Goal: Task Accomplishment & Management: Use online tool/utility

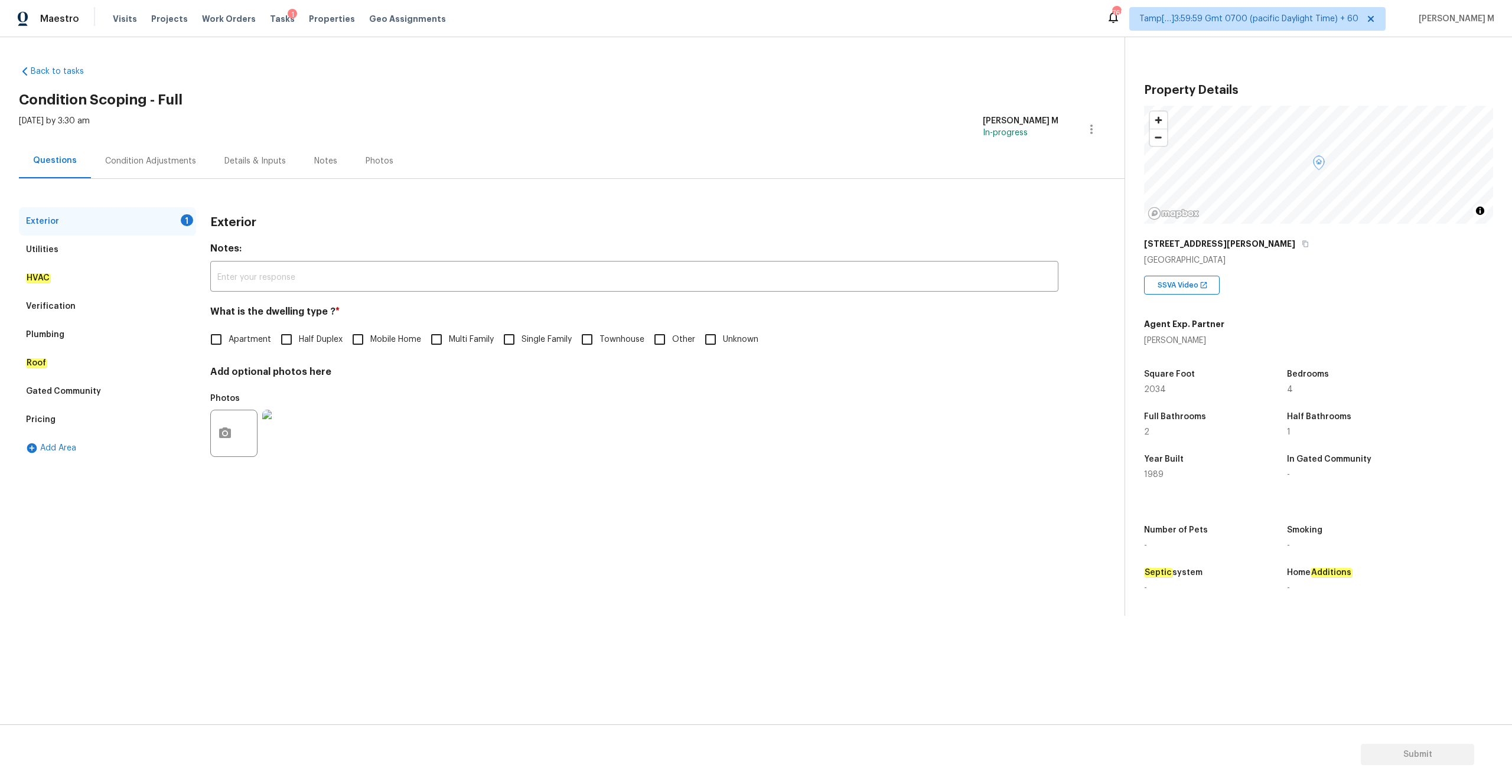
click at [513, 343] on input "Single Family" at bounding box center [509, 340] width 25 height 25
checkbox input "true"
click at [279, 441] on img at bounding box center [286, 433] width 48 height 48
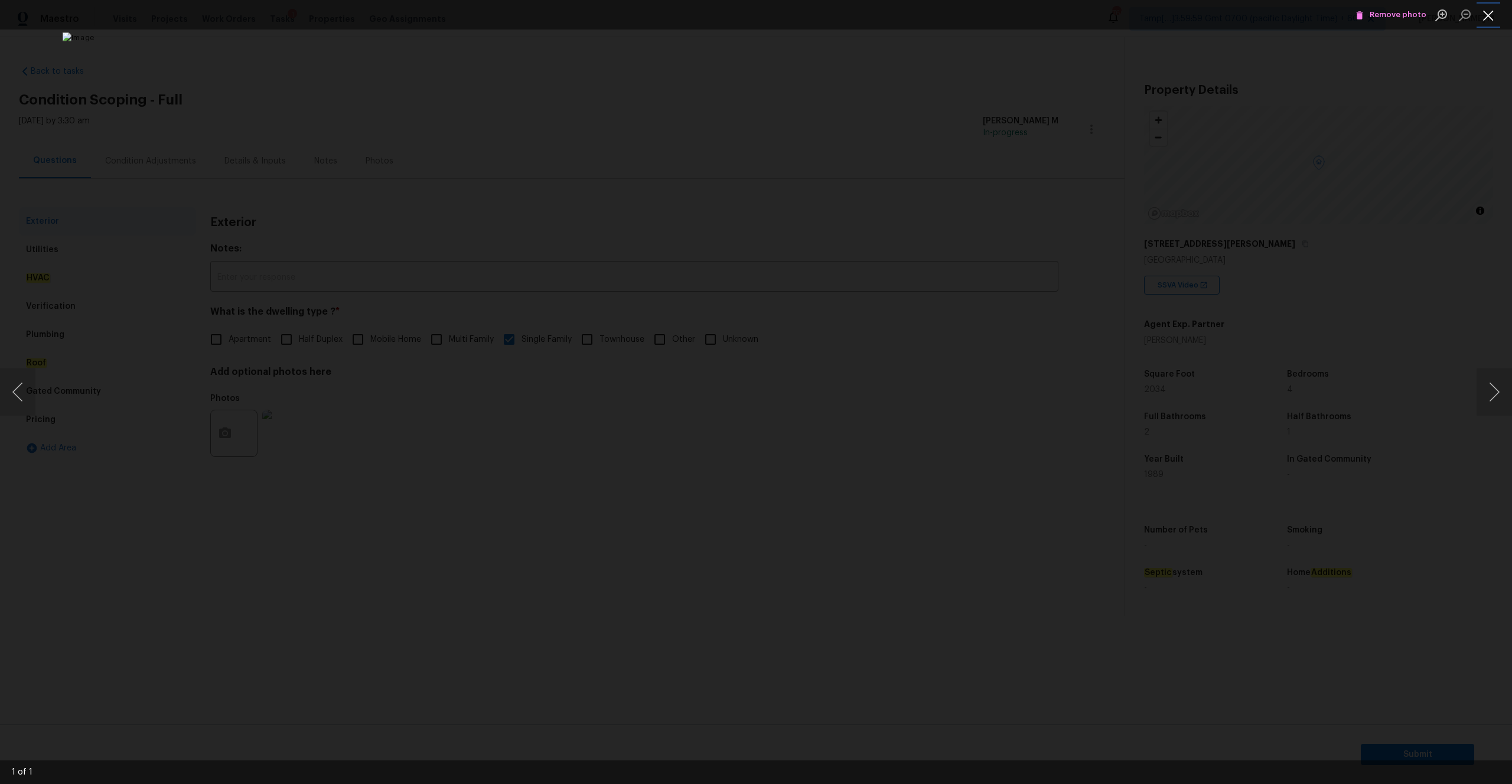
click at [1497, 15] on button "Close lightbox" at bounding box center [1487, 15] width 24 height 21
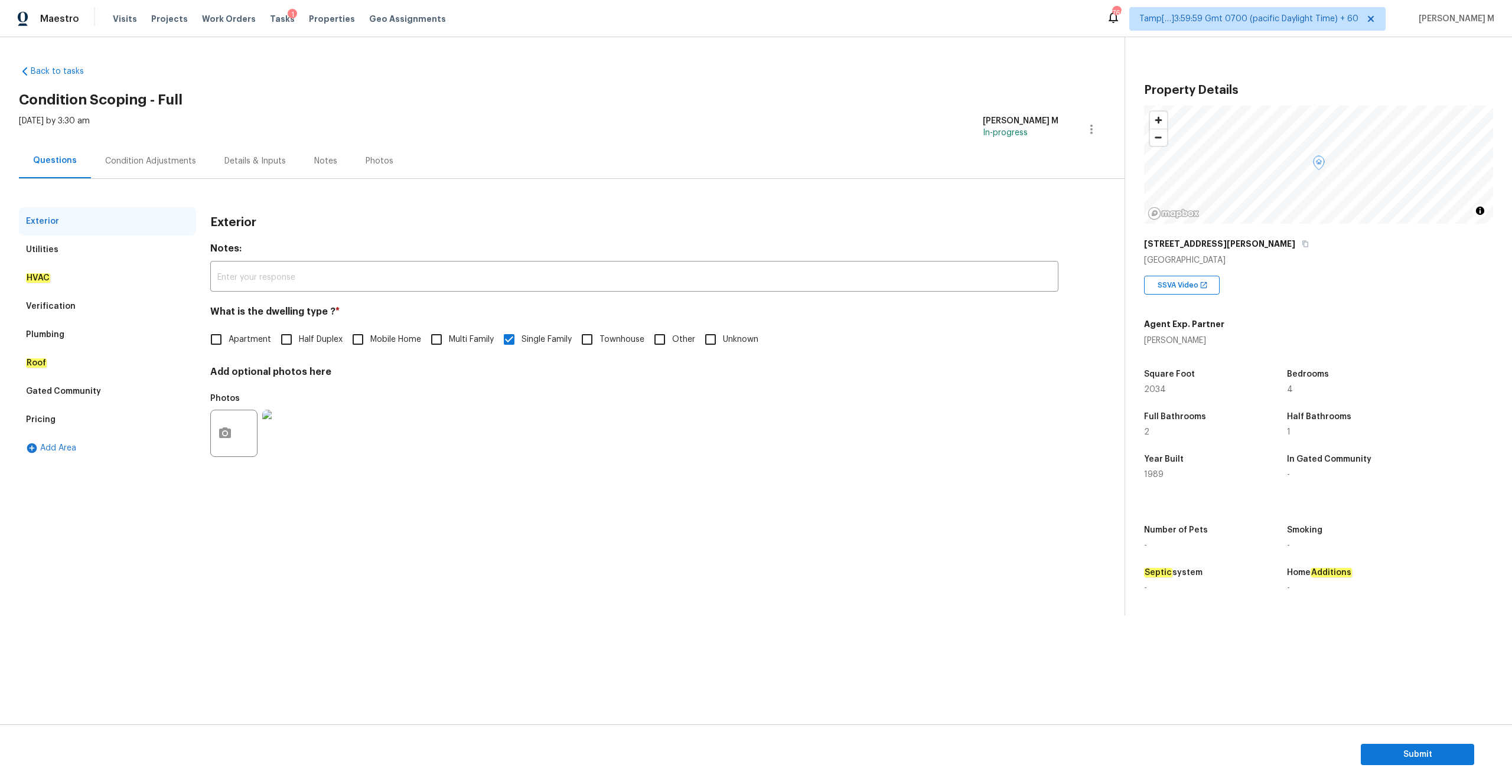
click at [61, 251] on div "Utilities" at bounding box center [107, 249] width 177 height 28
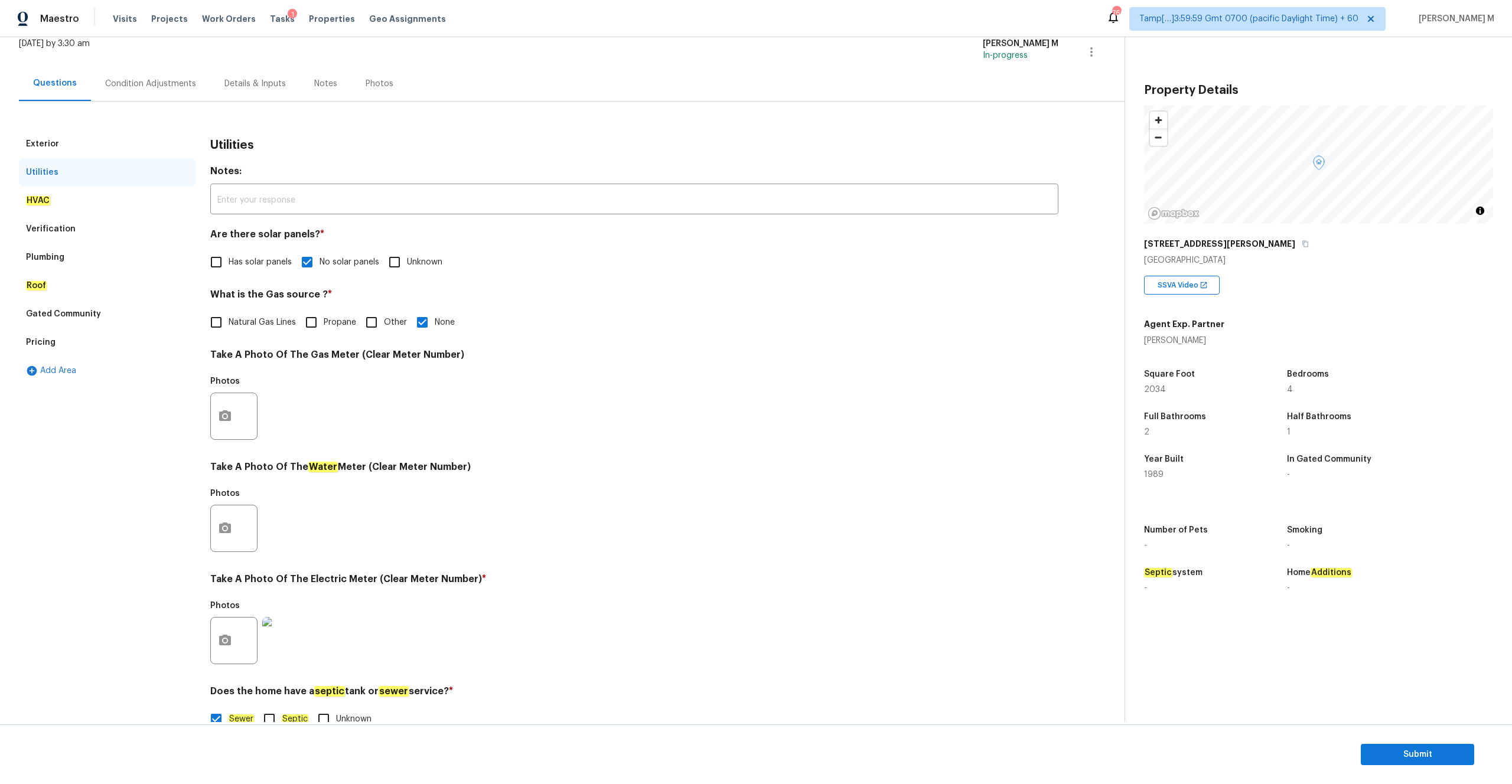
scroll to position [104, 0]
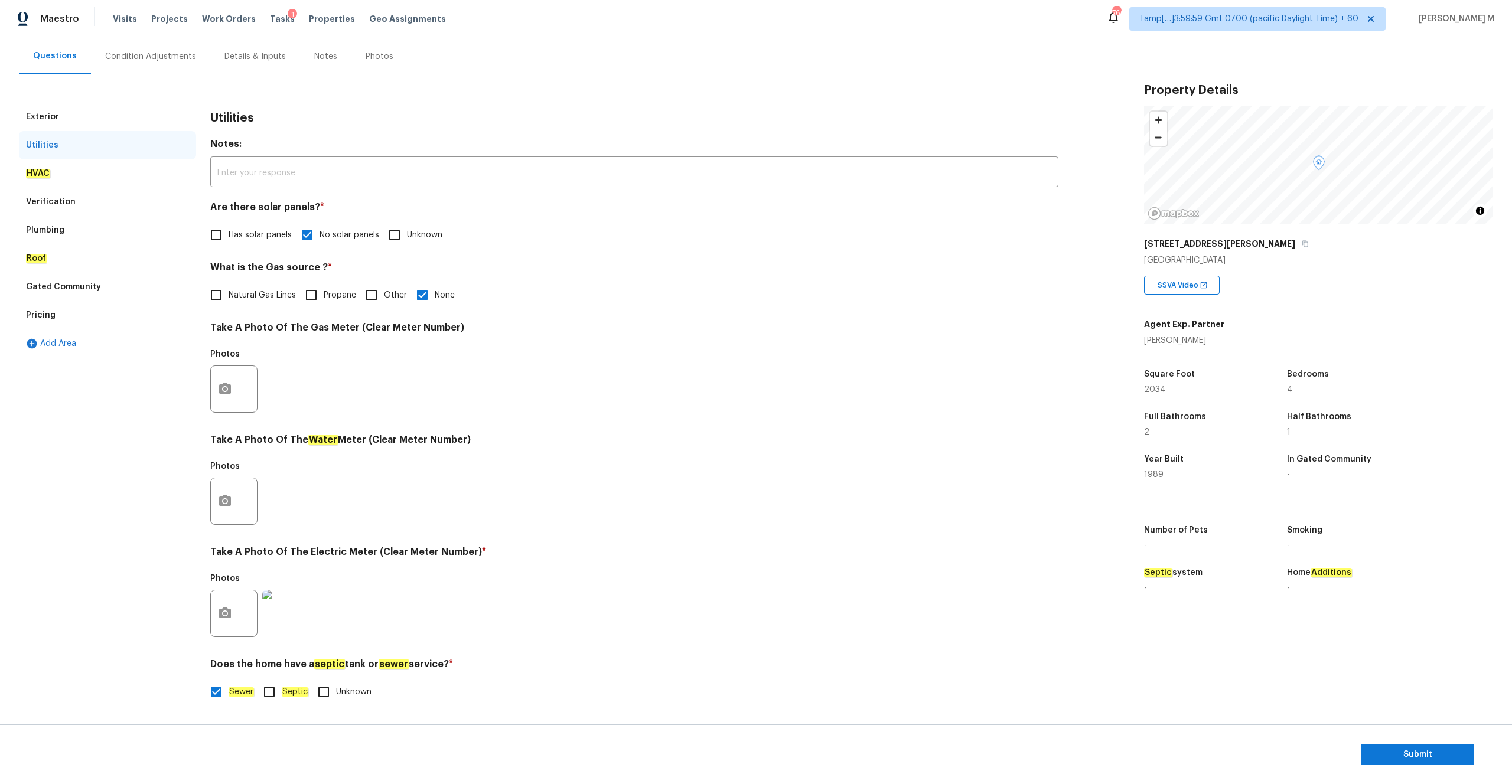
click at [275, 609] on img at bounding box center [286, 613] width 48 height 48
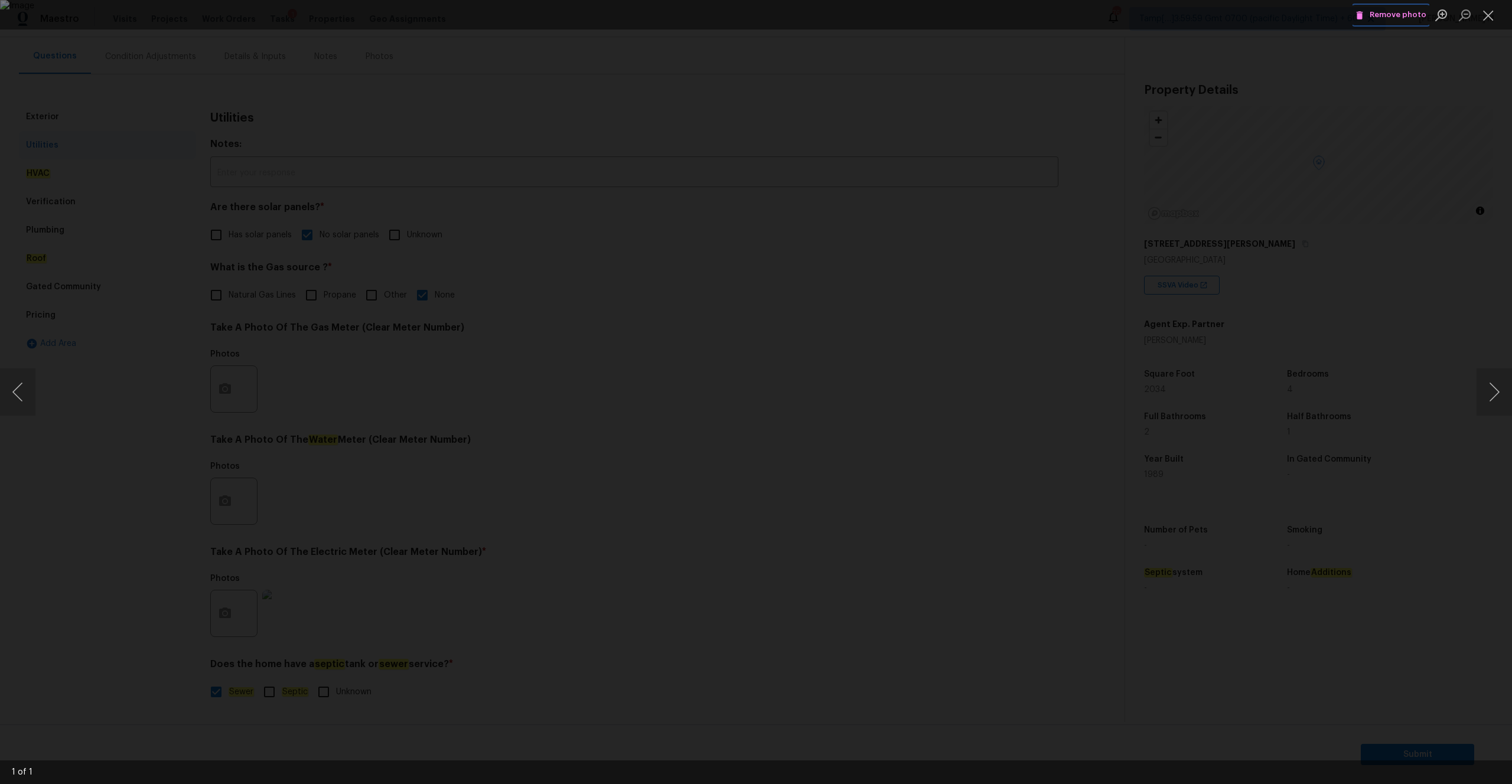
click at [1385, 24] on button "Remove photo" at bounding box center [1391, 15] width 77 height 18
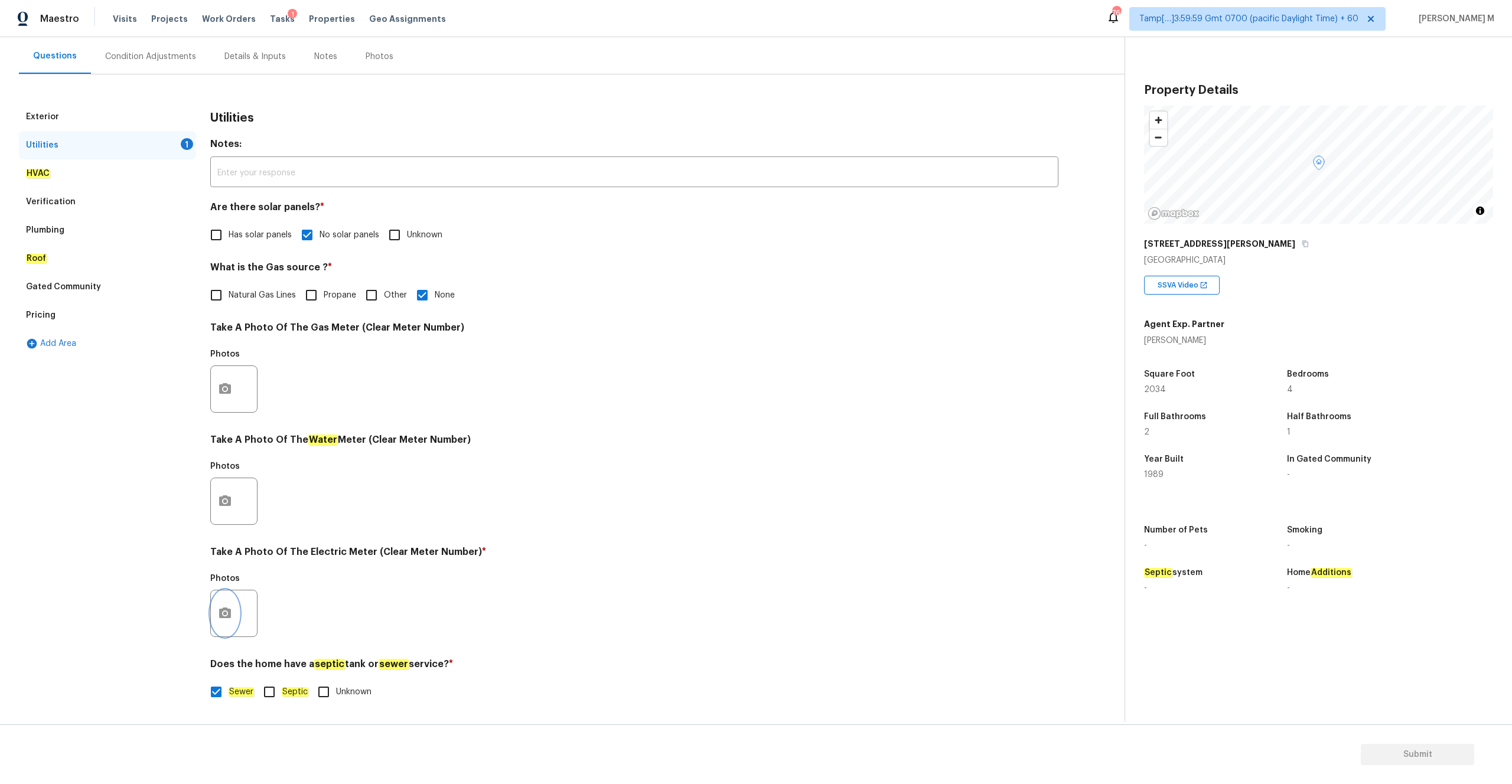
click at [234, 613] on button "button" at bounding box center [225, 613] width 28 height 46
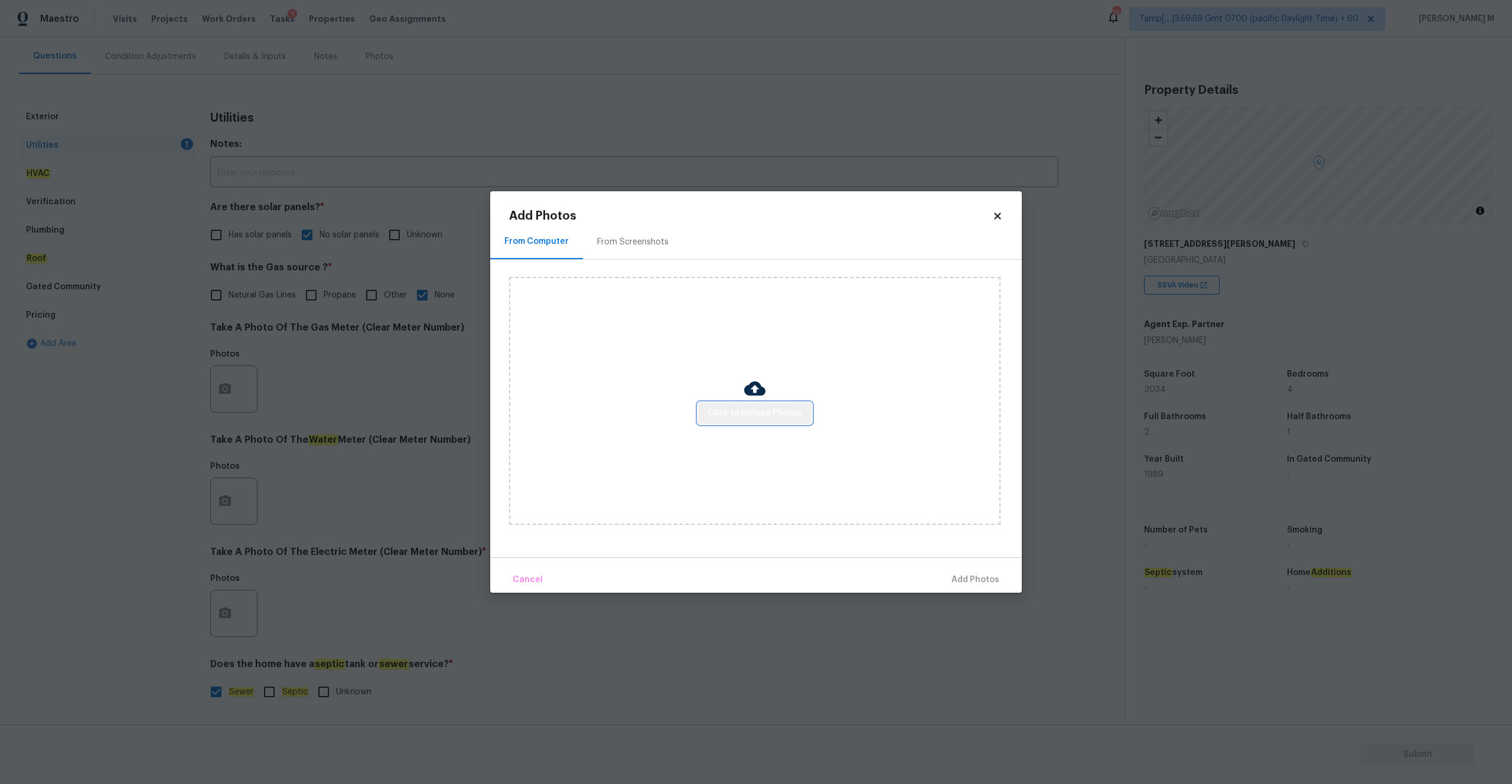
click at [770, 412] on span "Click to Upload Photos" at bounding box center [754, 413] width 94 height 15
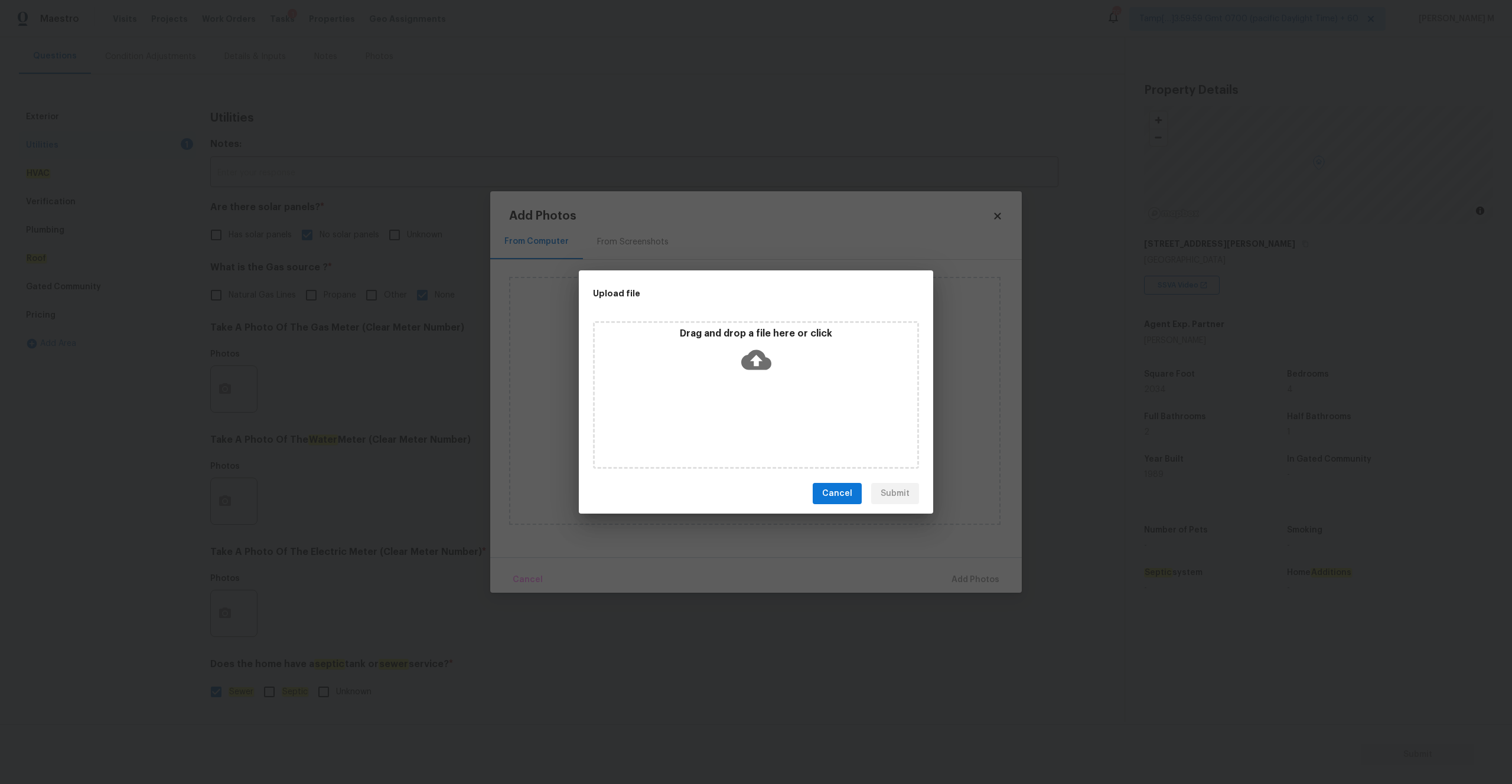
click at [756, 366] on icon at bounding box center [756, 360] width 30 height 20
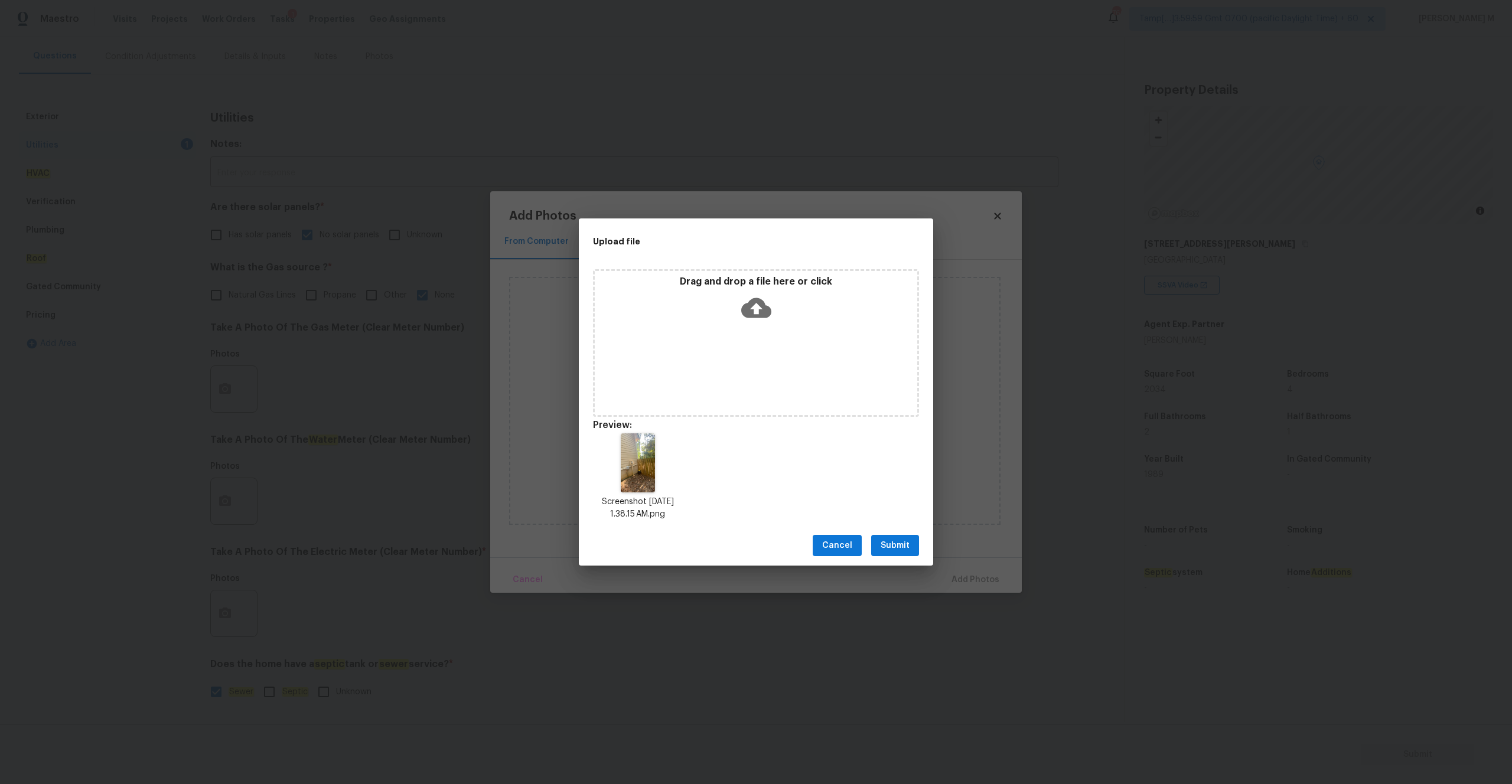
click at [873, 537] on button "Submit" at bounding box center [895, 546] width 48 height 21
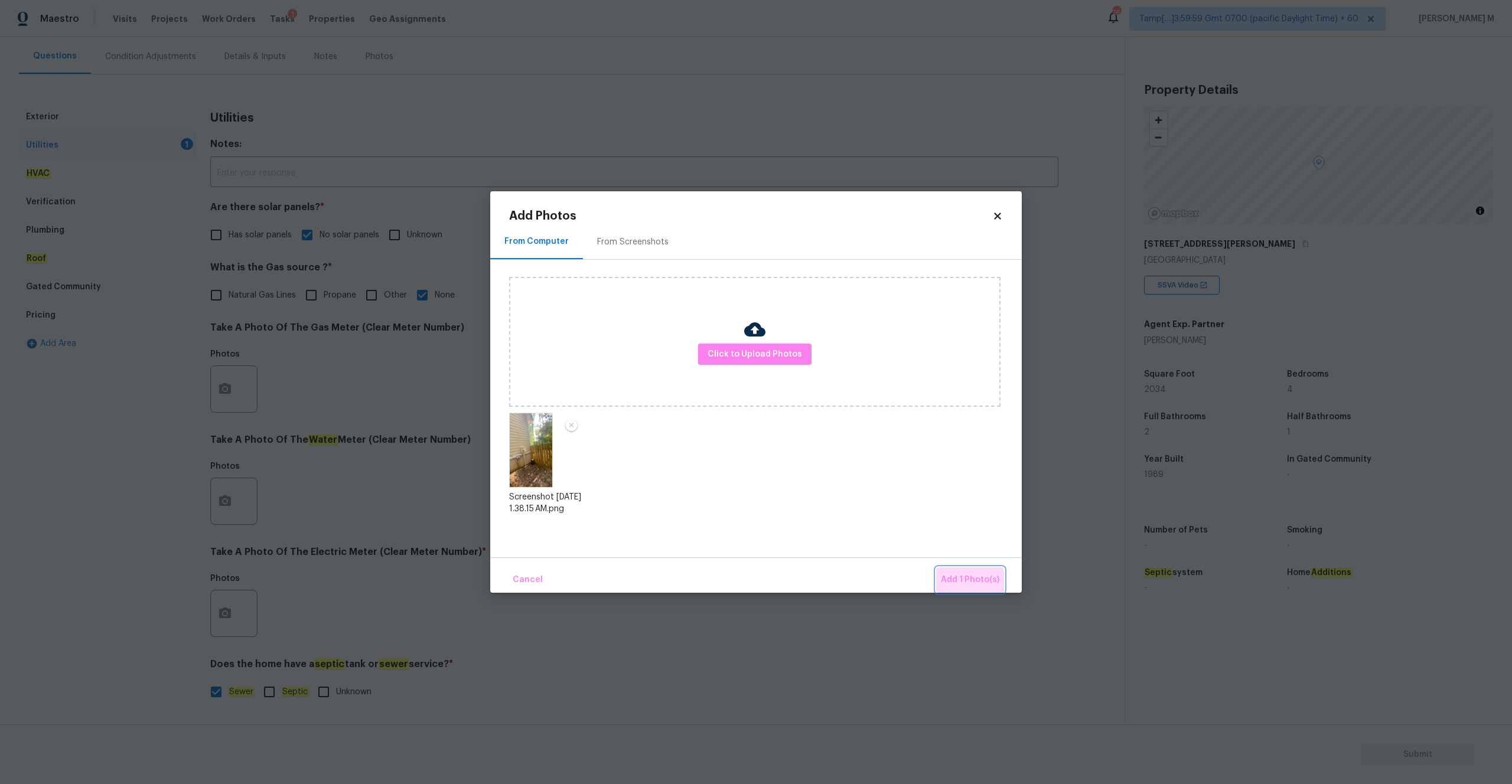
click at [952, 586] on span "Add 1 Photo(s)" at bounding box center [970, 579] width 58 height 15
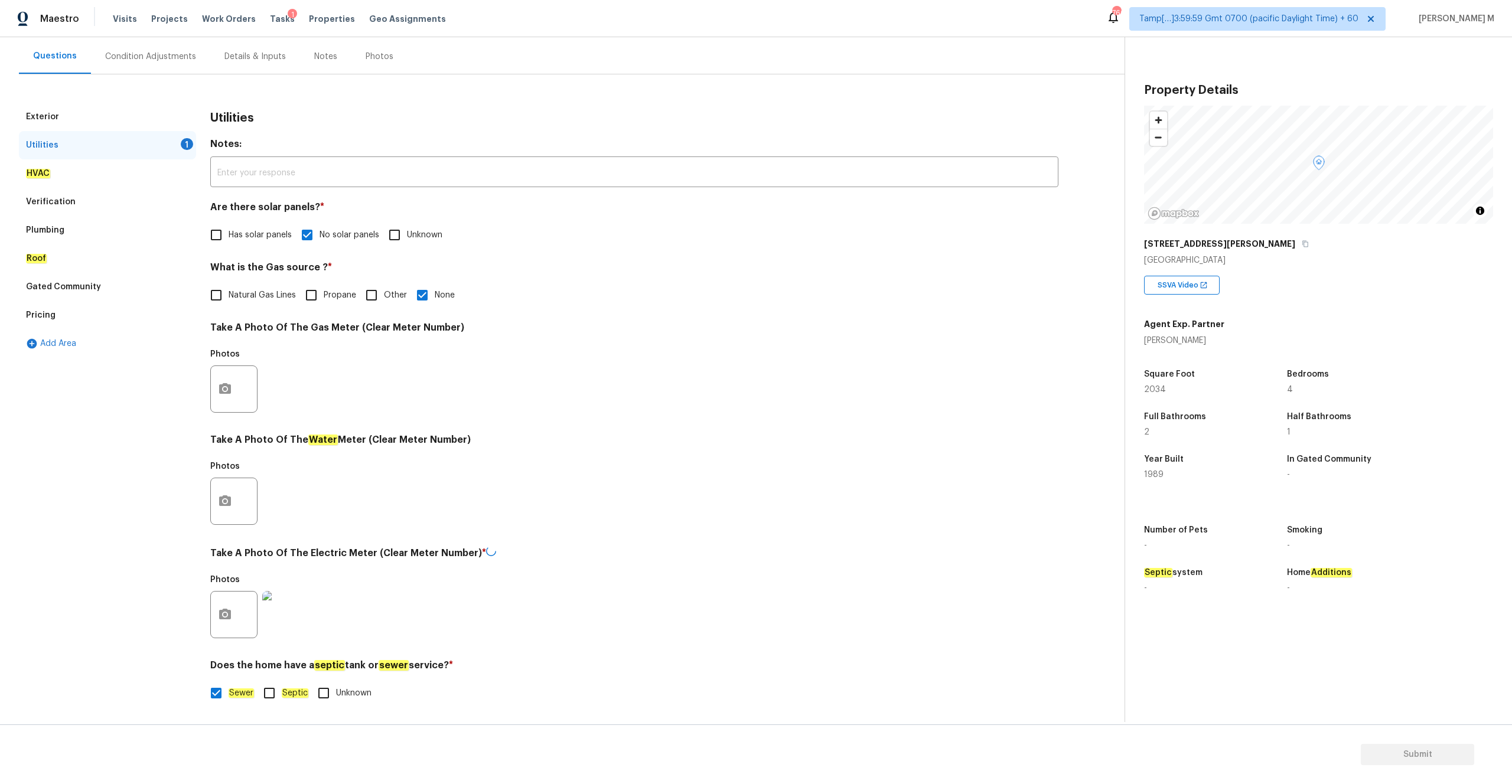
click at [140, 179] on div "HVAC" at bounding box center [107, 173] width 177 height 28
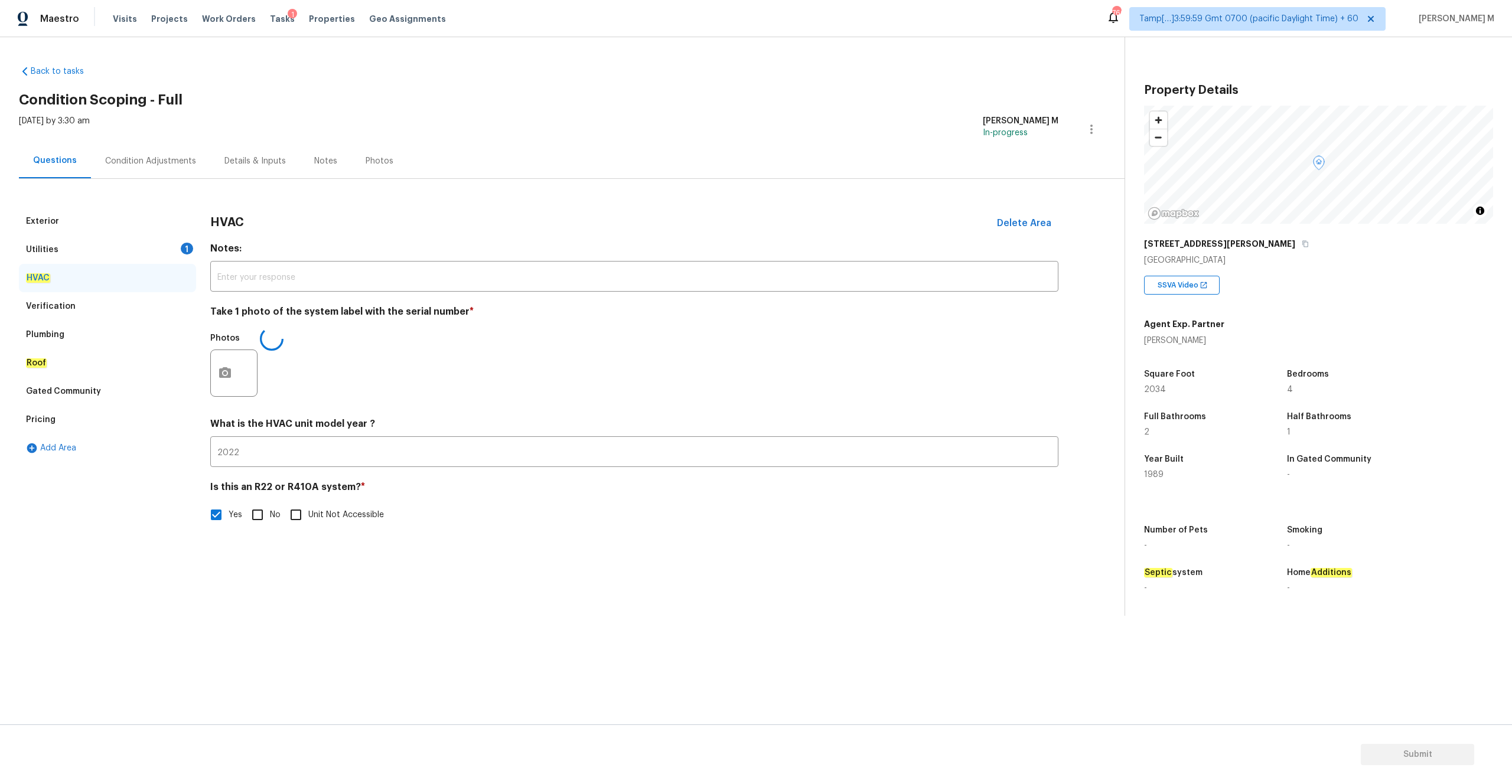
scroll to position [0, 0]
click at [304, 369] on img at bounding box center [286, 373] width 48 height 48
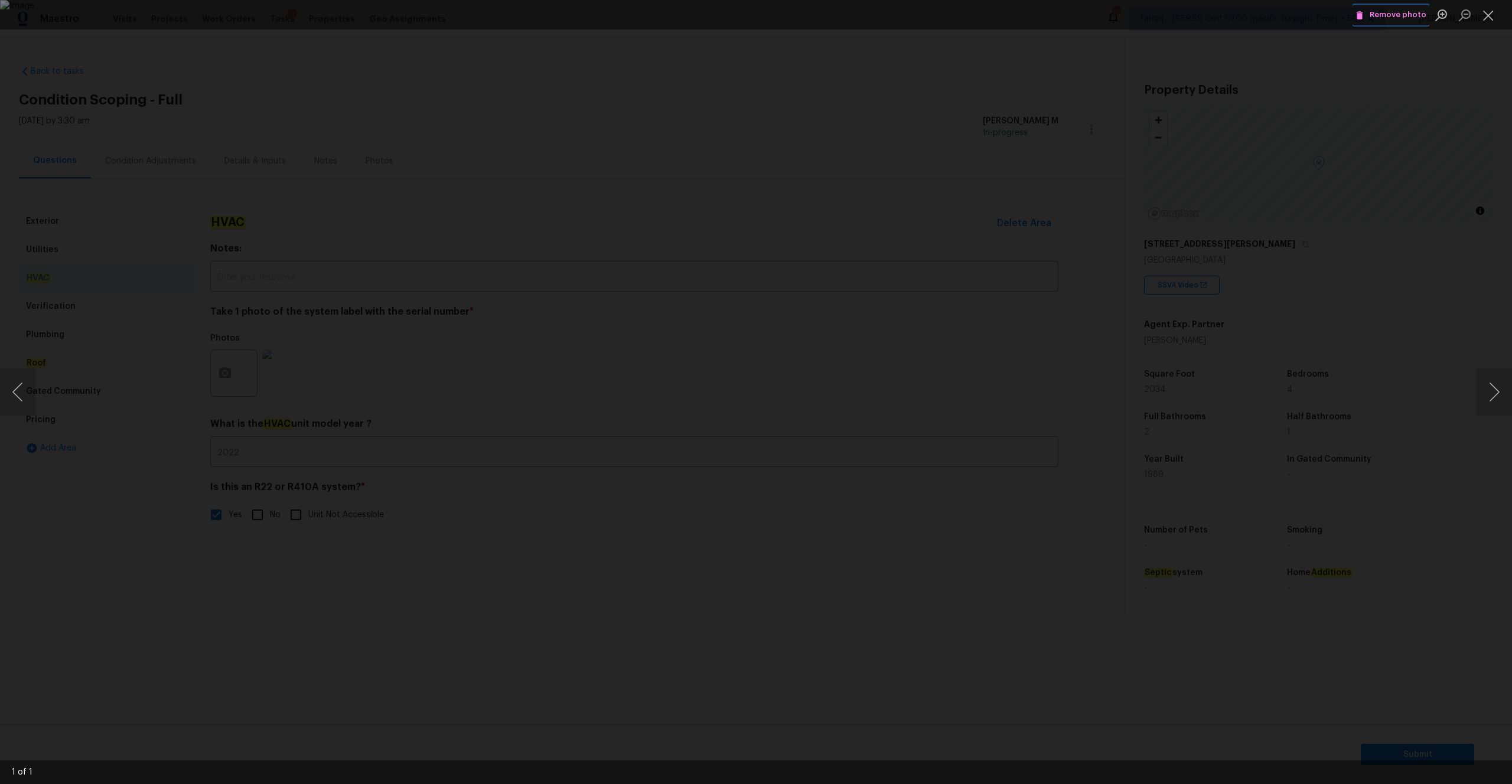
click at [1408, 18] on span "Remove photo" at bounding box center [1391, 15] width 71 height 14
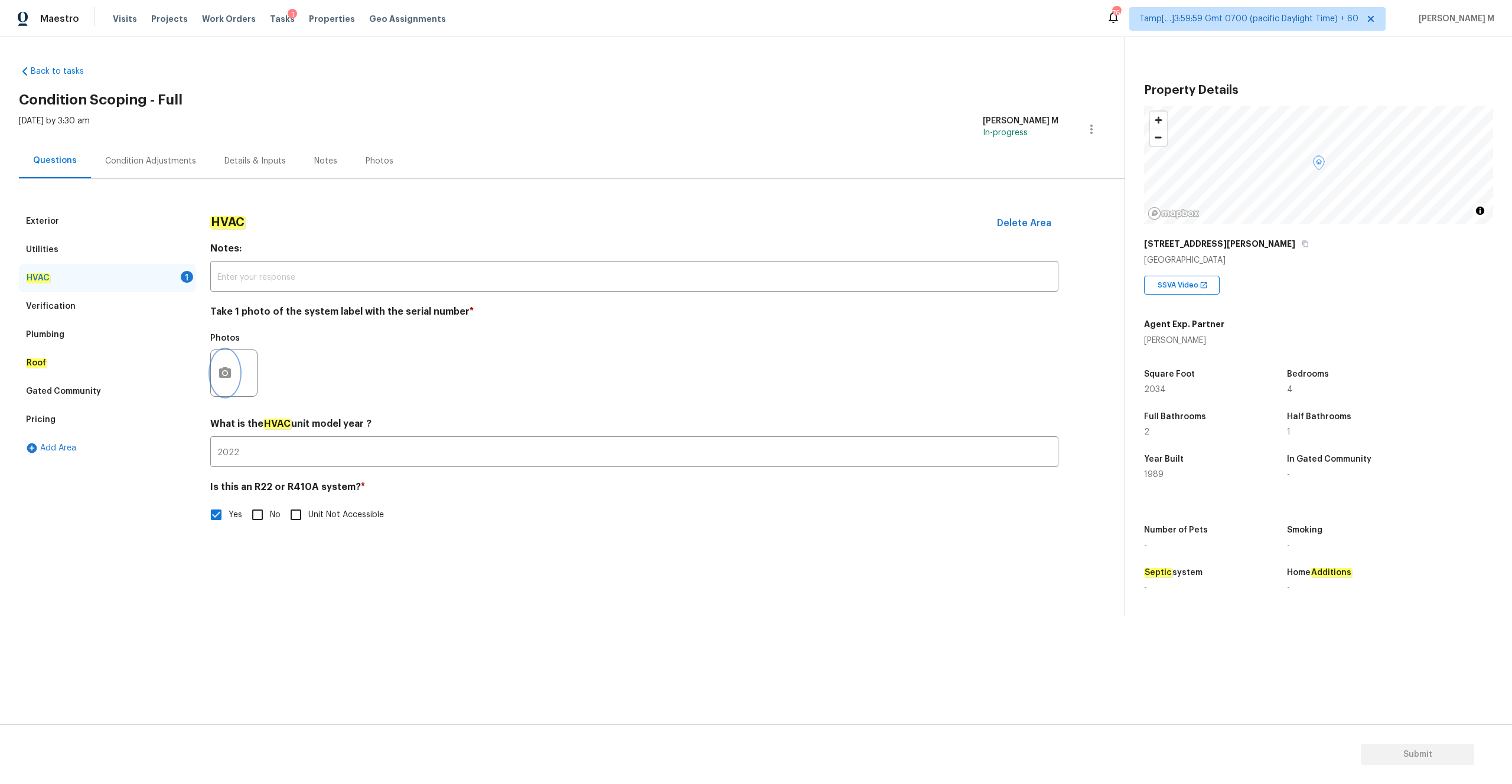
click at [234, 371] on button "button" at bounding box center [225, 373] width 28 height 46
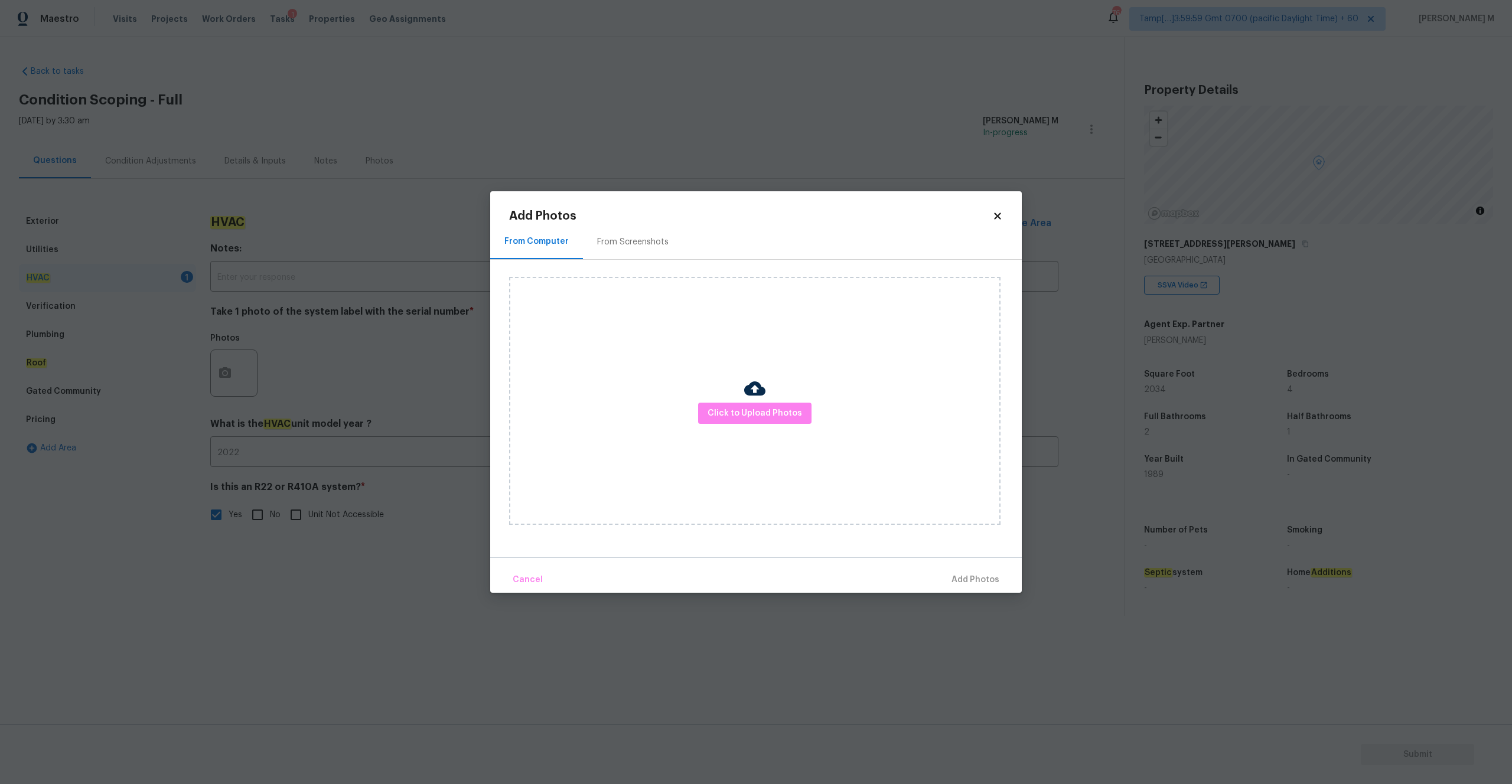
click at [751, 424] on div "Click to Upload Photos" at bounding box center [754, 400] width 491 height 248
click at [754, 407] on span "Click to Upload Photos" at bounding box center [754, 413] width 94 height 15
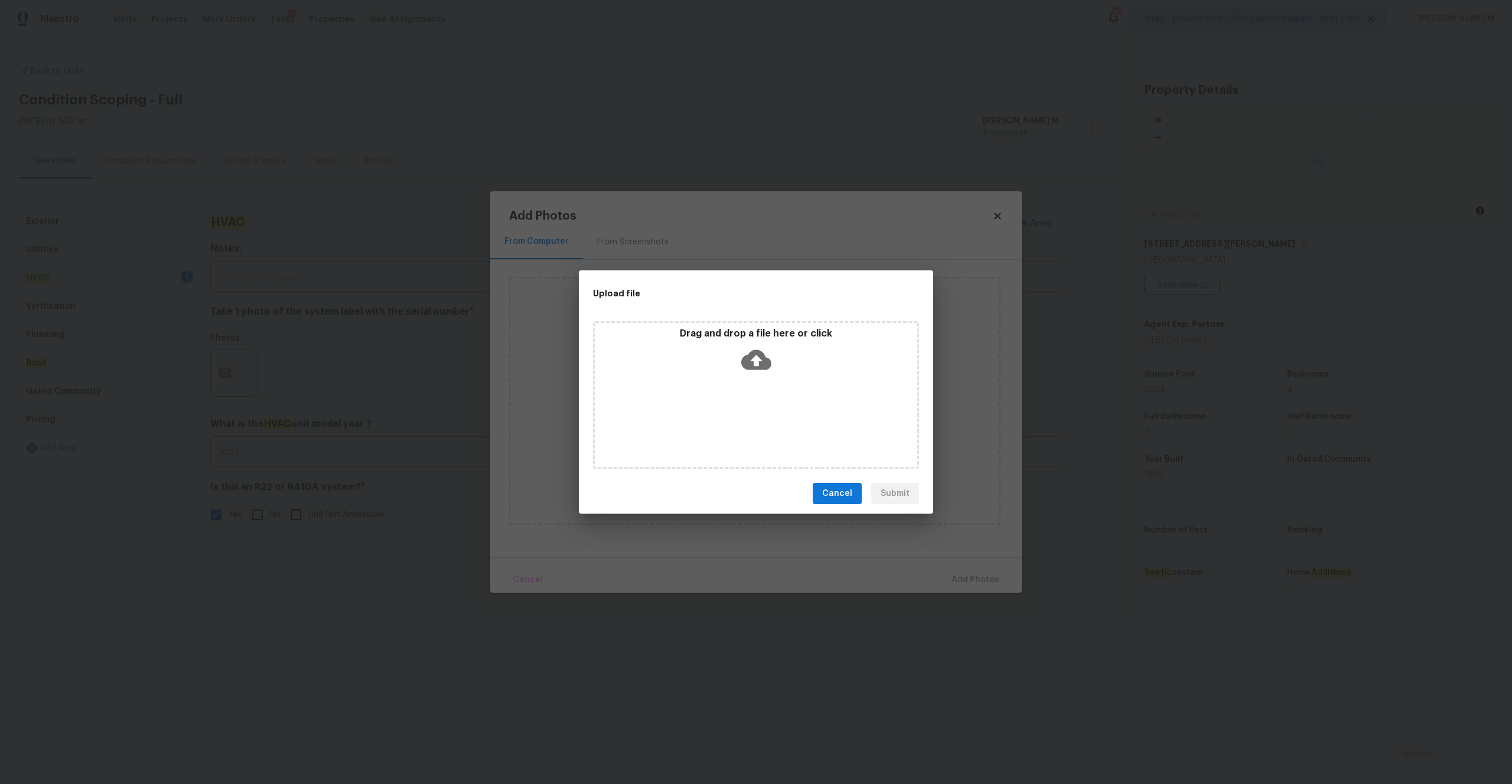
click at [769, 333] on p "Drag and drop a file here or click" at bounding box center [756, 333] width 323 height 12
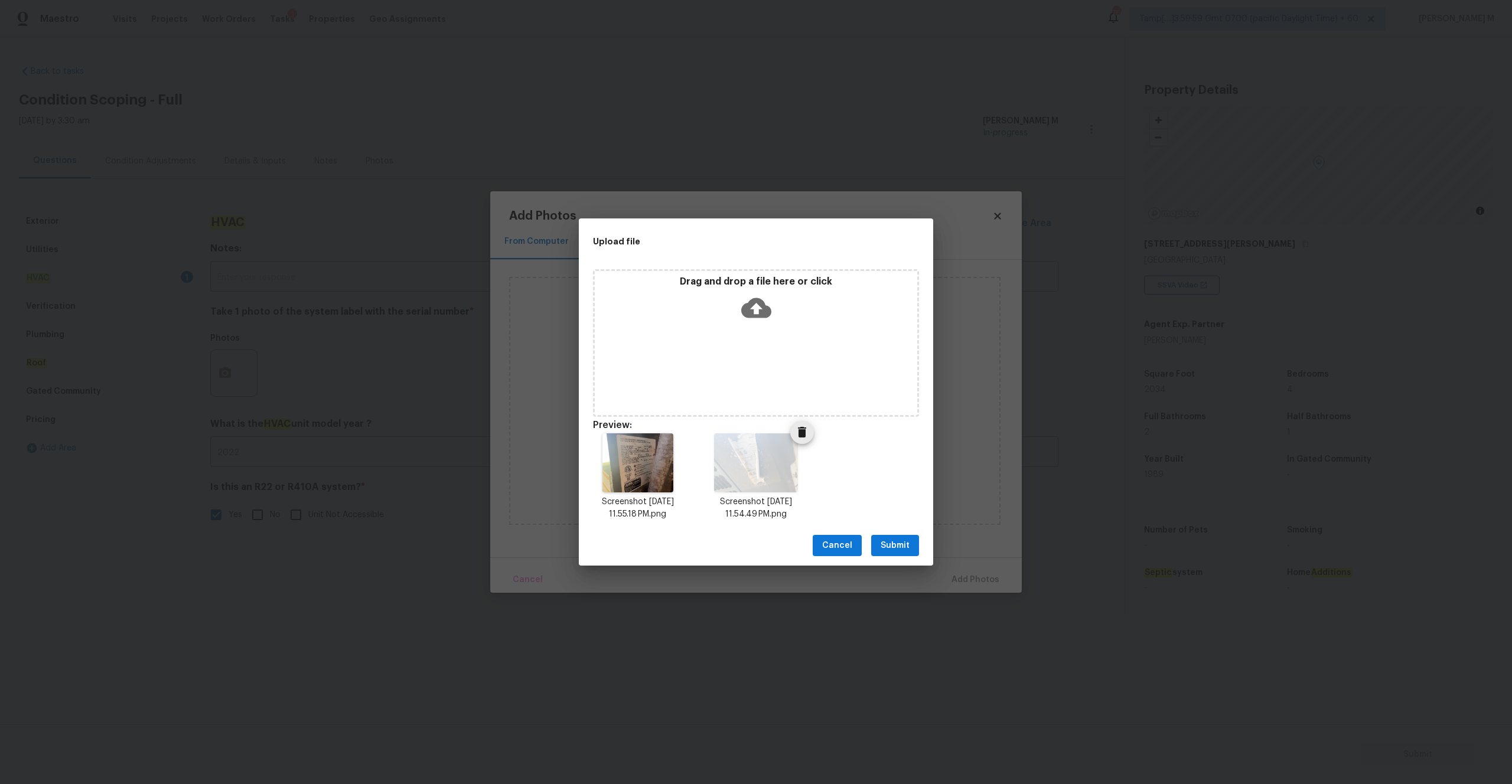
click at [797, 437] on icon "Delete" at bounding box center [802, 432] width 14 height 14
click at [684, 428] on icon "Delete" at bounding box center [683, 432] width 8 height 11
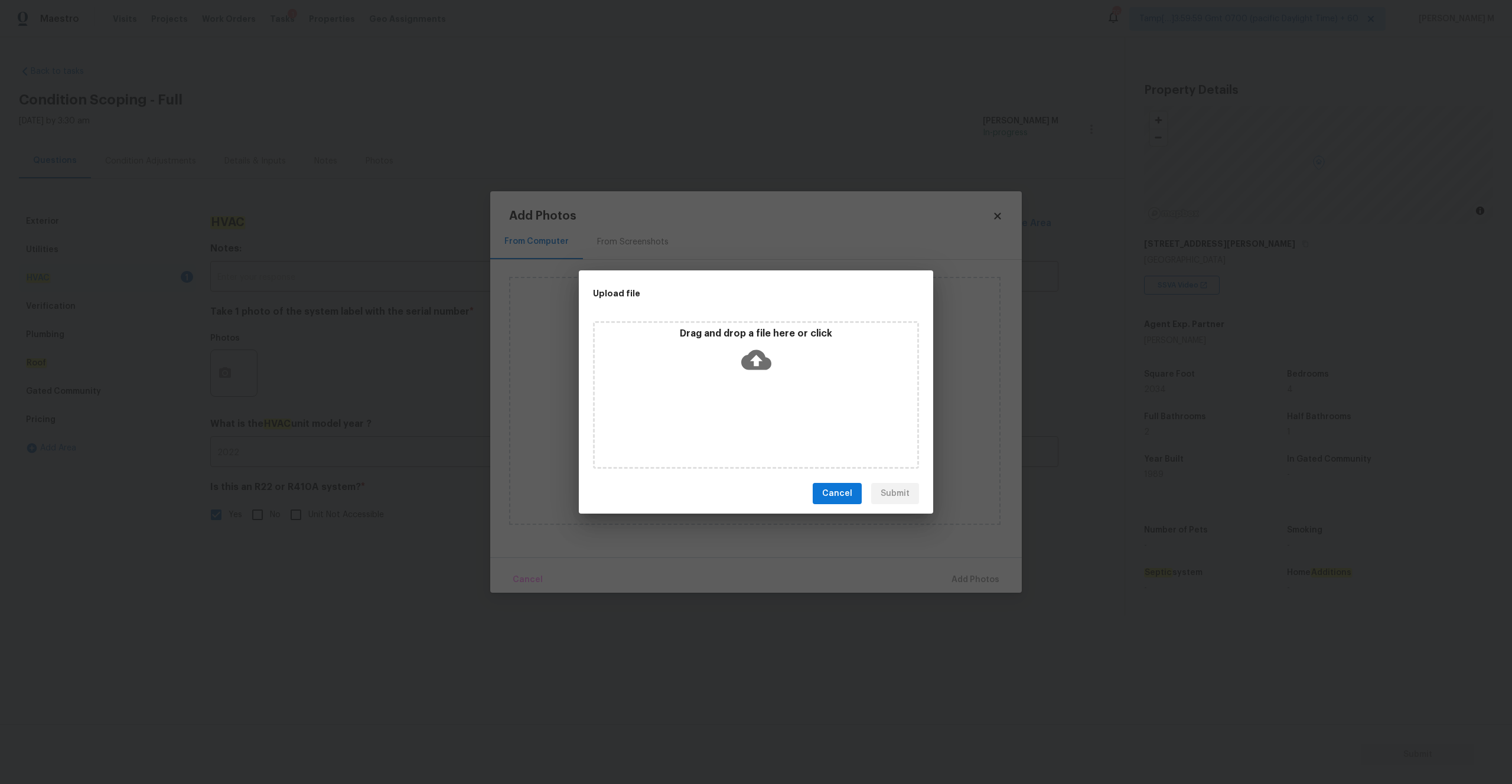
click at [763, 366] on icon at bounding box center [756, 360] width 30 height 20
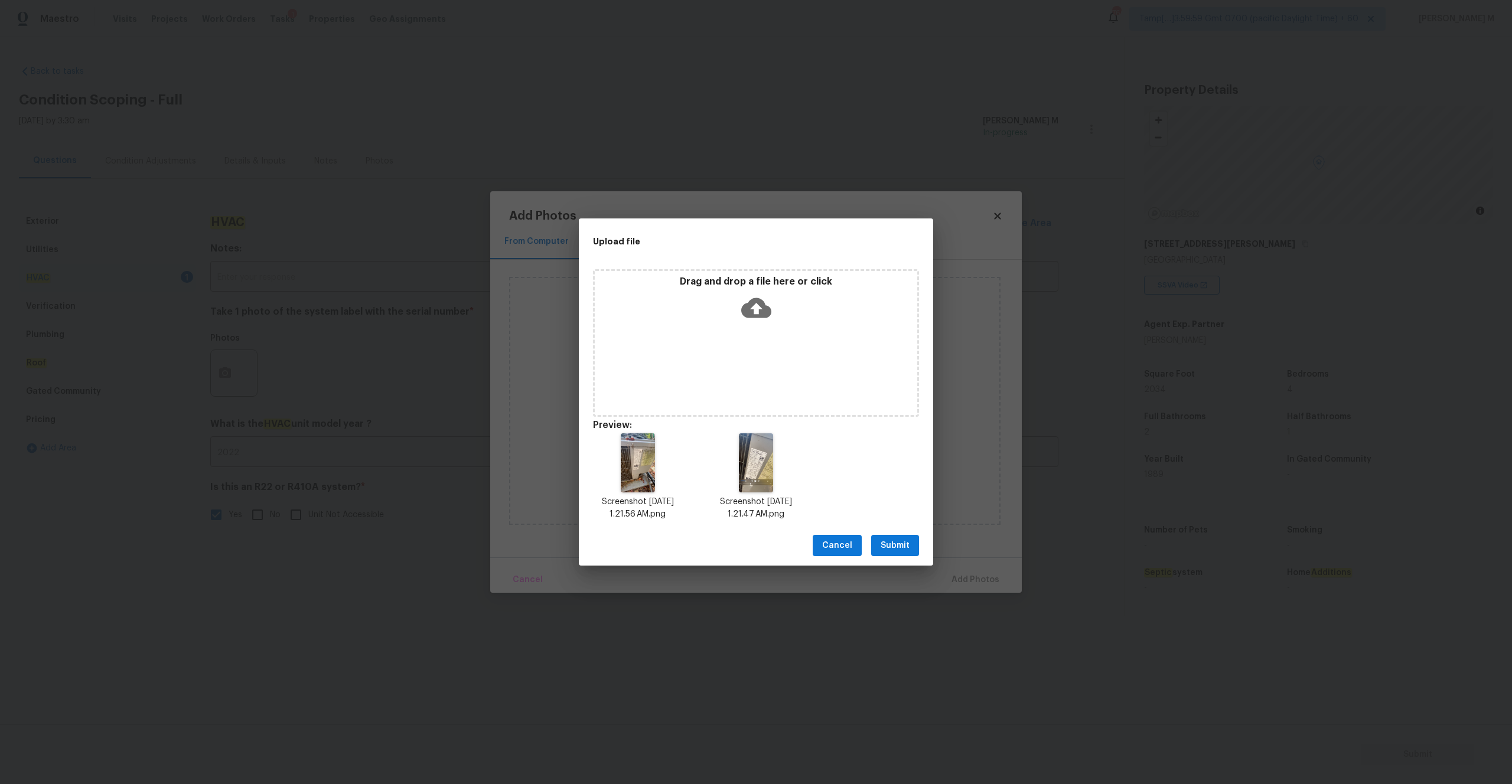
click at [883, 538] on span "Submit" at bounding box center [895, 545] width 29 height 15
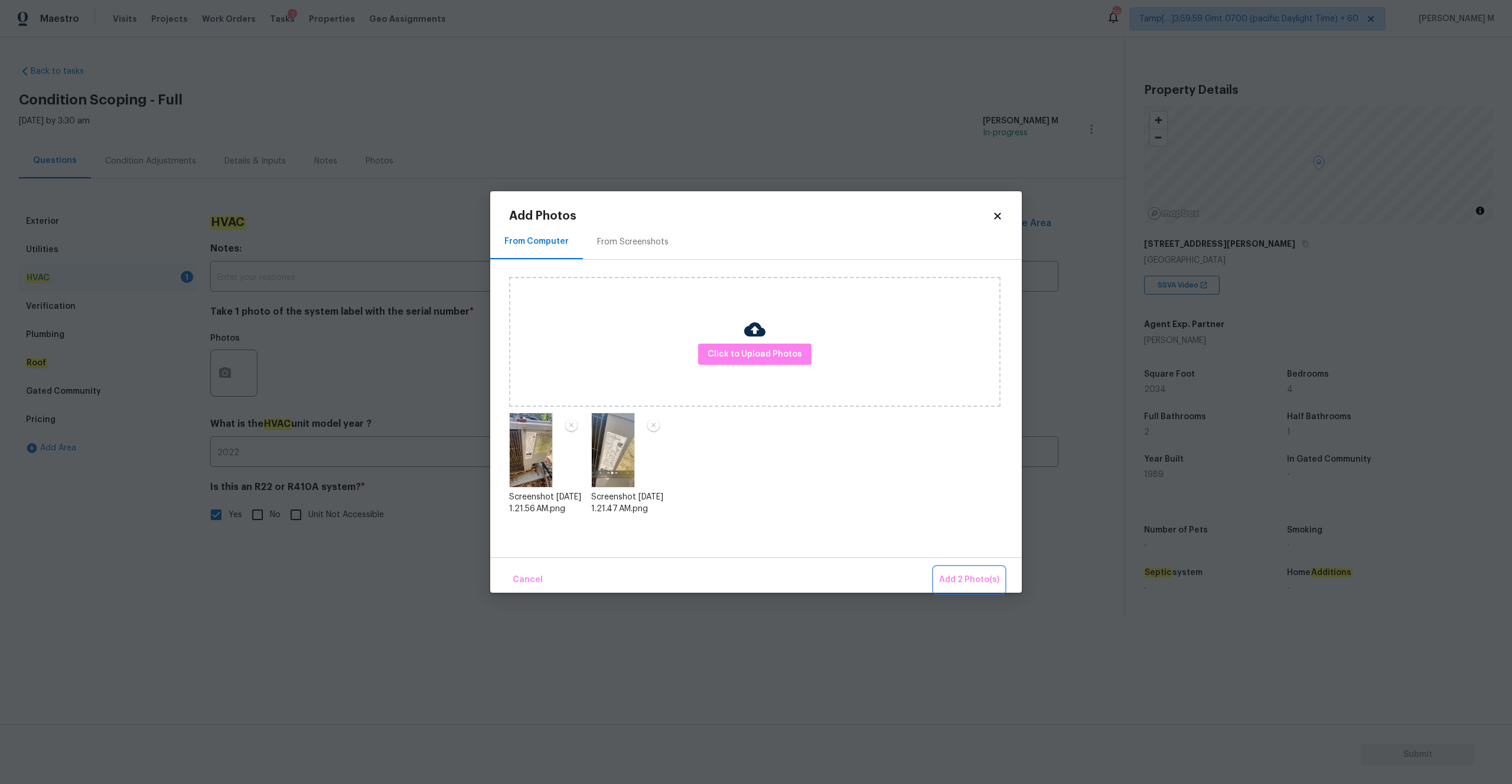
click at [953, 582] on span "Add 2 Photo(s)" at bounding box center [969, 579] width 61 height 15
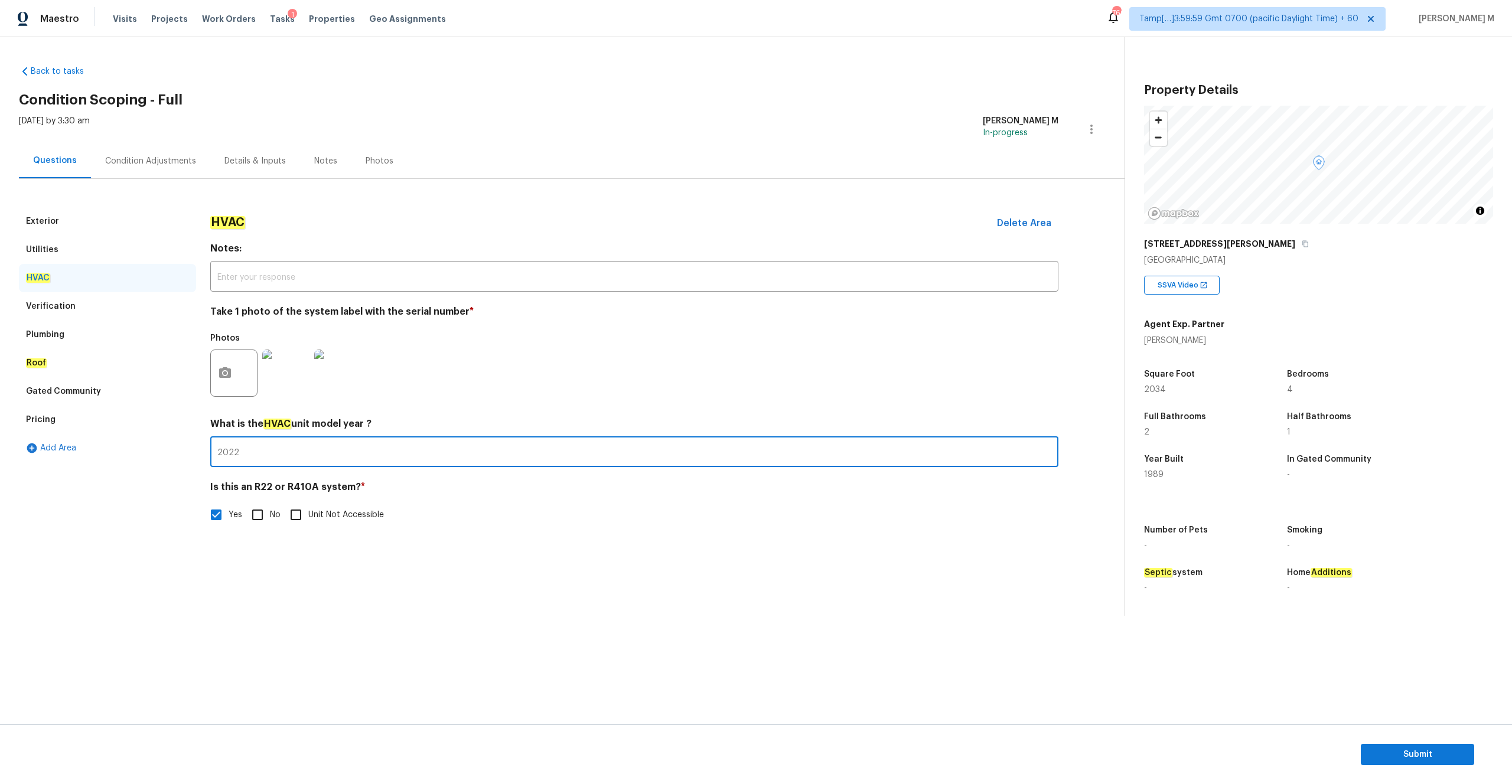
click at [274, 439] on input "2022" at bounding box center [634, 453] width 848 height 28
click at [271, 444] on input "2022" at bounding box center [634, 453] width 848 height 28
click at [274, 452] on input "2022" at bounding box center [634, 453] width 848 height 28
type input "2019"
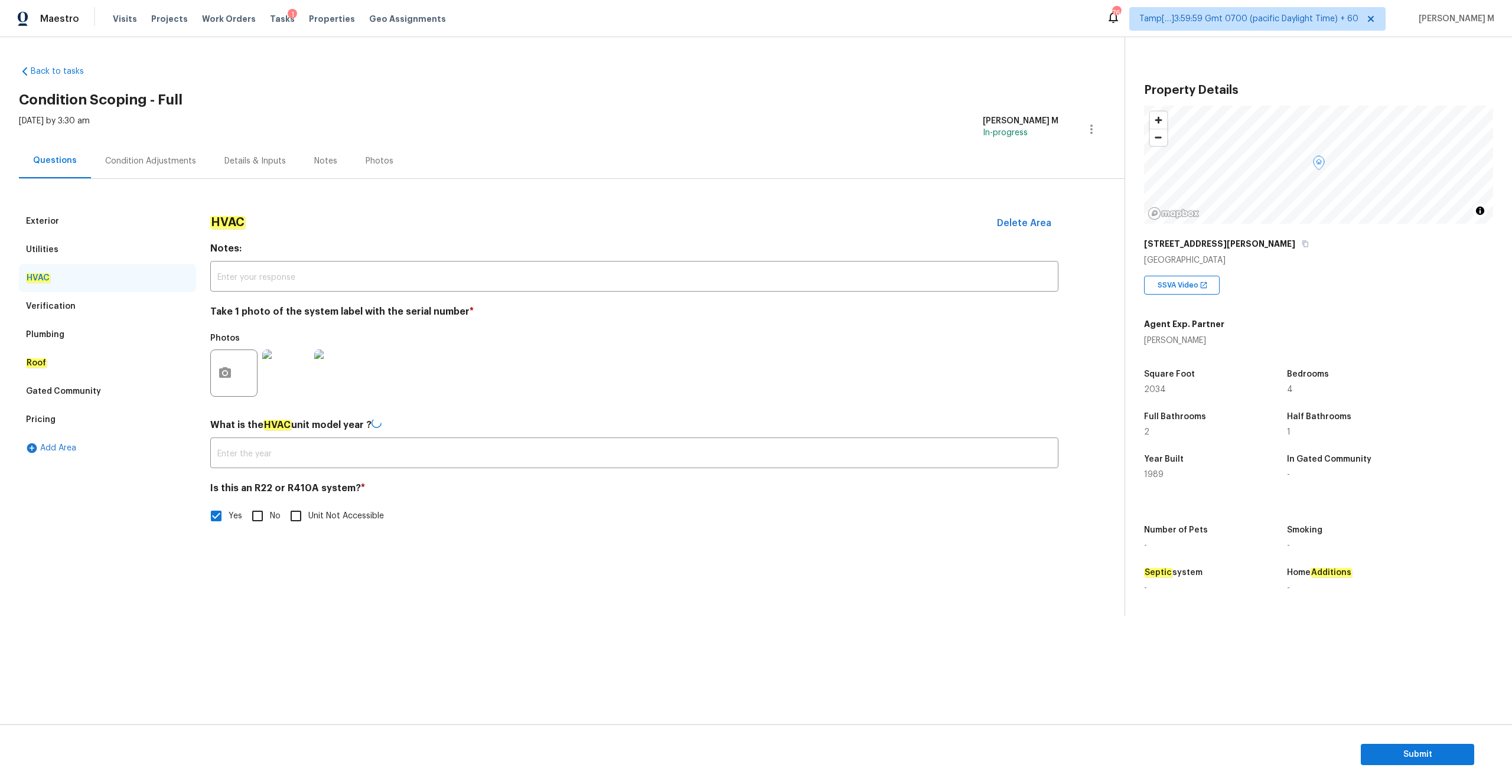
click at [47, 304] on div "Verification" at bounding box center [51, 306] width 50 height 11
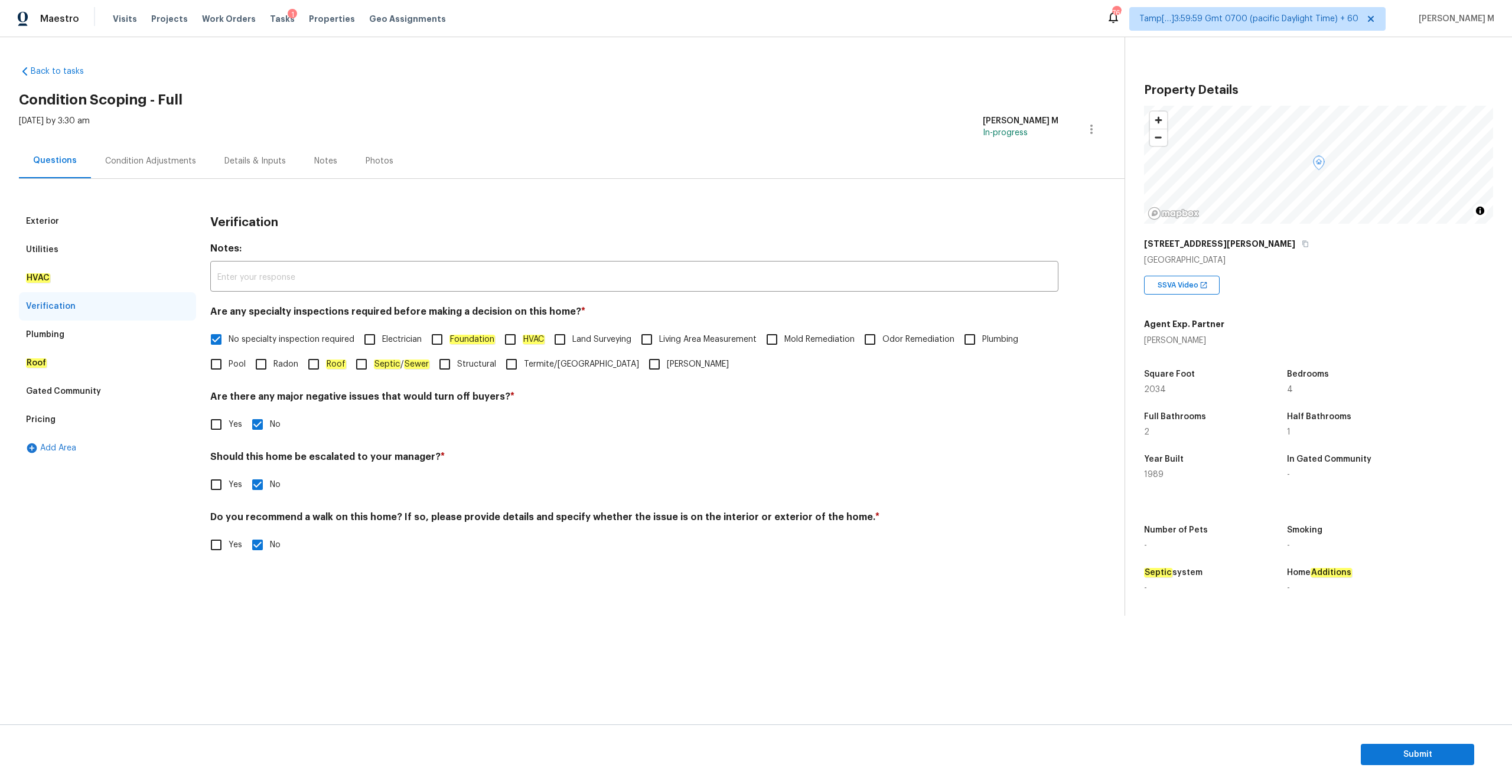
click at [84, 317] on div "Verification" at bounding box center [107, 306] width 177 height 28
click at [78, 330] on div "Plumbing" at bounding box center [107, 334] width 177 height 28
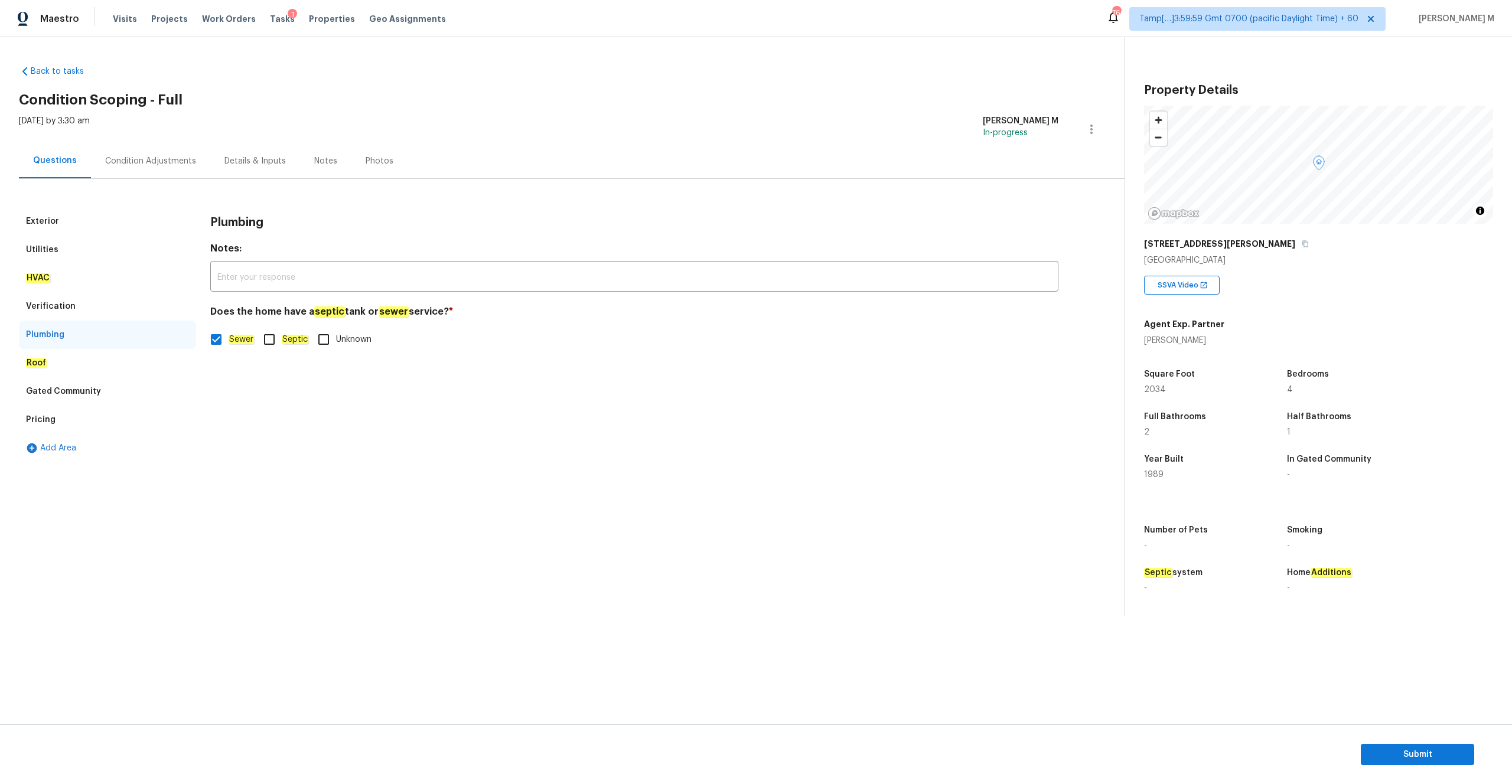
click at [77, 369] on div "Roof" at bounding box center [107, 362] width 177 height 28
click at [81, 389] on div "Gated Community" at bounding box center [64, 391] width 75 height 11
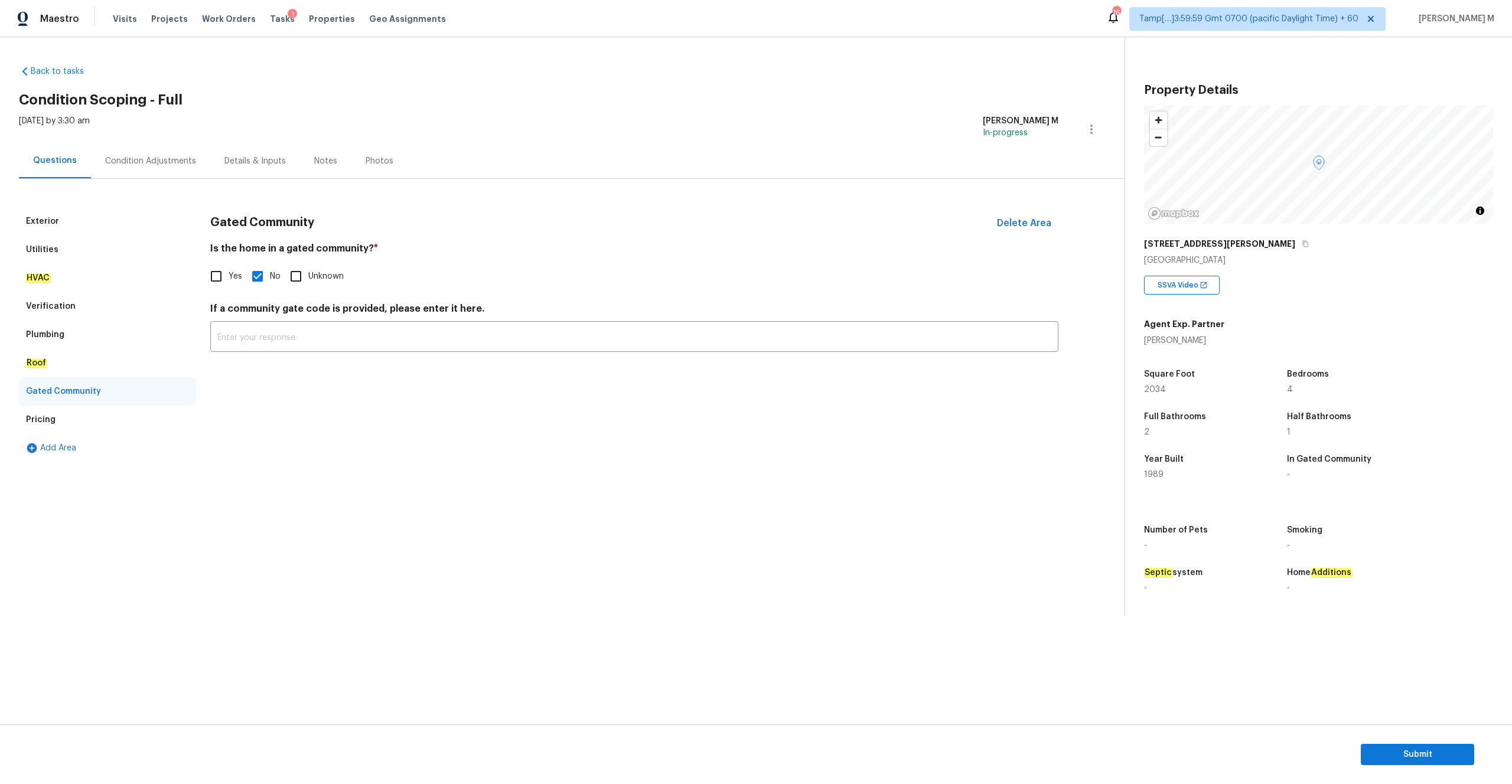
click at [86, 425] on div "Pricing" at bounding box center [107, 419] width 177 height 28
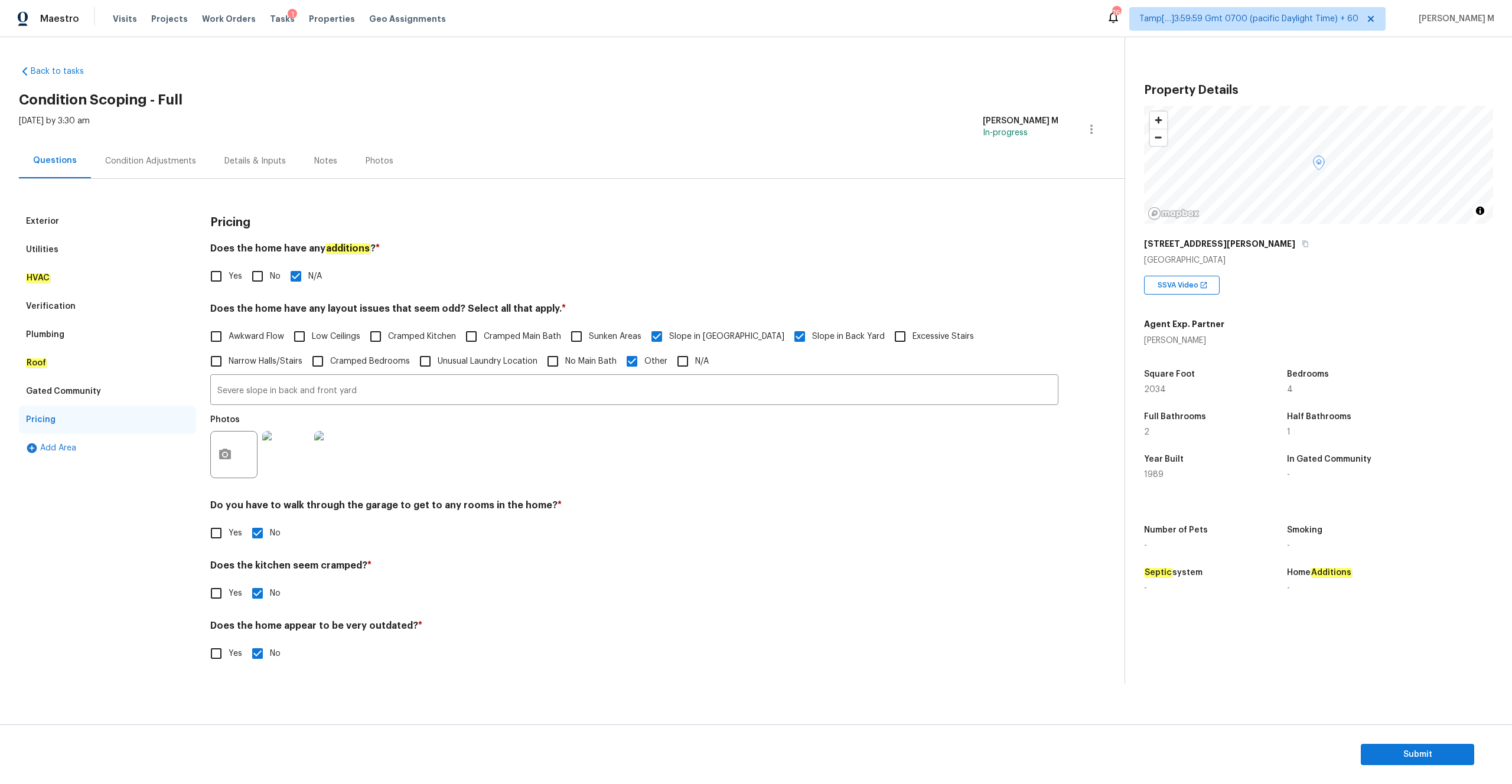
click at [299, 438] on img at bounding box center [286, 454] width 48 height 48
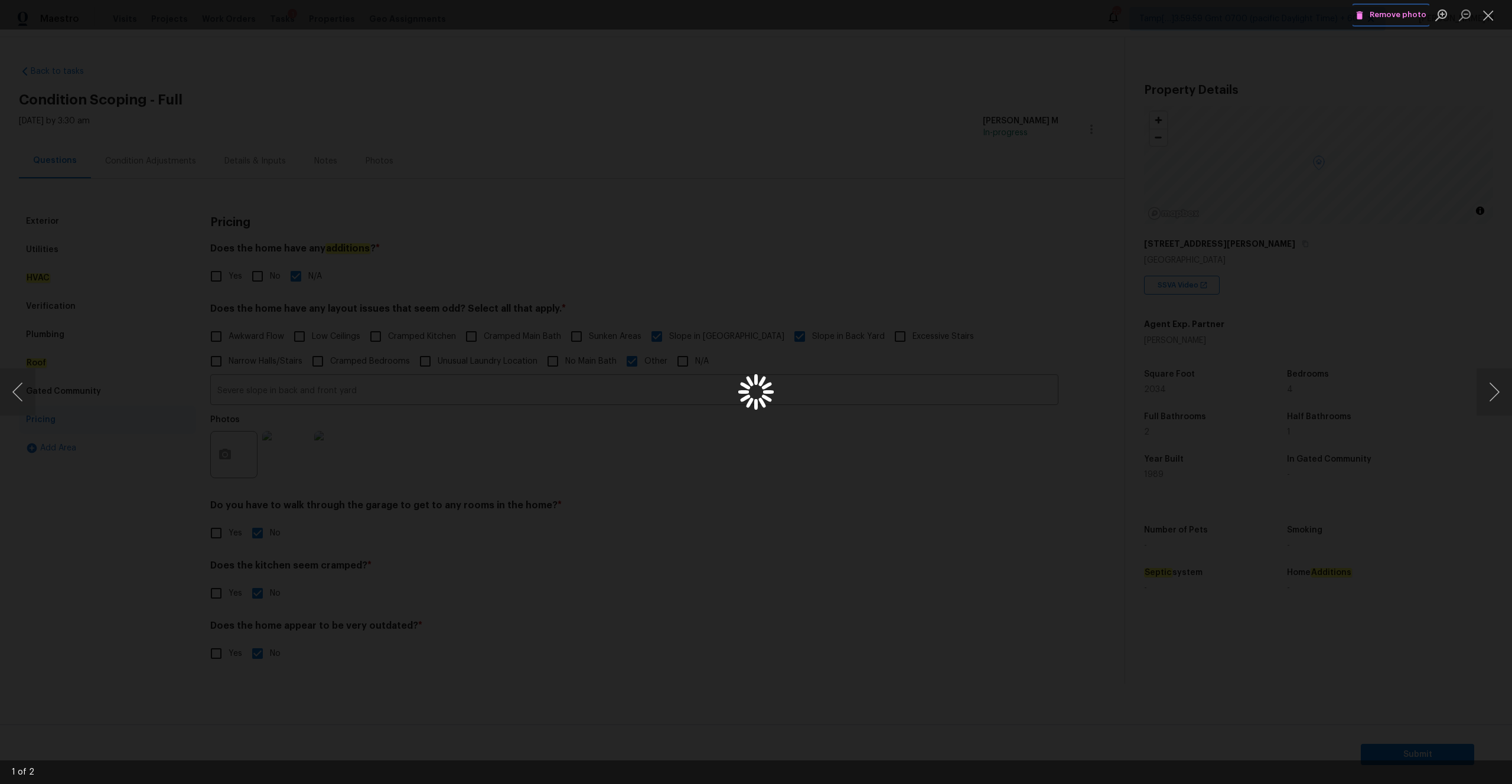
click at [1389, 18] on span "Remove photo" at bounding box center [1391, 15] width 71 height 14
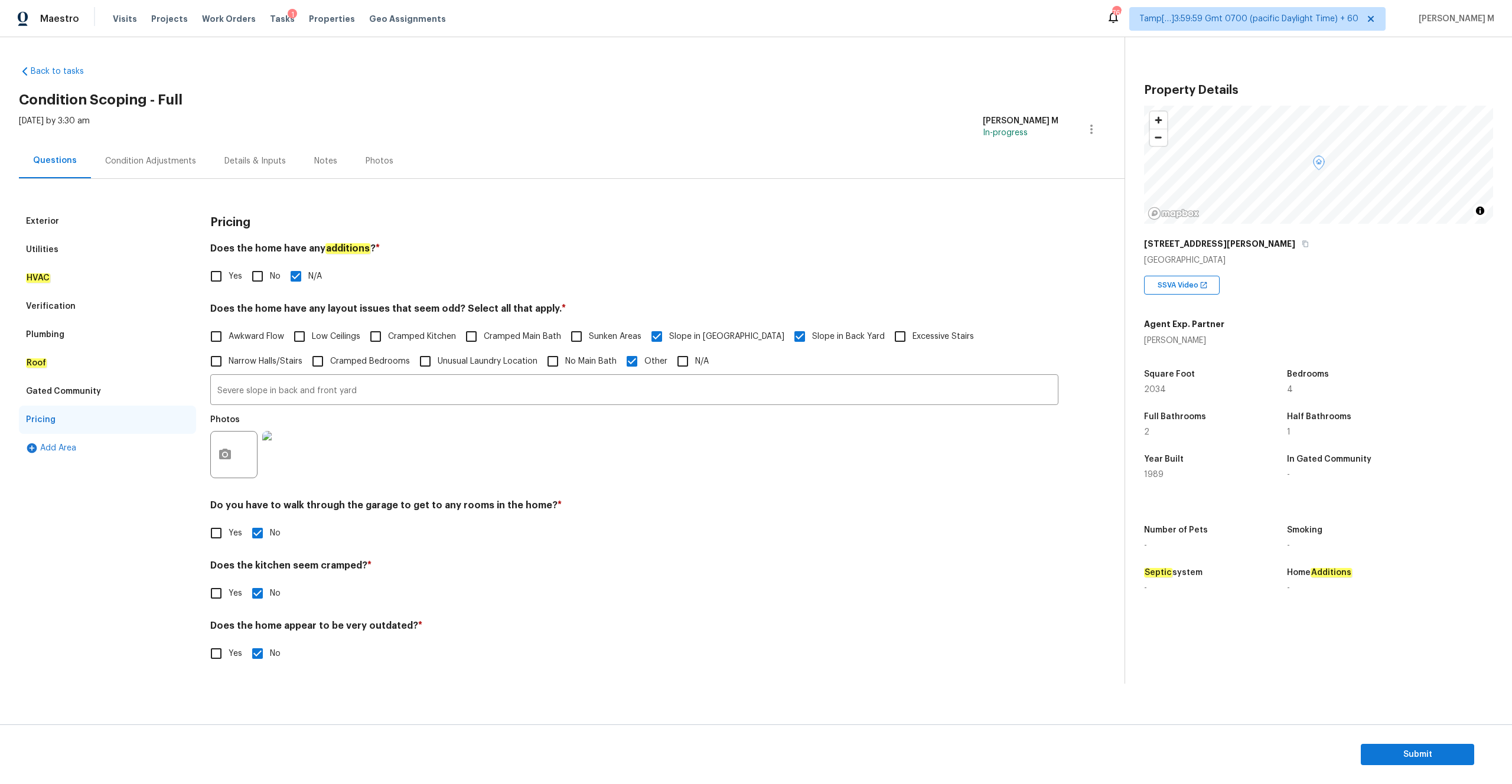
click at [281, 445] on img at bounding box center [286, 454] width 48 height 48
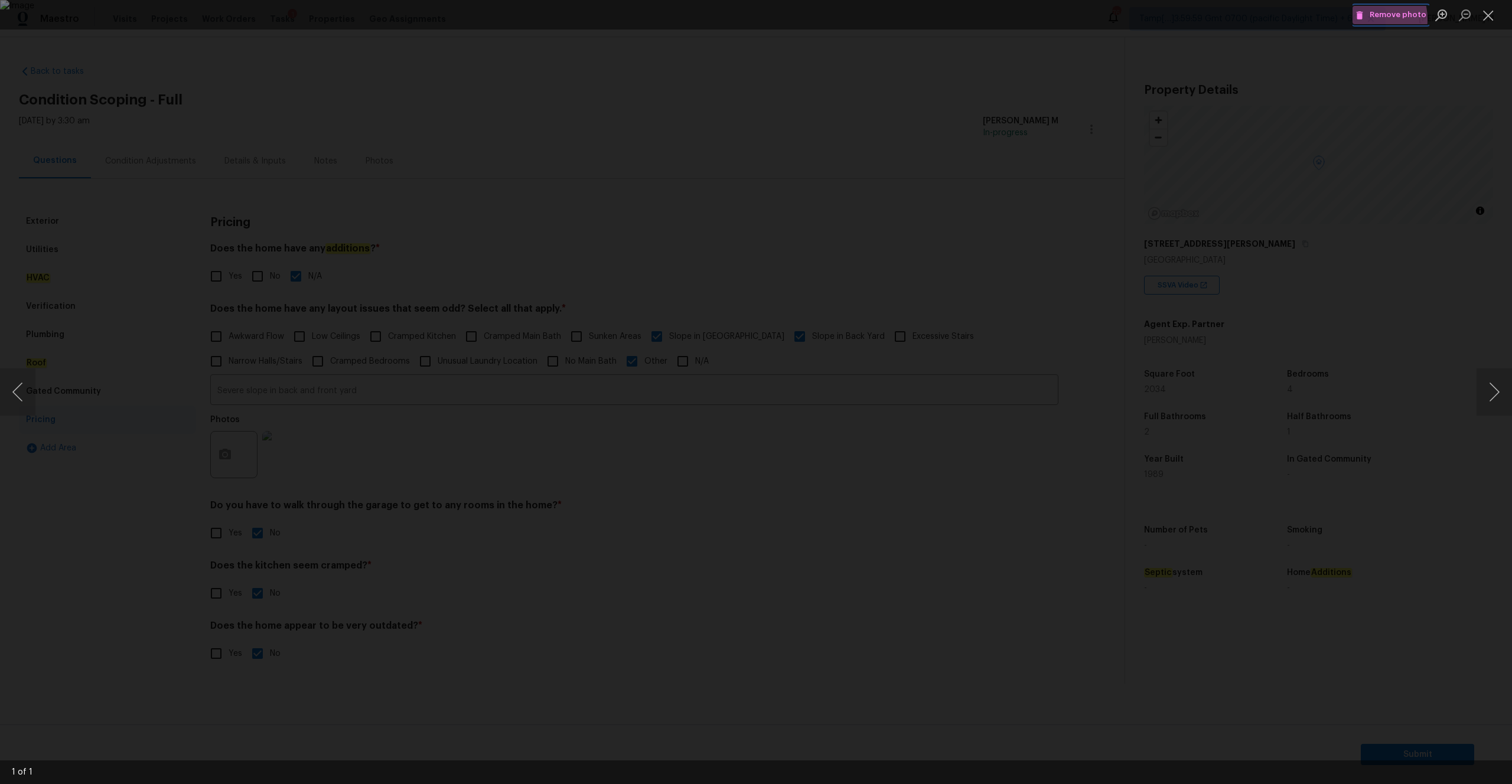
click at [1365, 19] on icon "Lightbox" at bounding box center [1359, 15] width 11 height 11
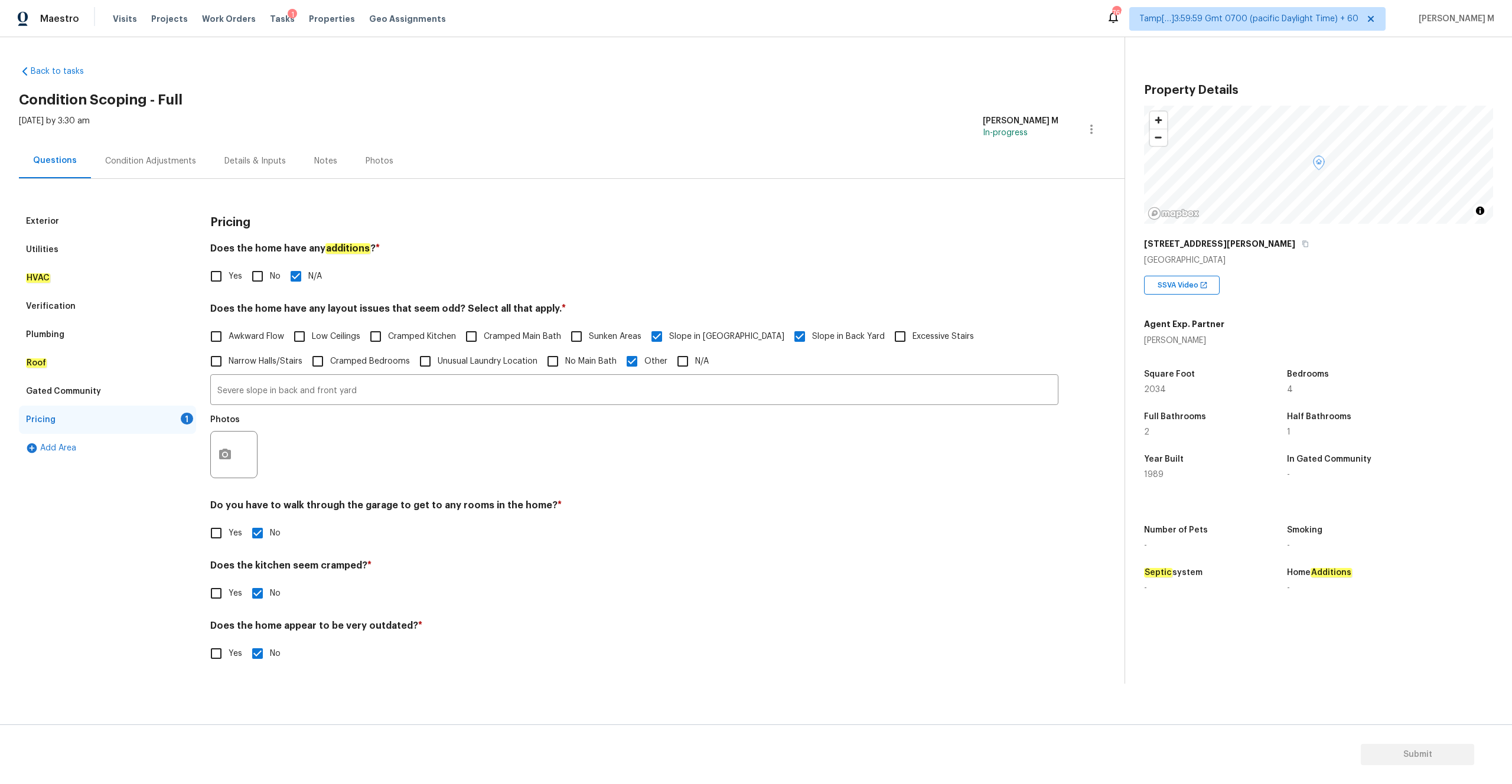
click at [656, 333] on input "Slope in Front Yard" at bounding box center [656, 336] width 25 height 25
checkbox input "false"
click at [787, 340] on input "Slope in Back Yard" at bounding box center [800, 337] width 25 height 25
checkbox input "false"
click at [620, 363] on input "Other" at bounding box center [632, 361] width 25 height 25
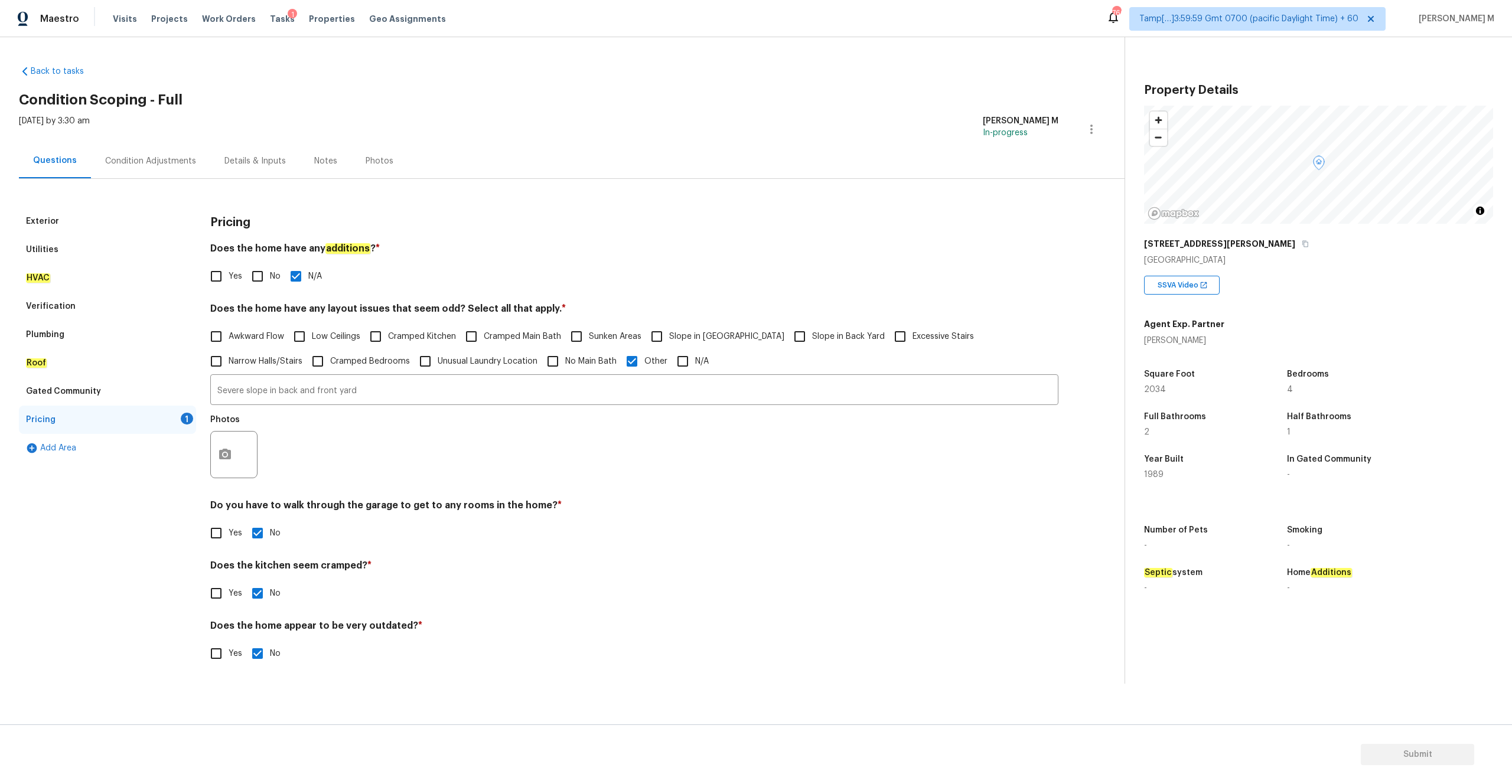
checkbox input "false"
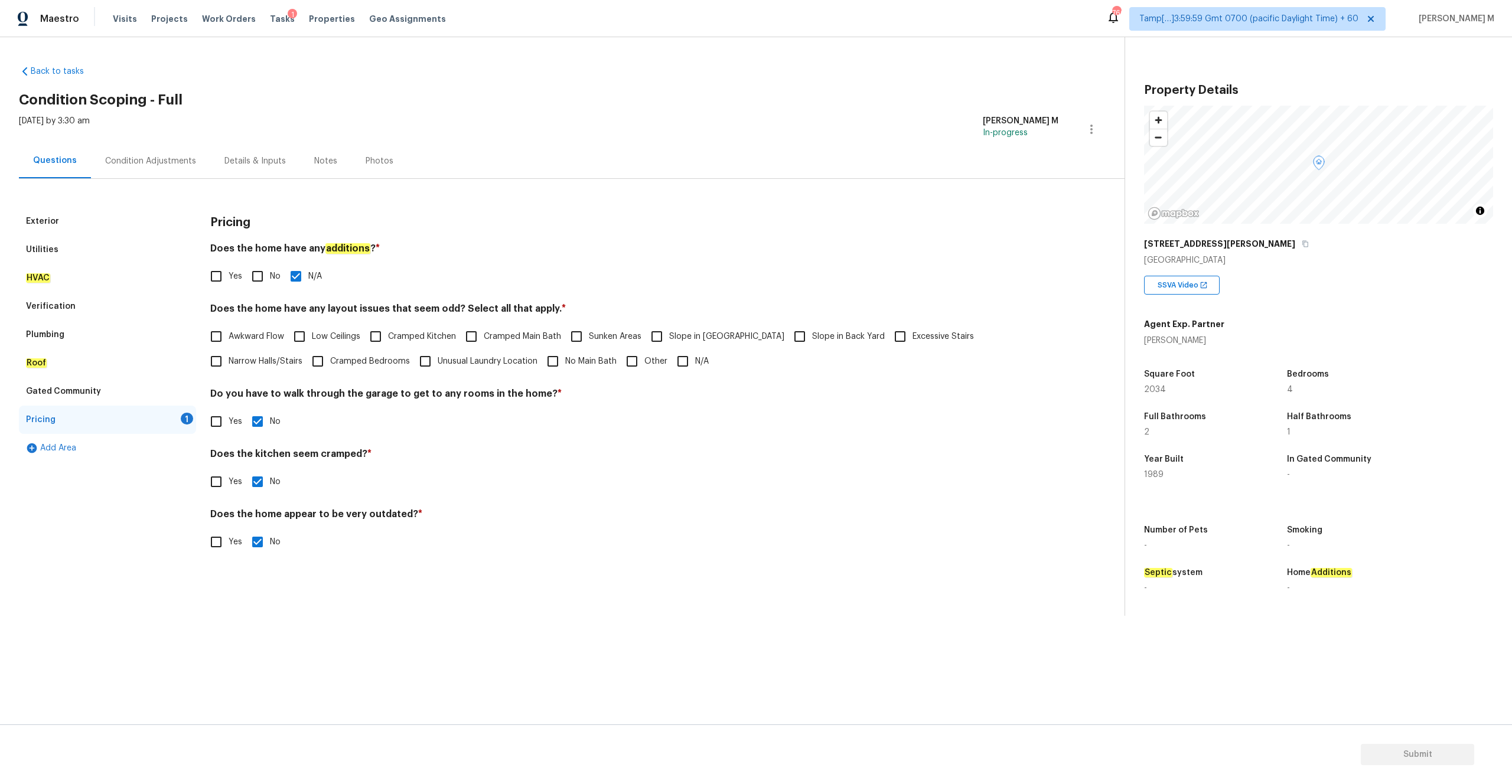
click at [57, 392] on div "Gated Community" at bounding box center [64, 391] width 75 height 11
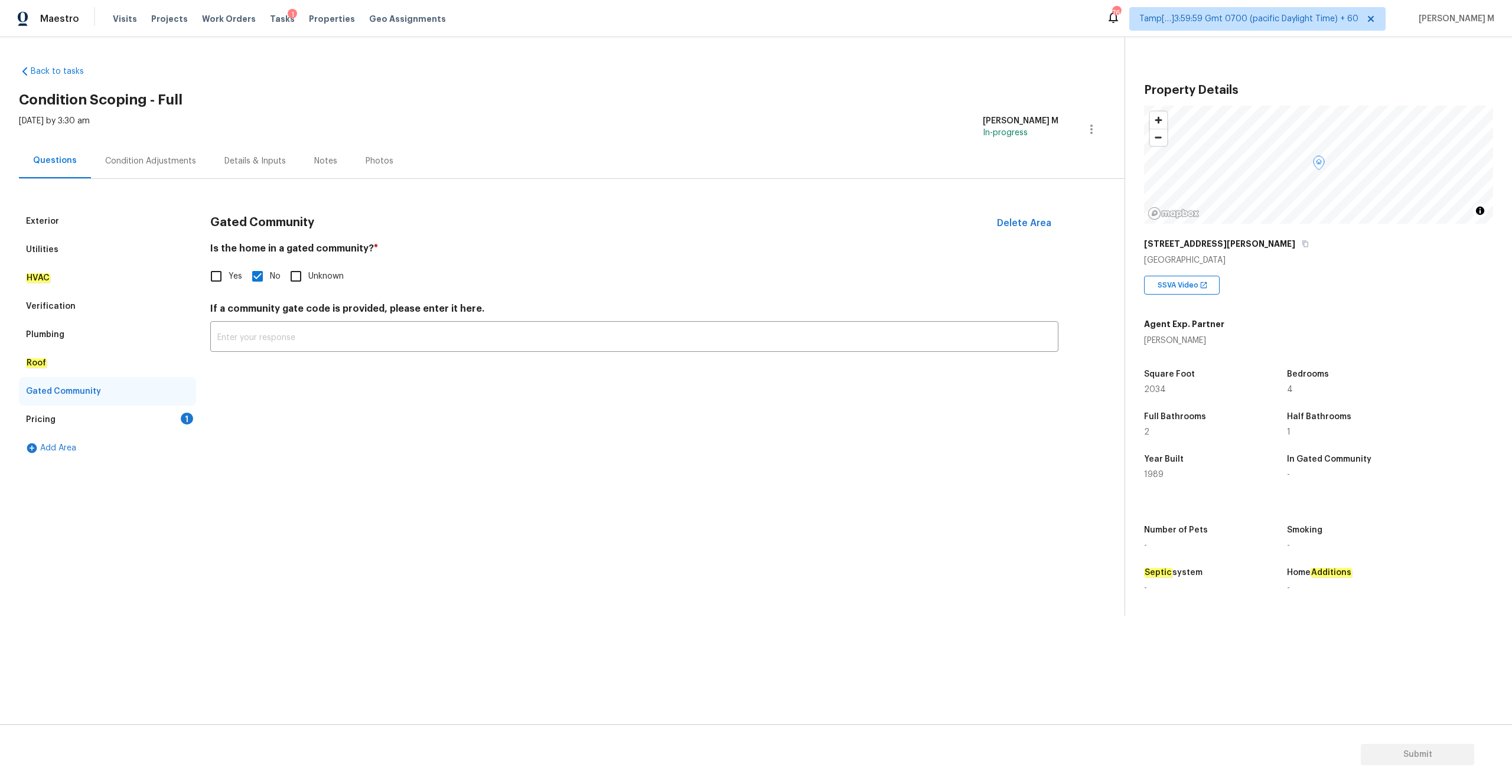
click at [57, 365] on div "Roof" at bounding box center [107, 362] width 177 height 28
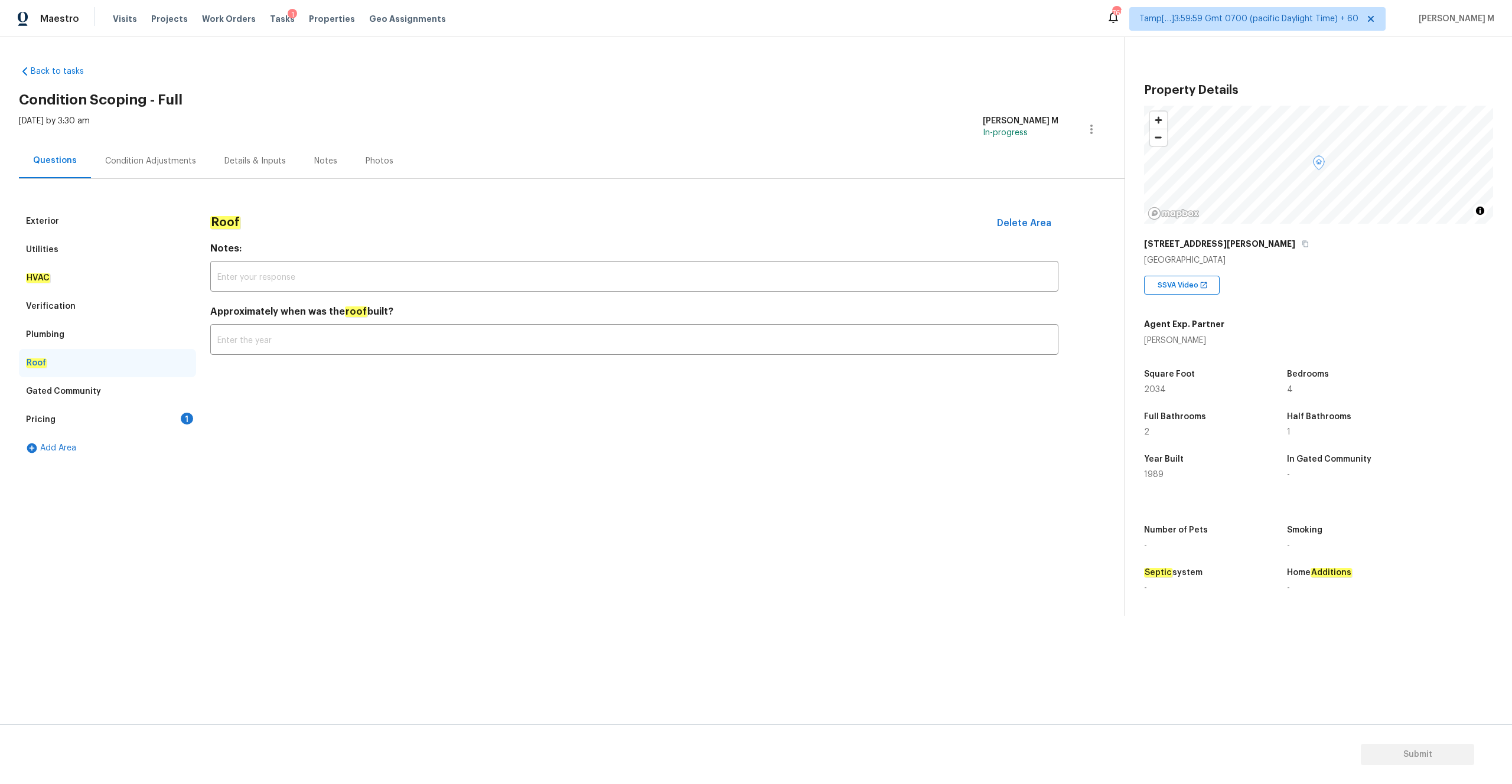
click at [166, 422] on div "Pricing 1" at bounding box center [107, 419] width 177 height 28
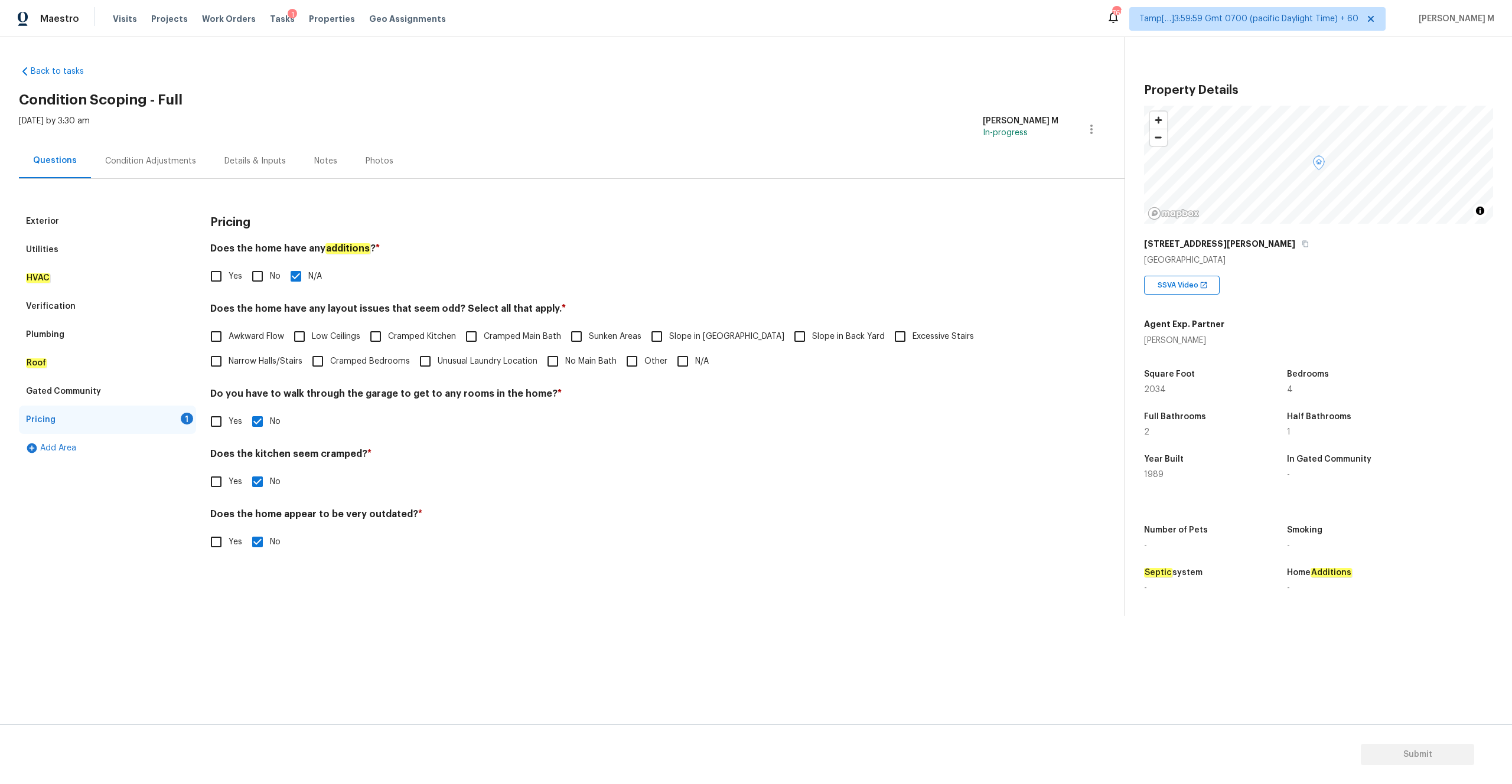
click at [670, 366] on input "N/A" at bounding box center [682, 361] width 25 height 25
checkbox input "true"
click at [81, 227] on div "Exterior" at bounding box center [107, 221] width 177 height 28
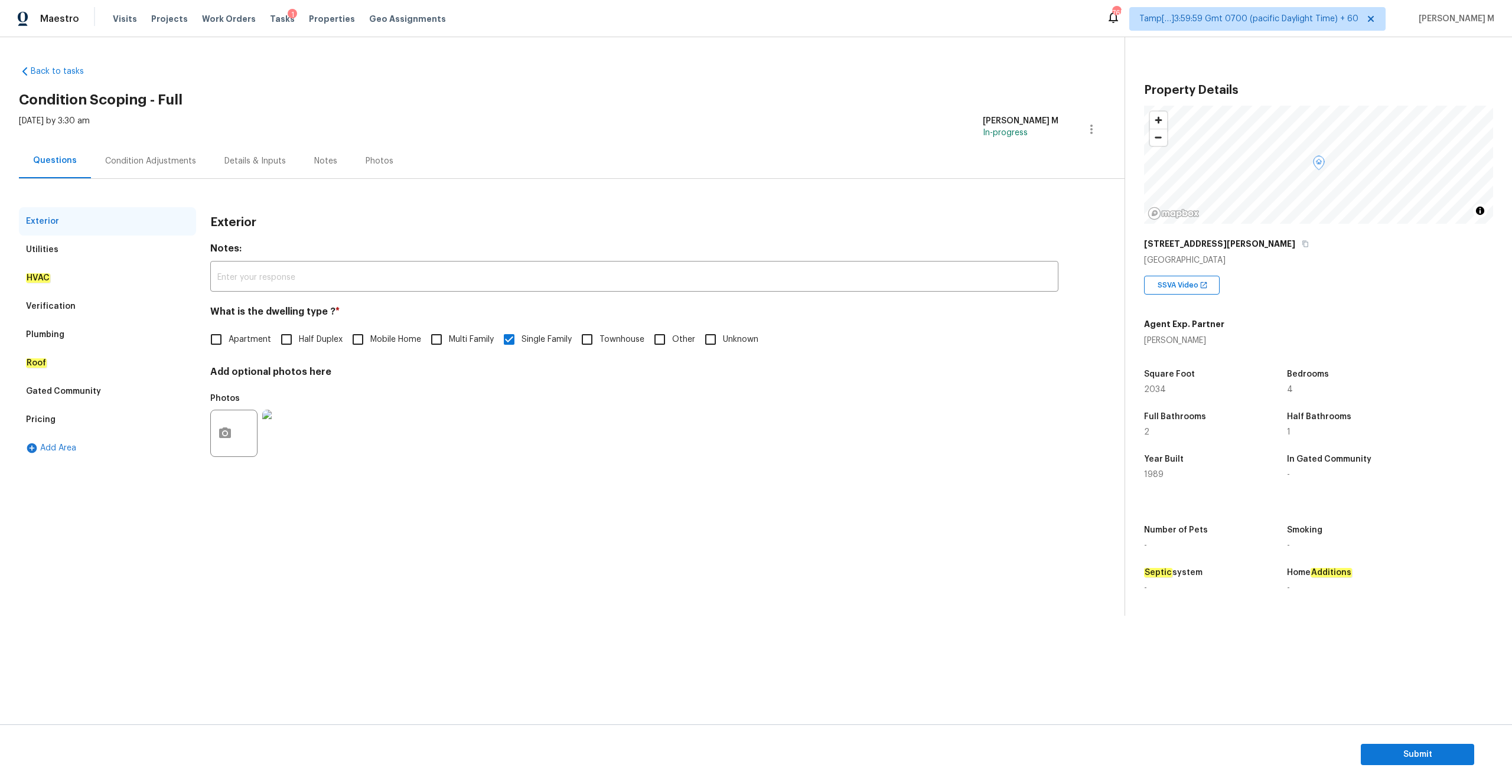
click at [91, 254] on div "Utilities" at bounding box center [107, 249] width 177 height 28
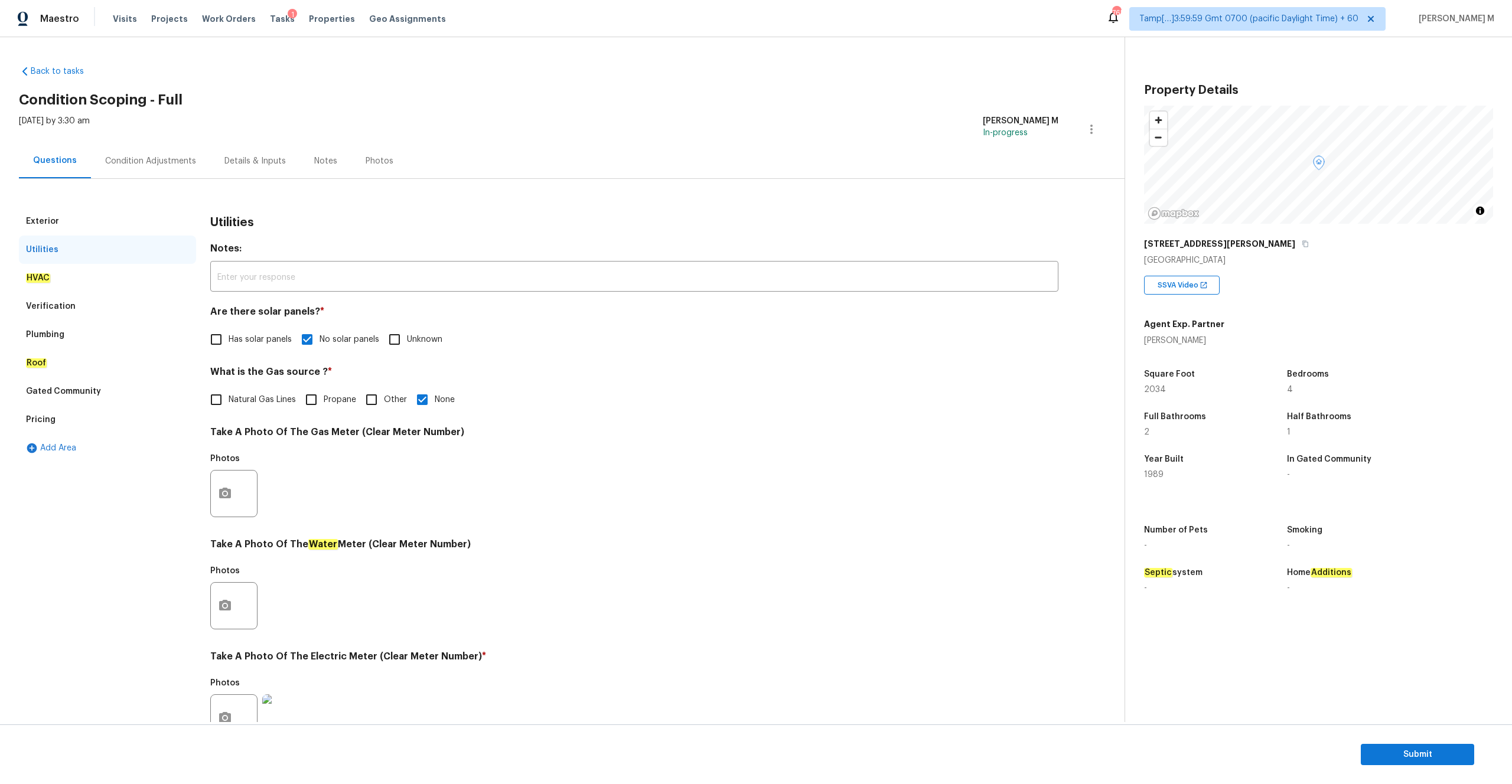
scroll to position [104, 0]
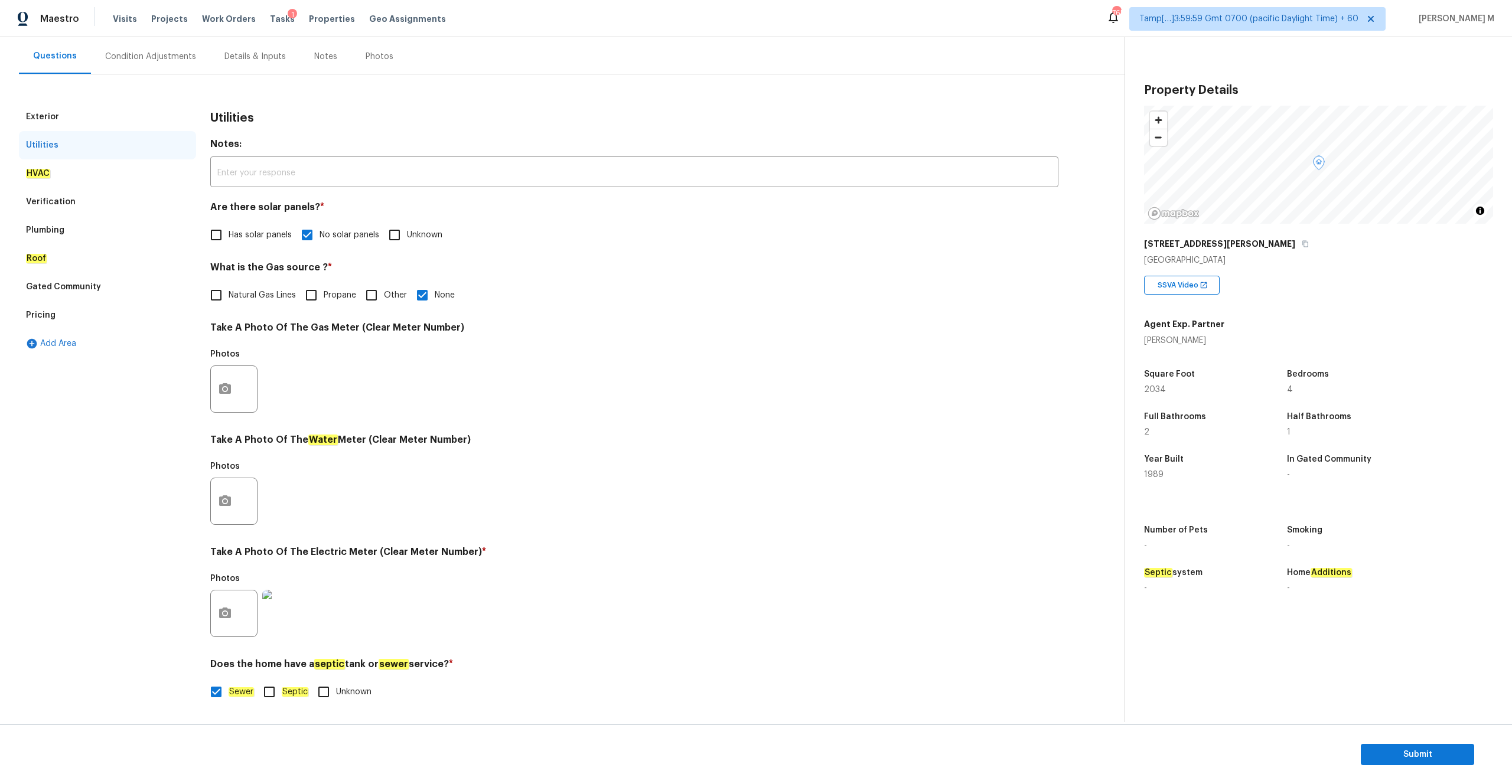
click at [63, 160] on div "HVAC" at bounding box center [107, 173] width 177 height 28
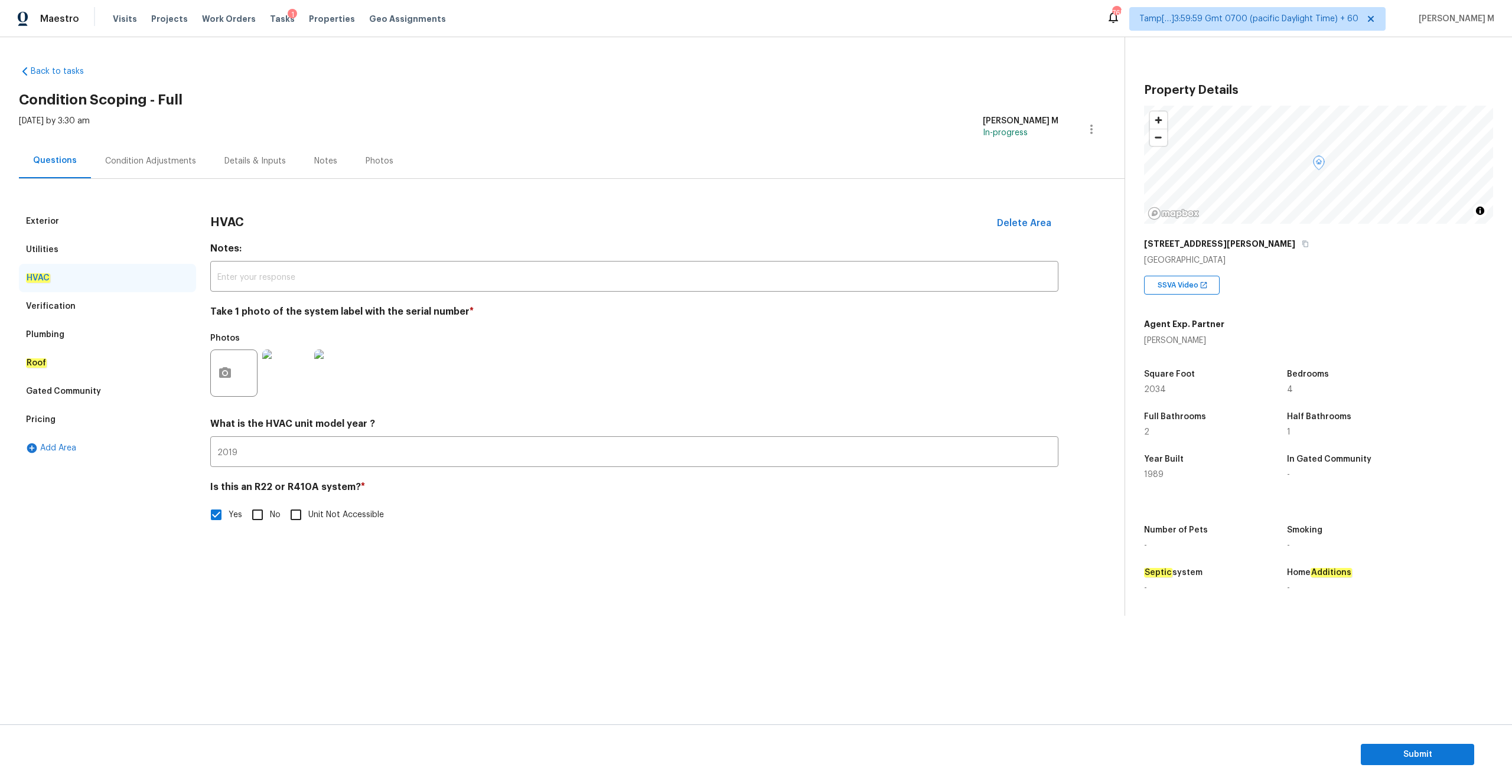
scroll to position [0, 0]
click at [96, 304] on div "Verification" at bounding box center [107, 306] width 177 height 28
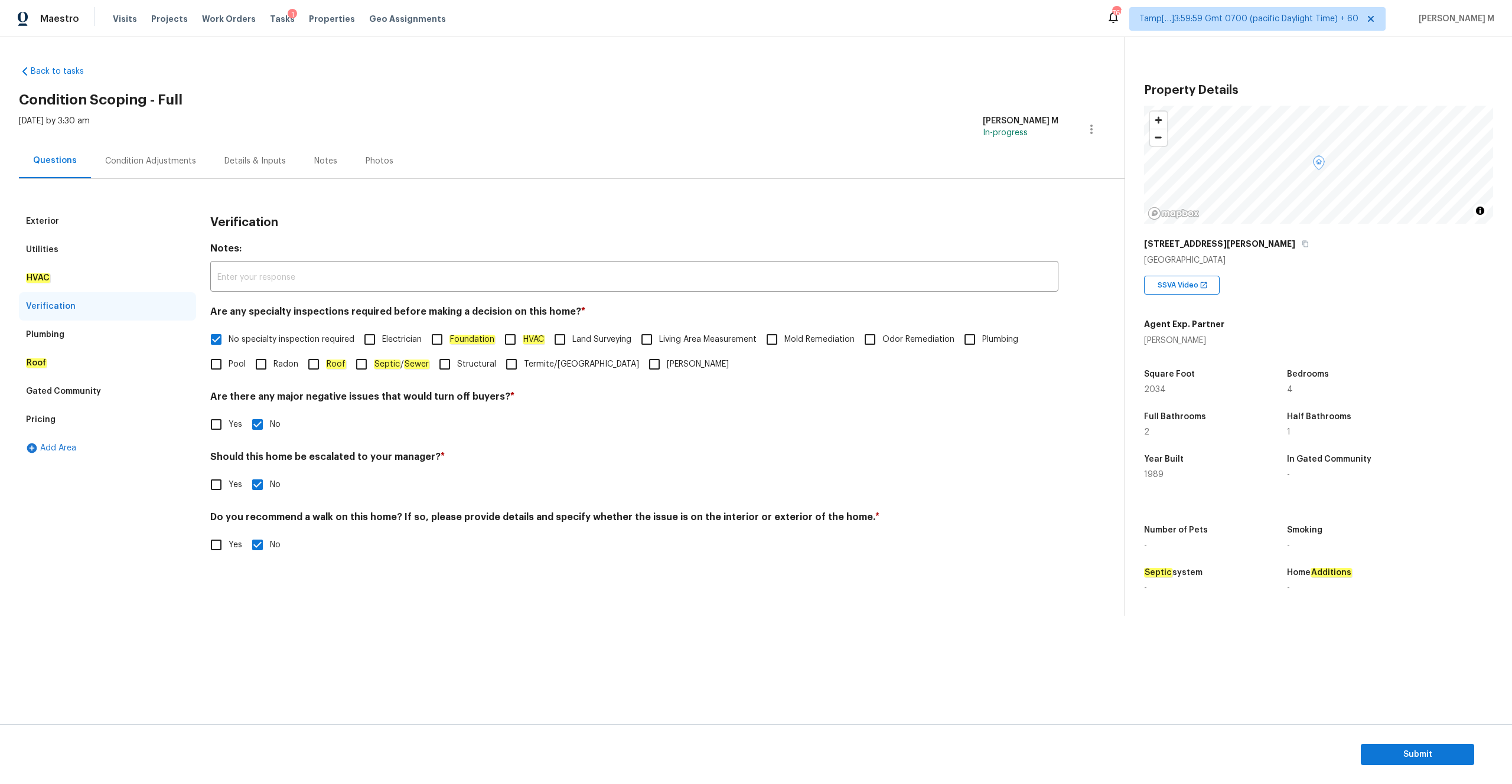
click at [98, 335] on div "Plumbing" at bounding box center [107, 334] width 177 height 28
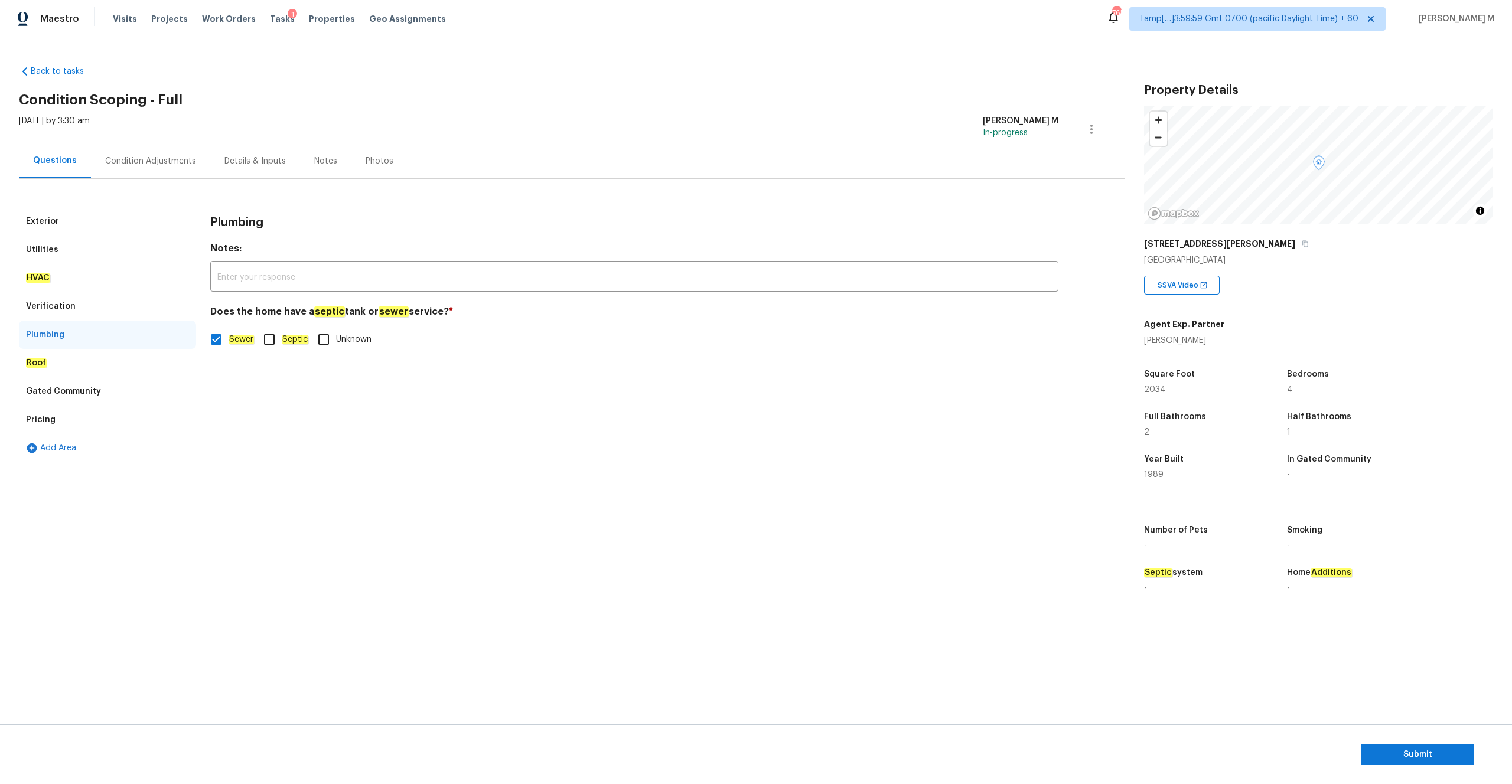
click at [67, 360] on div "Roof" at bounding box center [107, 362] width 177 height 28
click at [81, 394] on div "Gated Community" at bounding box center [64, 391] width 75 height 11
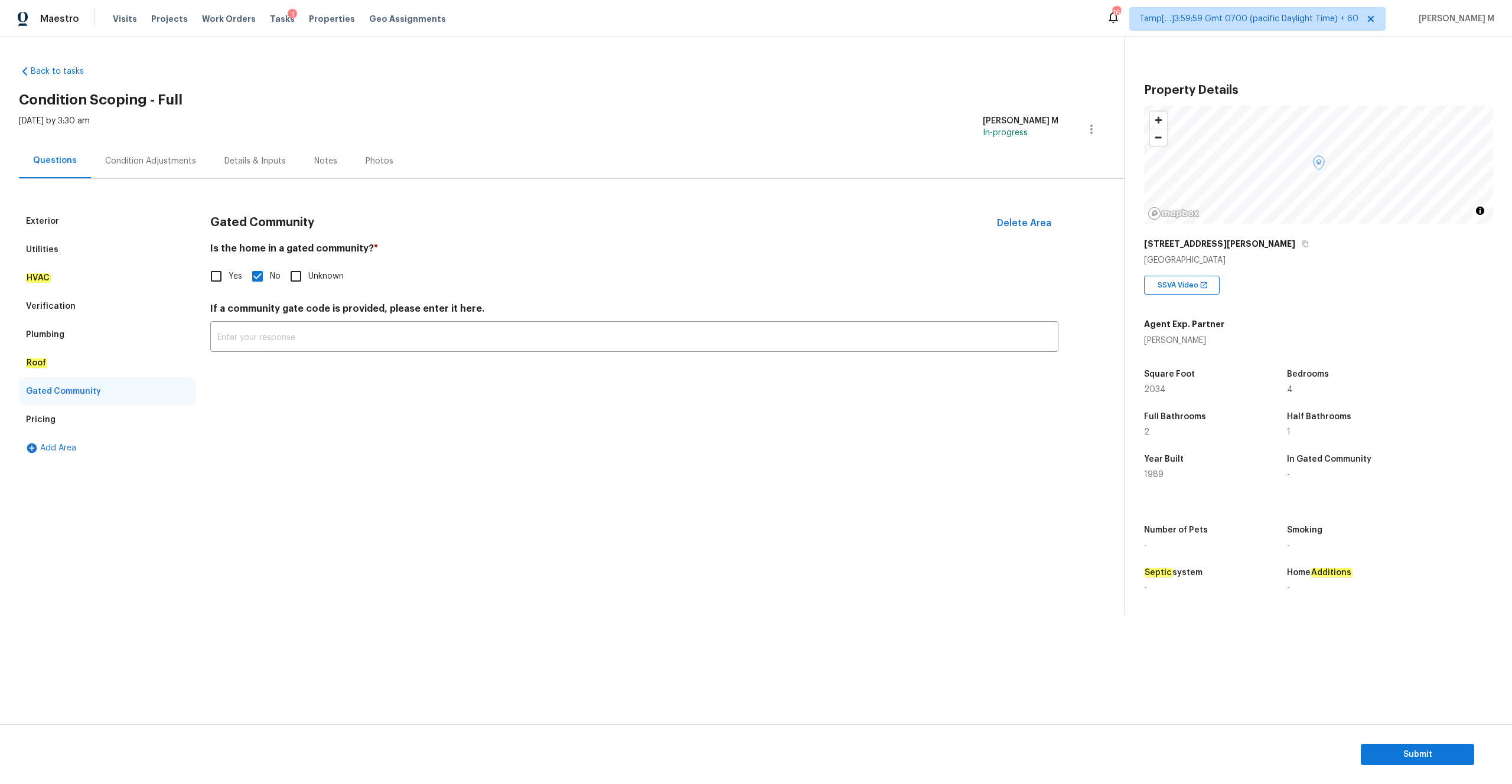
click at [82, 422] on div "Pricing" at bounding box center [107, 419] width 177 height 28
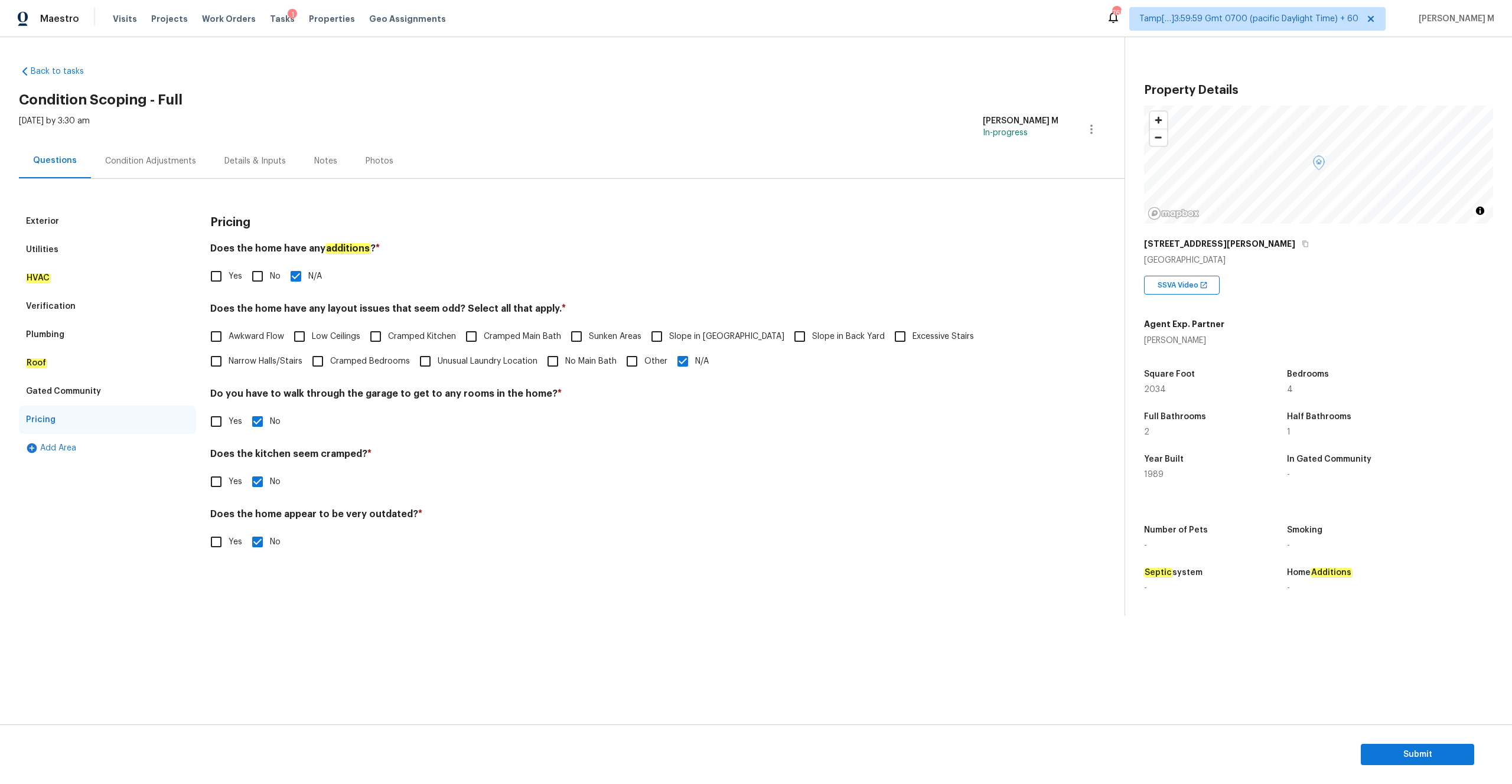
click at [65, 382] on div "Gated Community" at bounding box center [107, 391] width 177 height 28
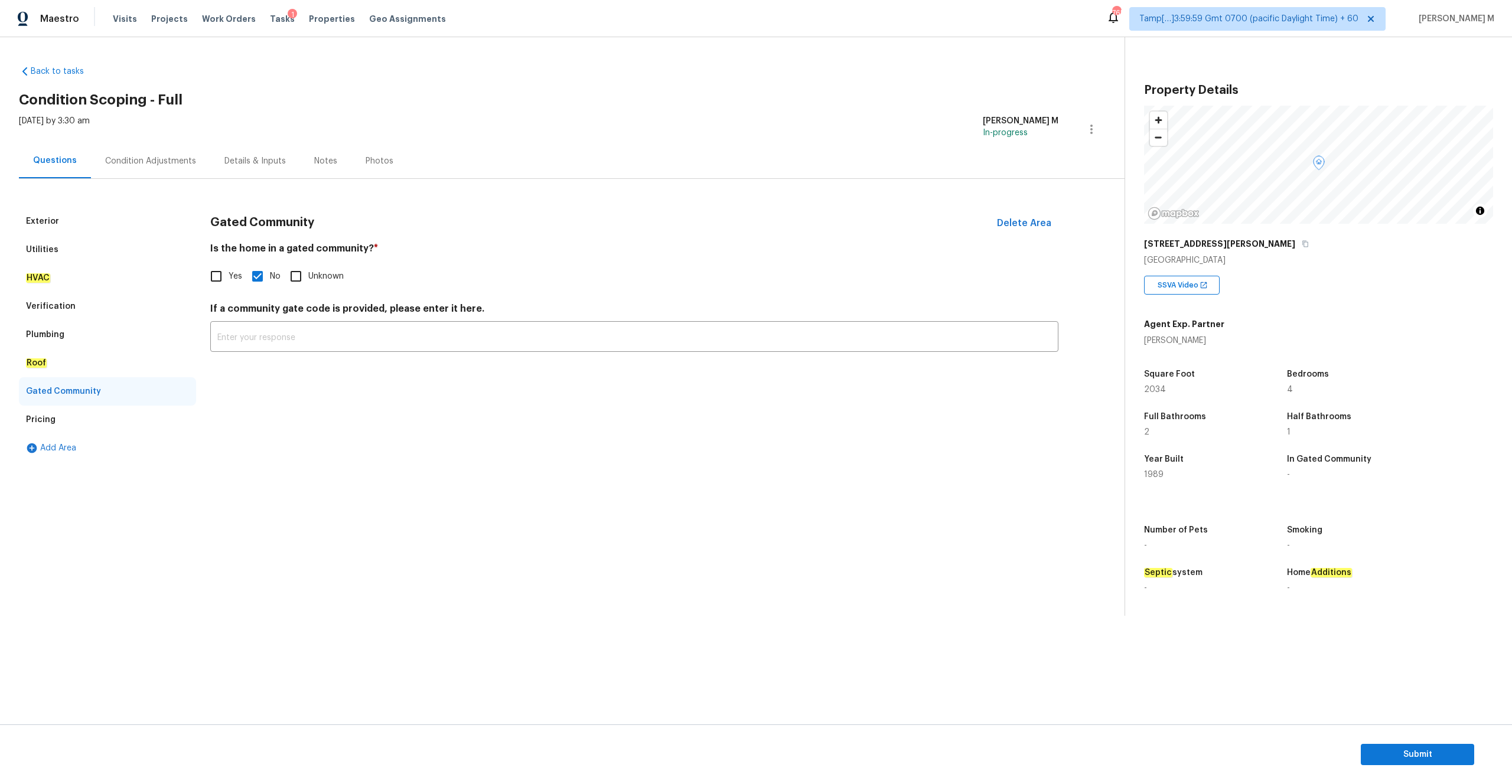
click at [55, 369] on div "Roof" at bounding box center [107, 362] width 177 height 28
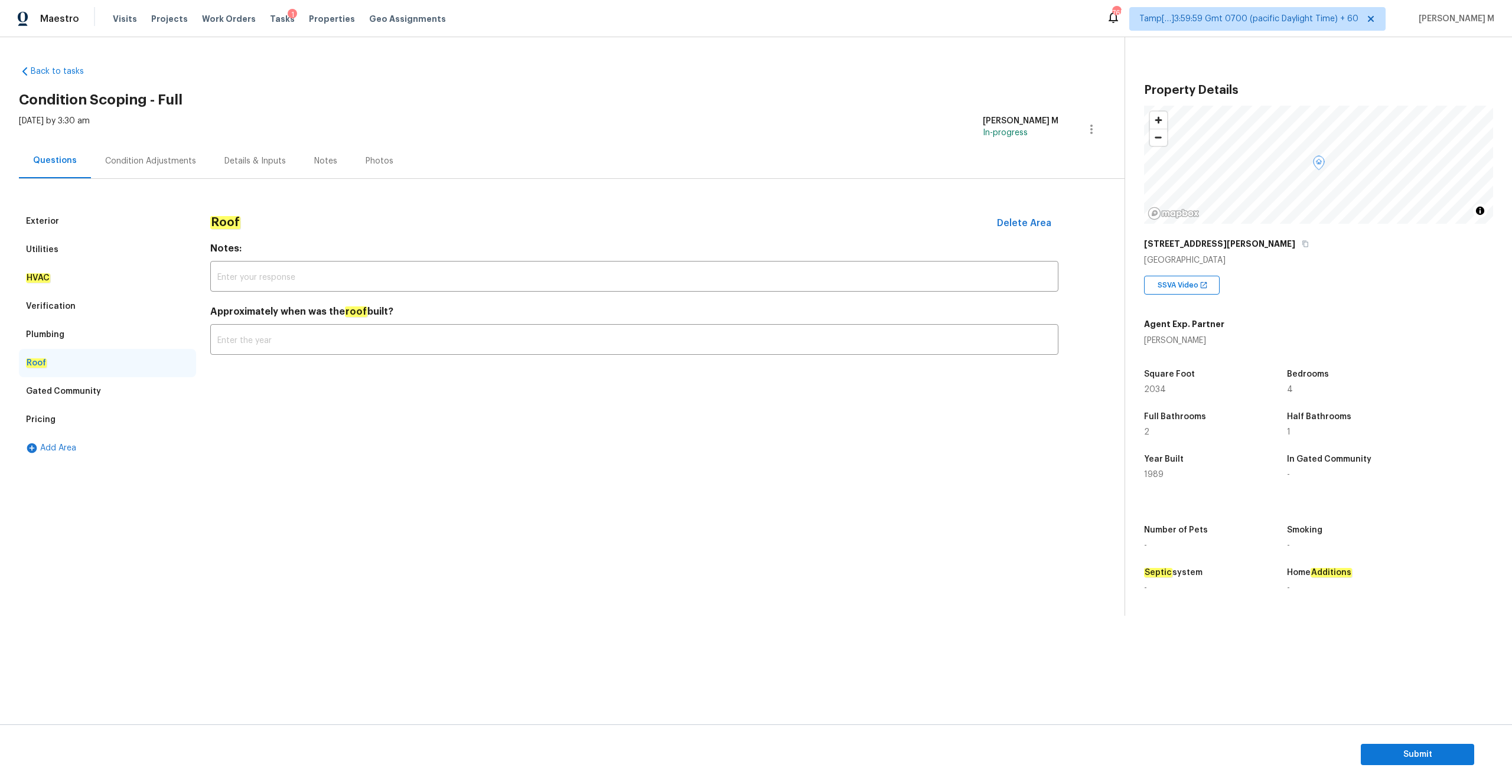
click at [47, 335] on div "Plumbing" at bounding box center [45, 334] width 38 height 11
click at [53, 299] on div "Verification" at bounding box center [107, 306] width 177 height 28
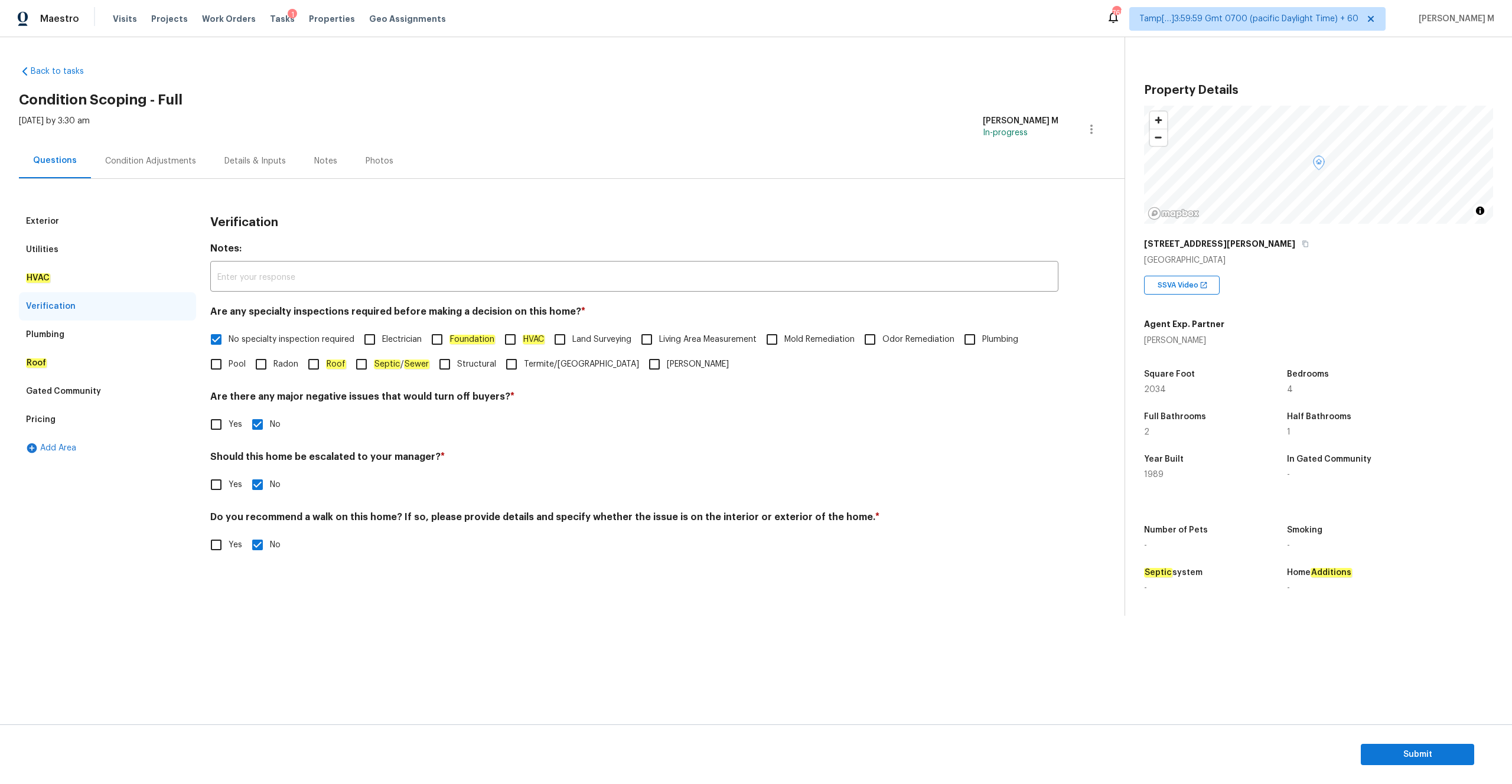
click at [44, 265] on div "HVAC" at bounding box center [107, 277] width 177 height 28
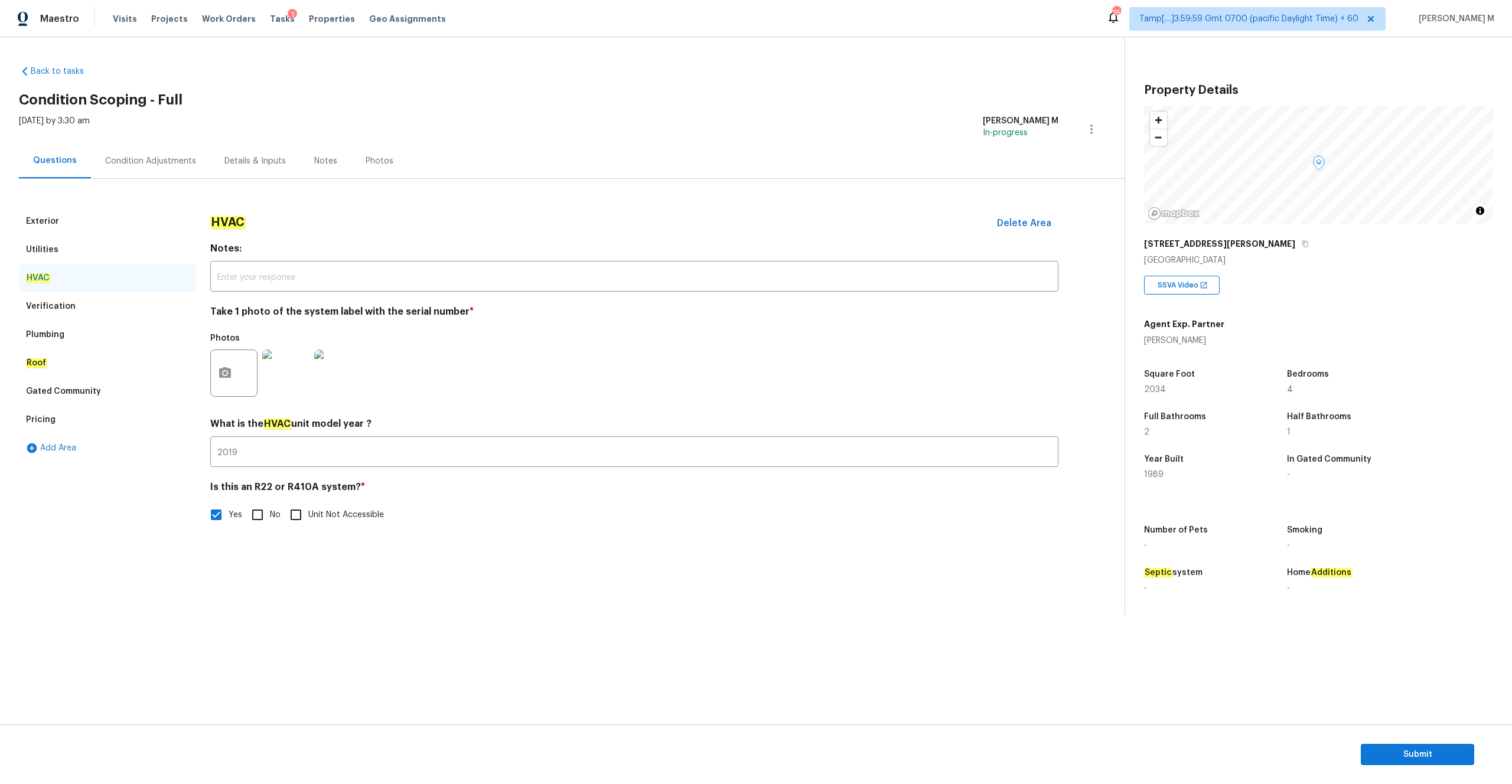
click at [41, 244] on div "Utilities" at bounding box center [42, 249] width 32 height 11
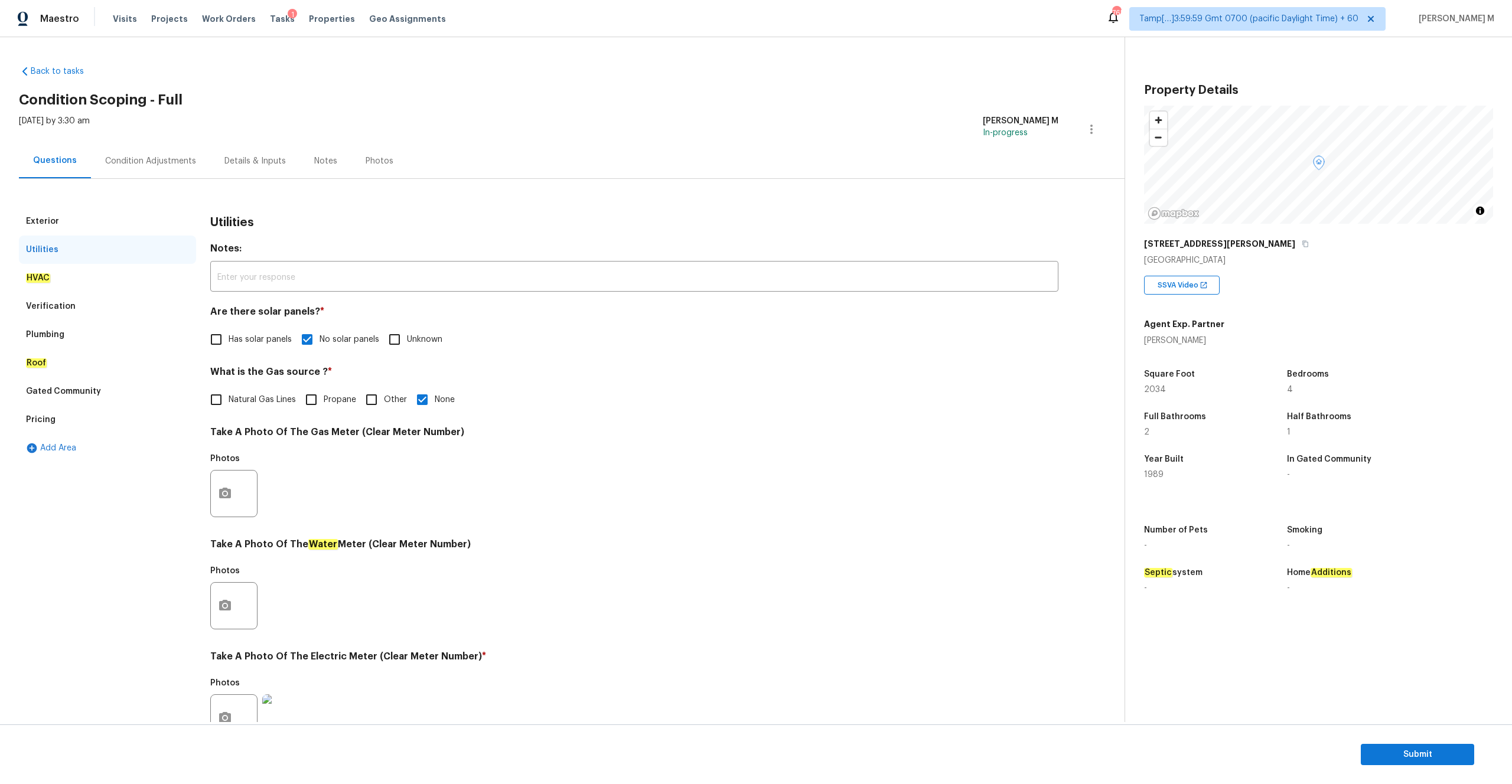
click at [38, 215] on div "Exterior" at bounding box center [107, 221] width 177 height 28
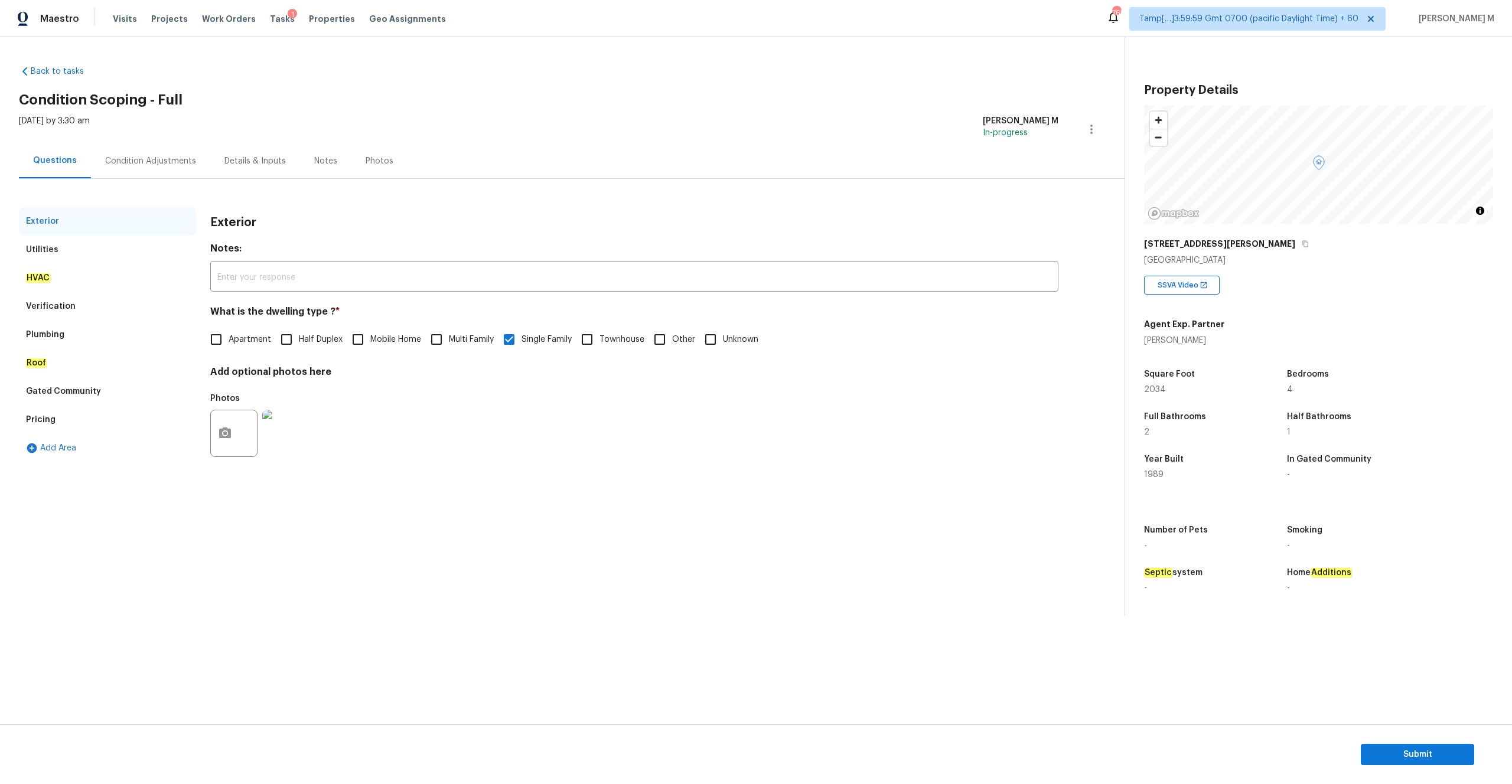
click at [147, 156] on div "Condition Adjustments" at bounding box center [150, 161] width 91 height 11
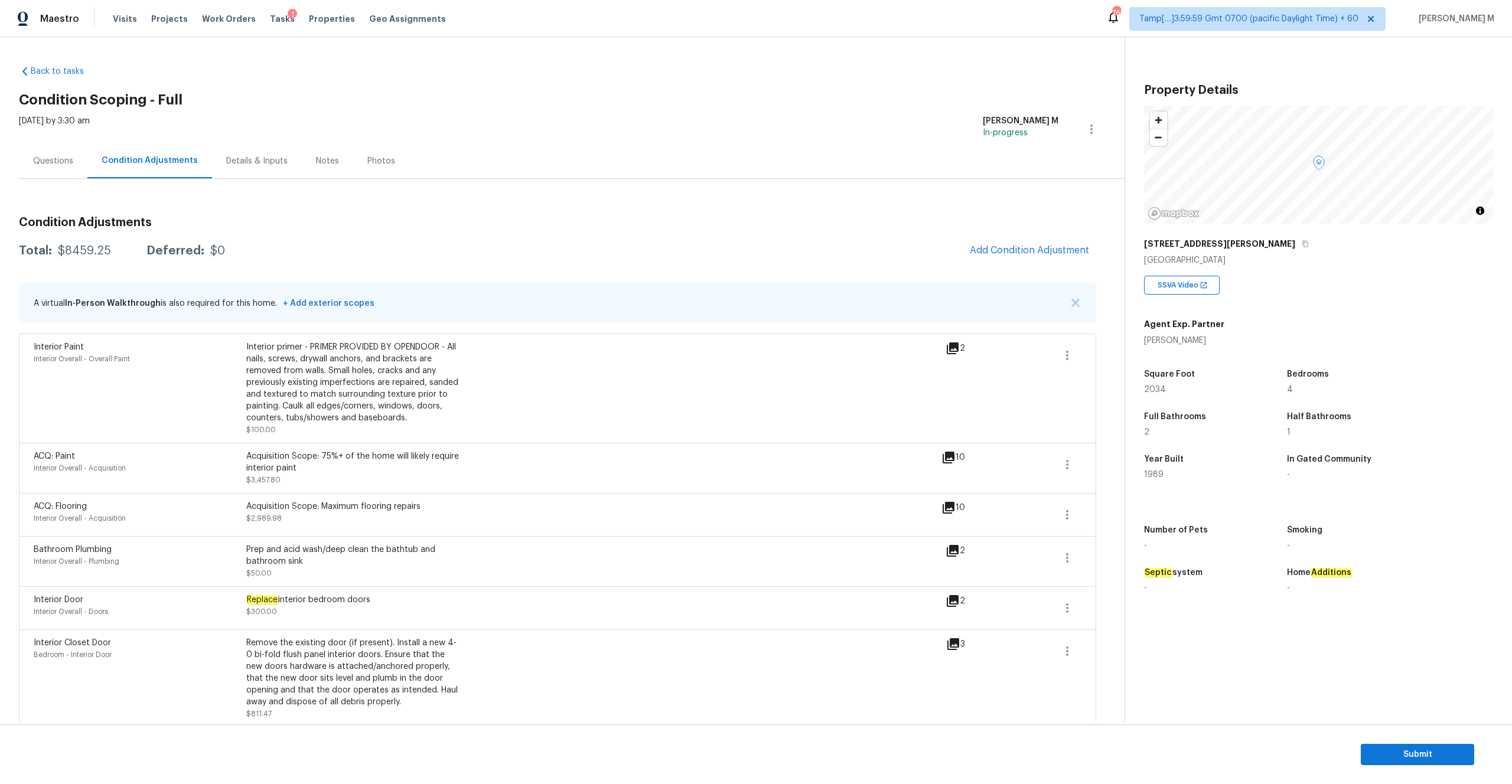
scroll to position [168, 0]
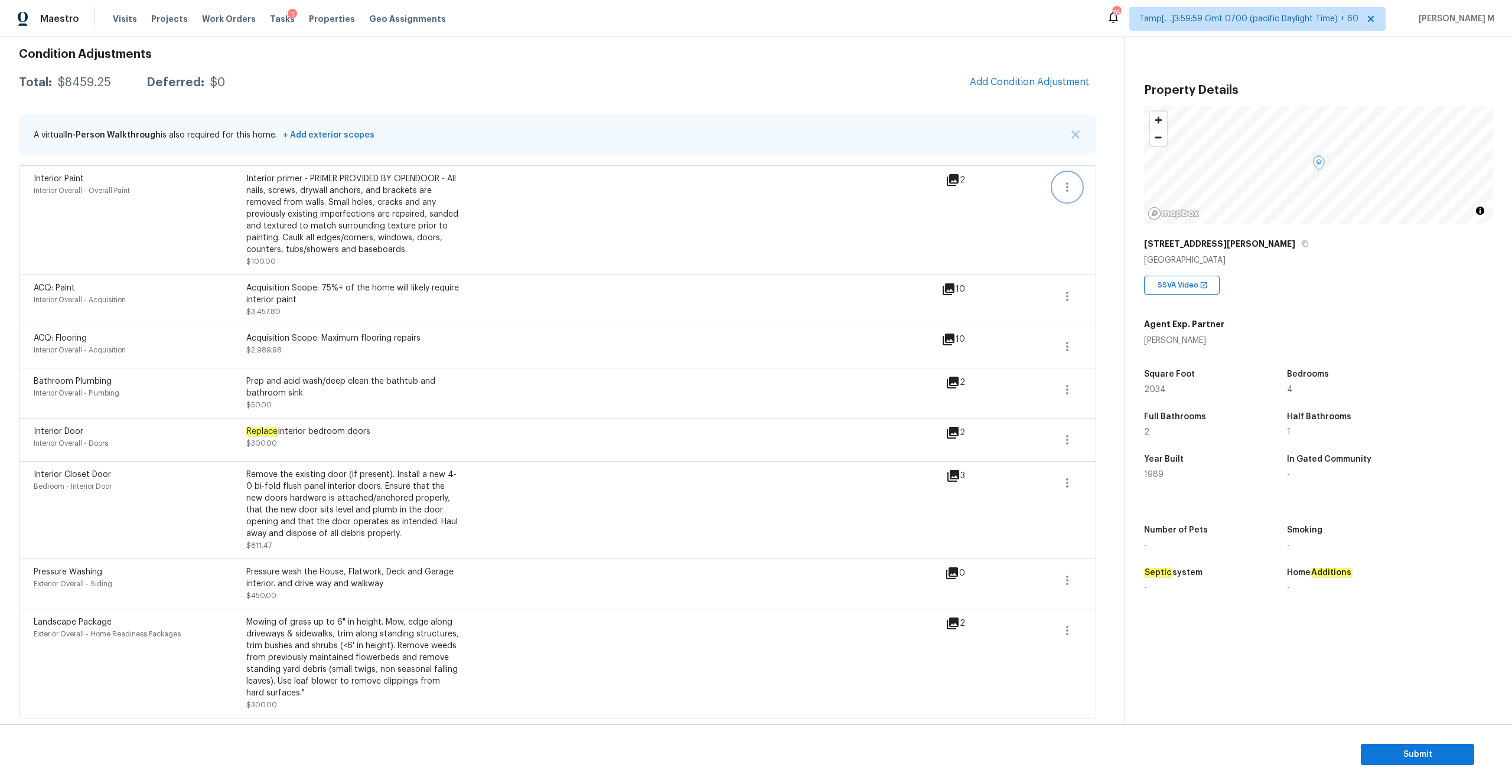
click at [1078, 182] on button "button" at bounding box center [1067, 187] width 28 height 28
click at [1110, 189] on div "Edit" at bounding box center [1134, 184] width 92 height 11
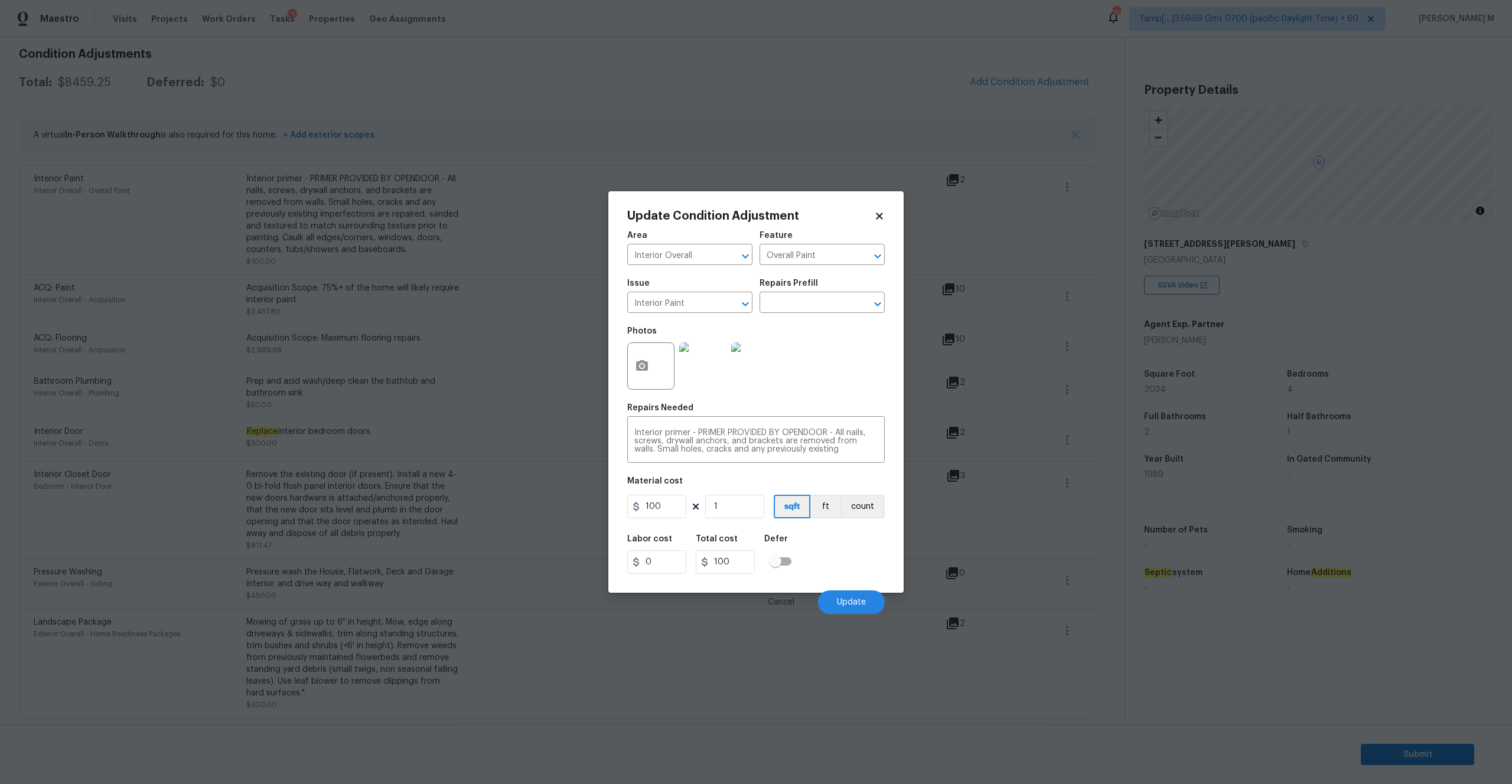
click at [708, 361] on img at bounding box center [703, 366] width 48 height 48
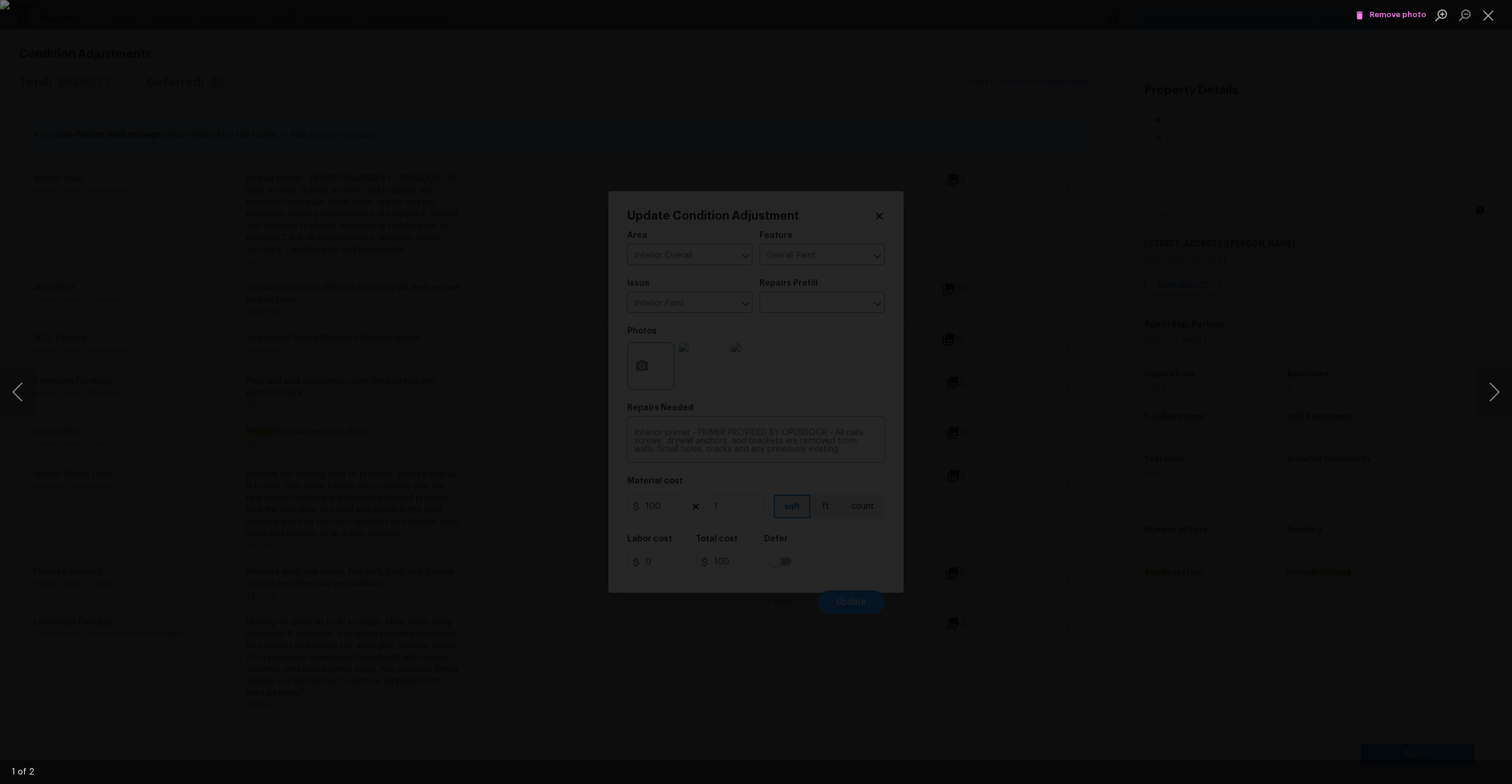
click at [1397, 11] on span "Remove photo" at bounding box center [1391, 15] width 71 height 14
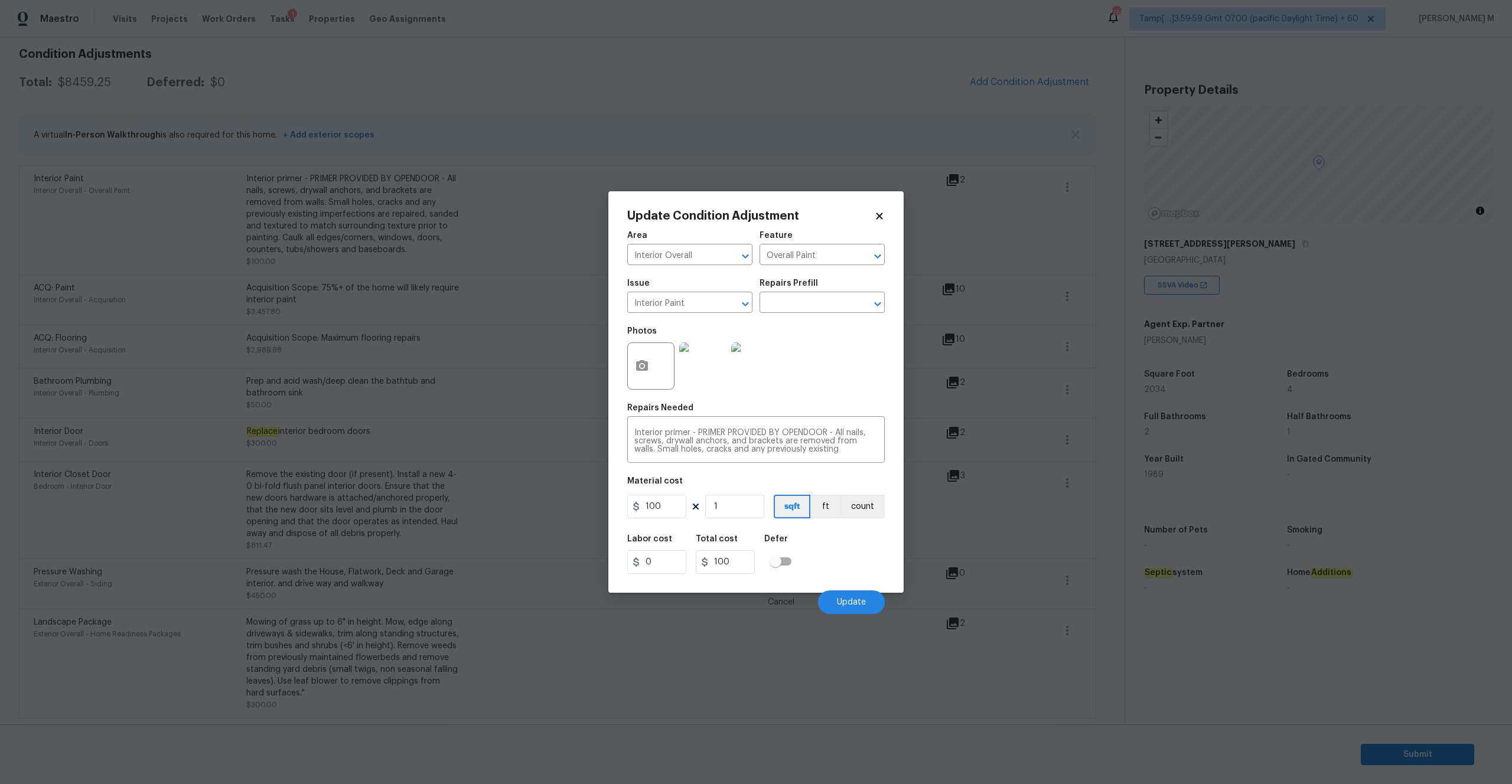
click at [754, 361] on img at bounding box center [754, 366] width 48 height 48
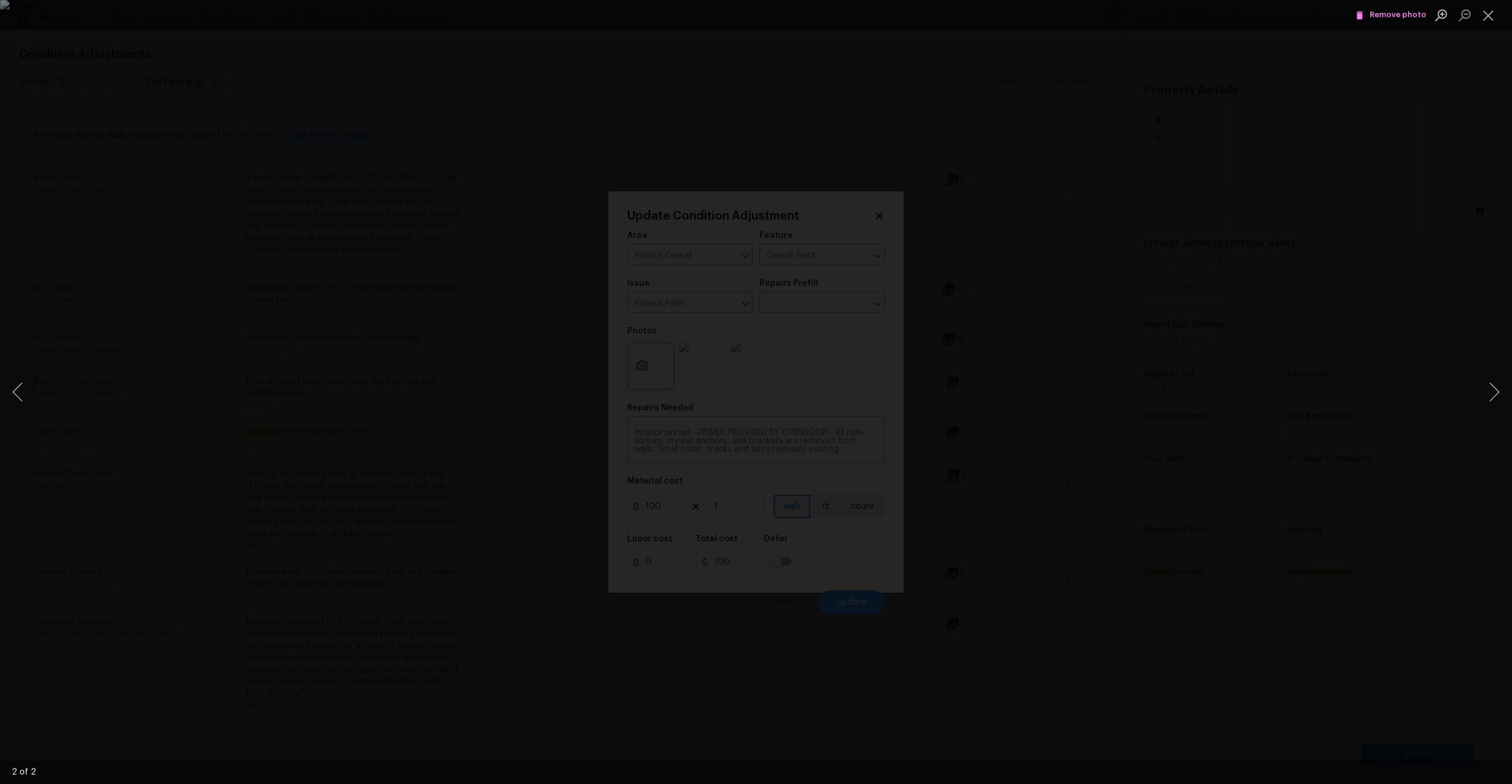
click at [1381, 11] on span "Remove photo" at bounding box center [1391, 15] width 71 height 14
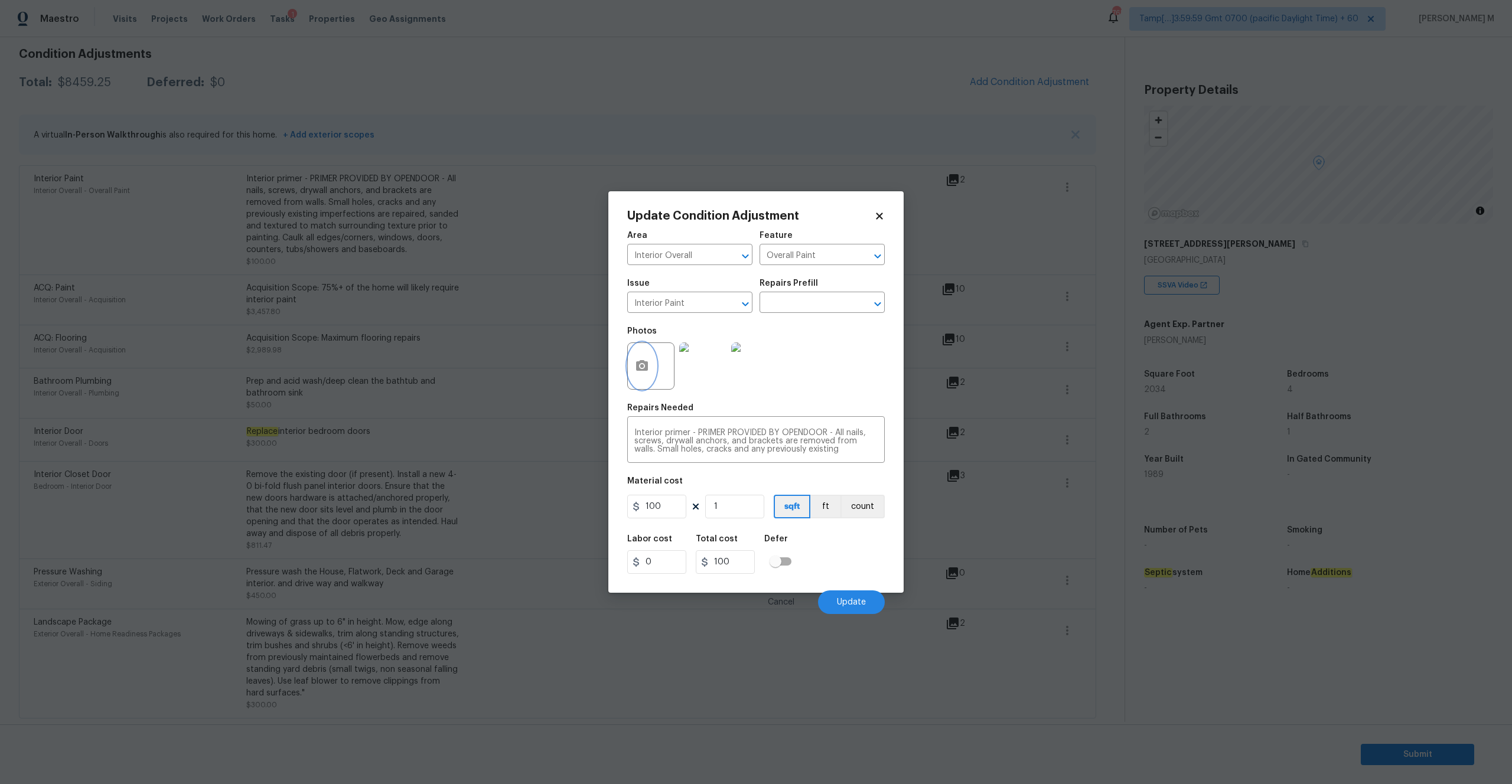
click at [650, 357] on button "button" at bounding box center [642, 366] width 28 height 46
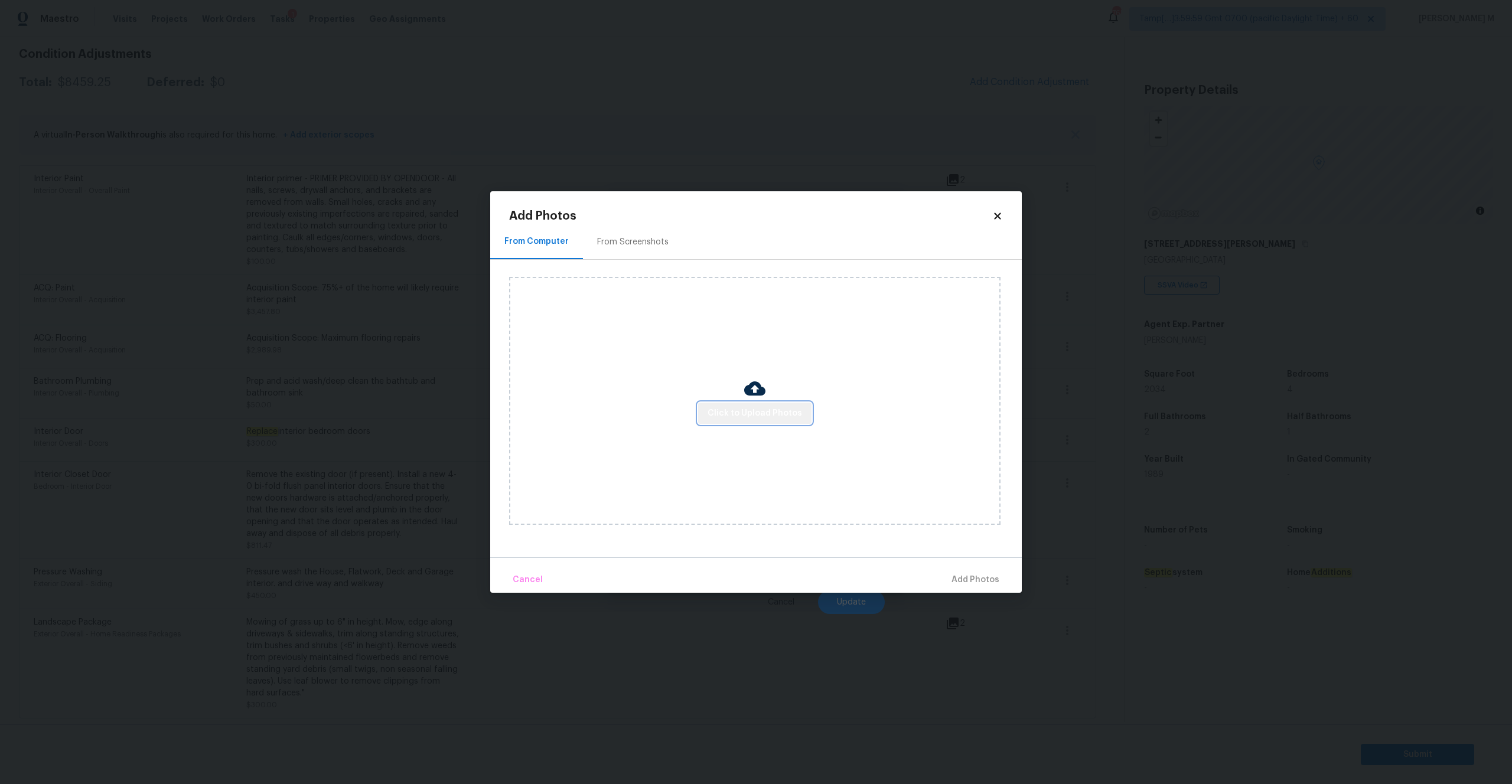
click at [795, 415] on span "Click to Upload Photos" at bounding box center [754, 413] width 94 height 15
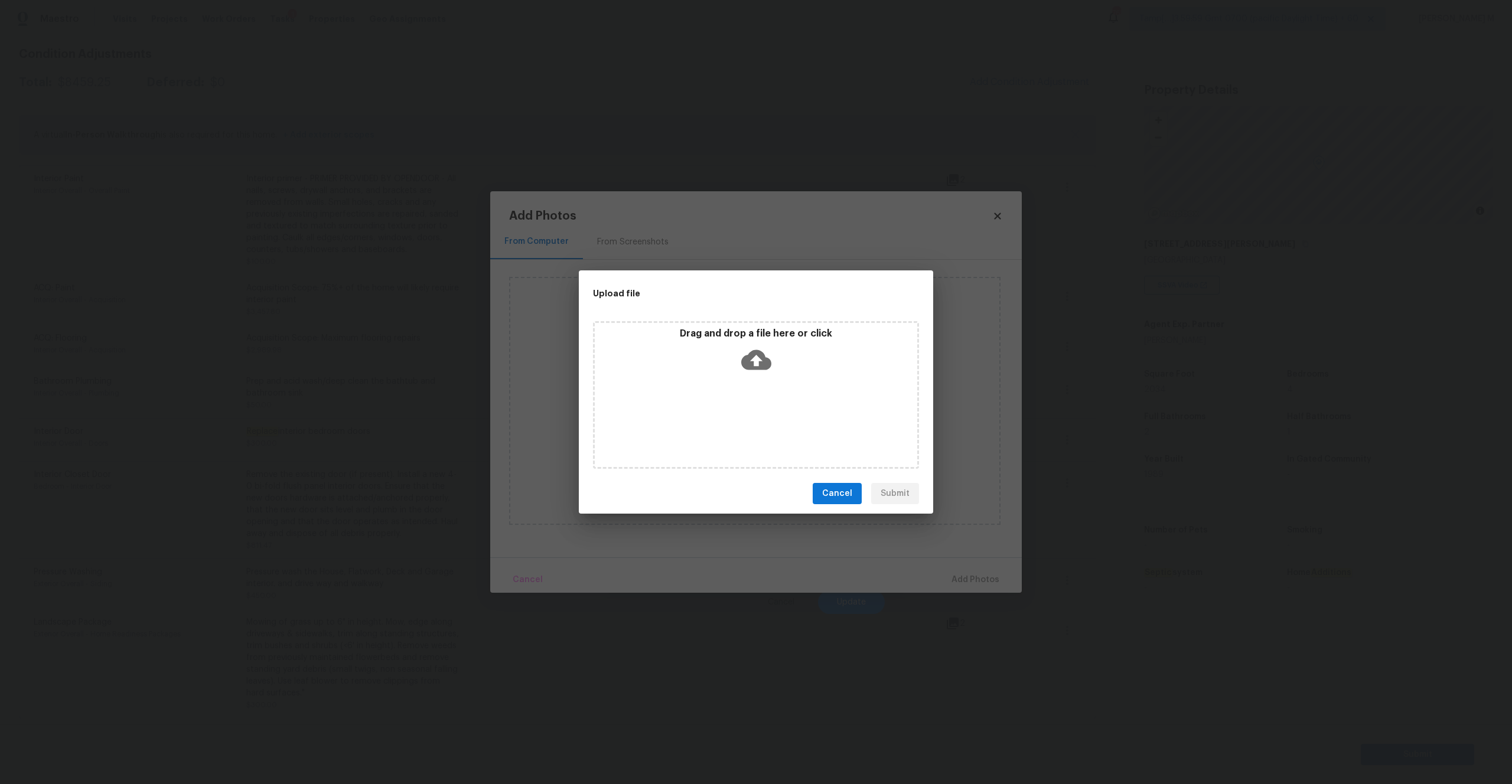
click at [762, 353] on icon at bounding box center [756, 359] width 30 height 30
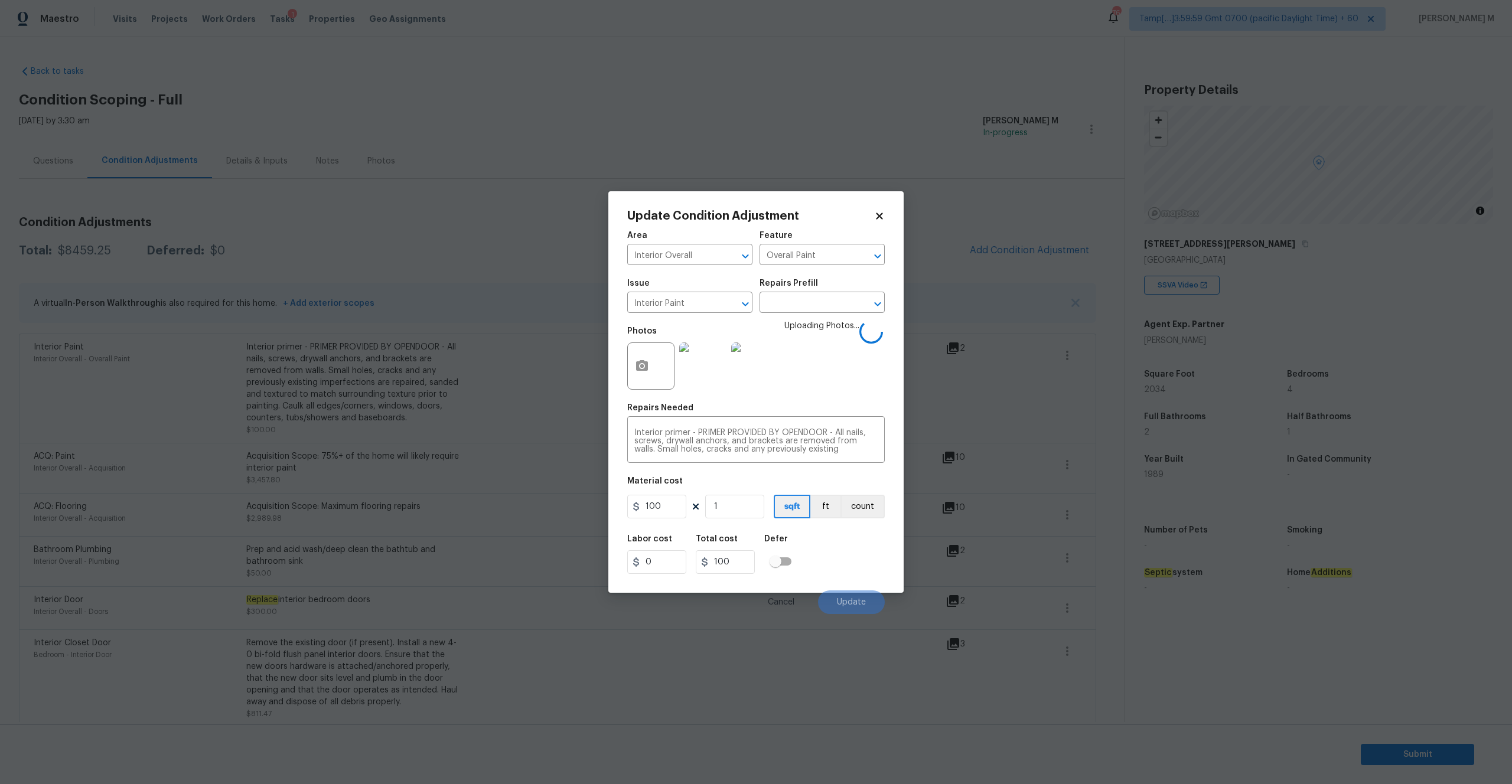
scroll to position [168, 0]
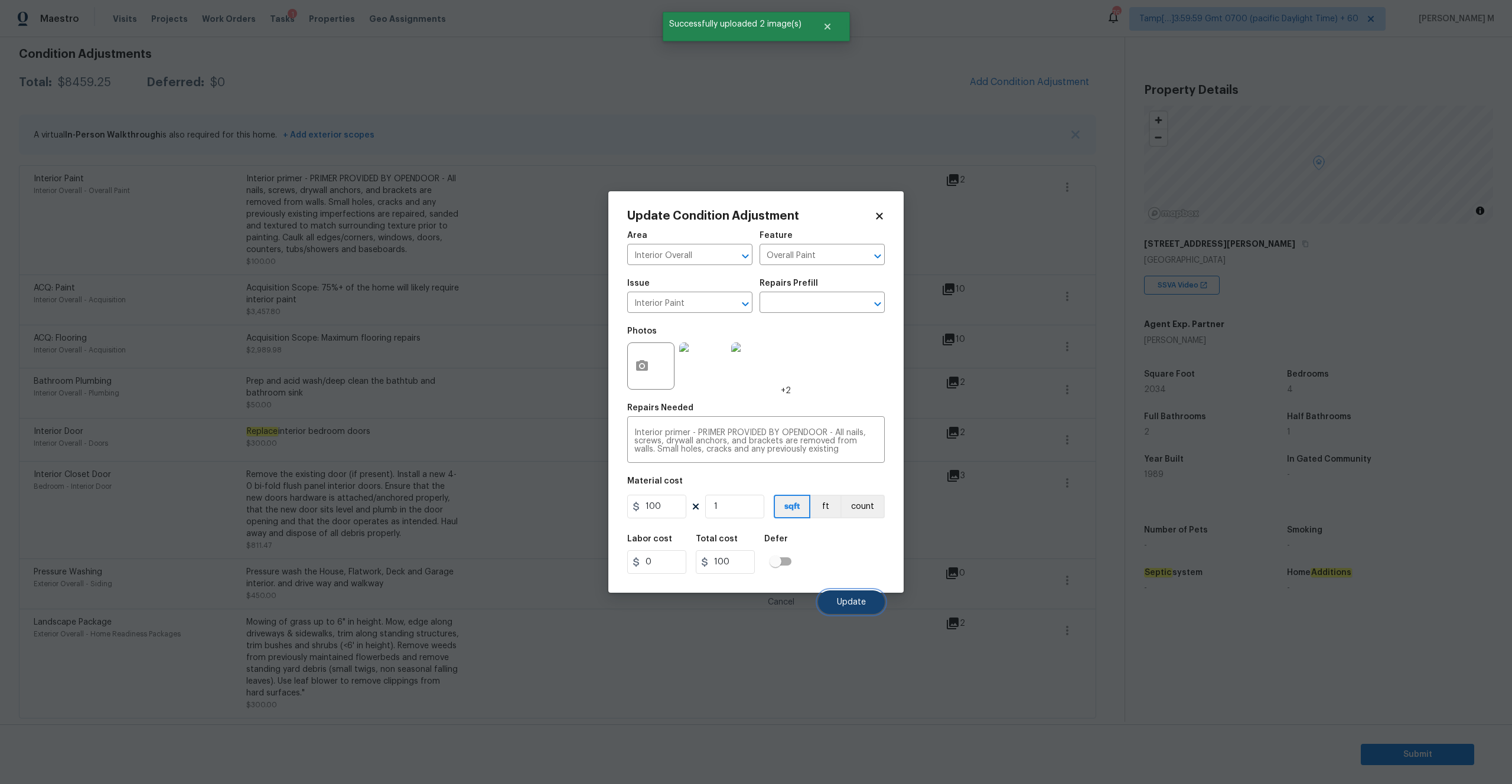
click at [866, 599] on button "Update" at bounding box center [851, 602] width 67 height 24
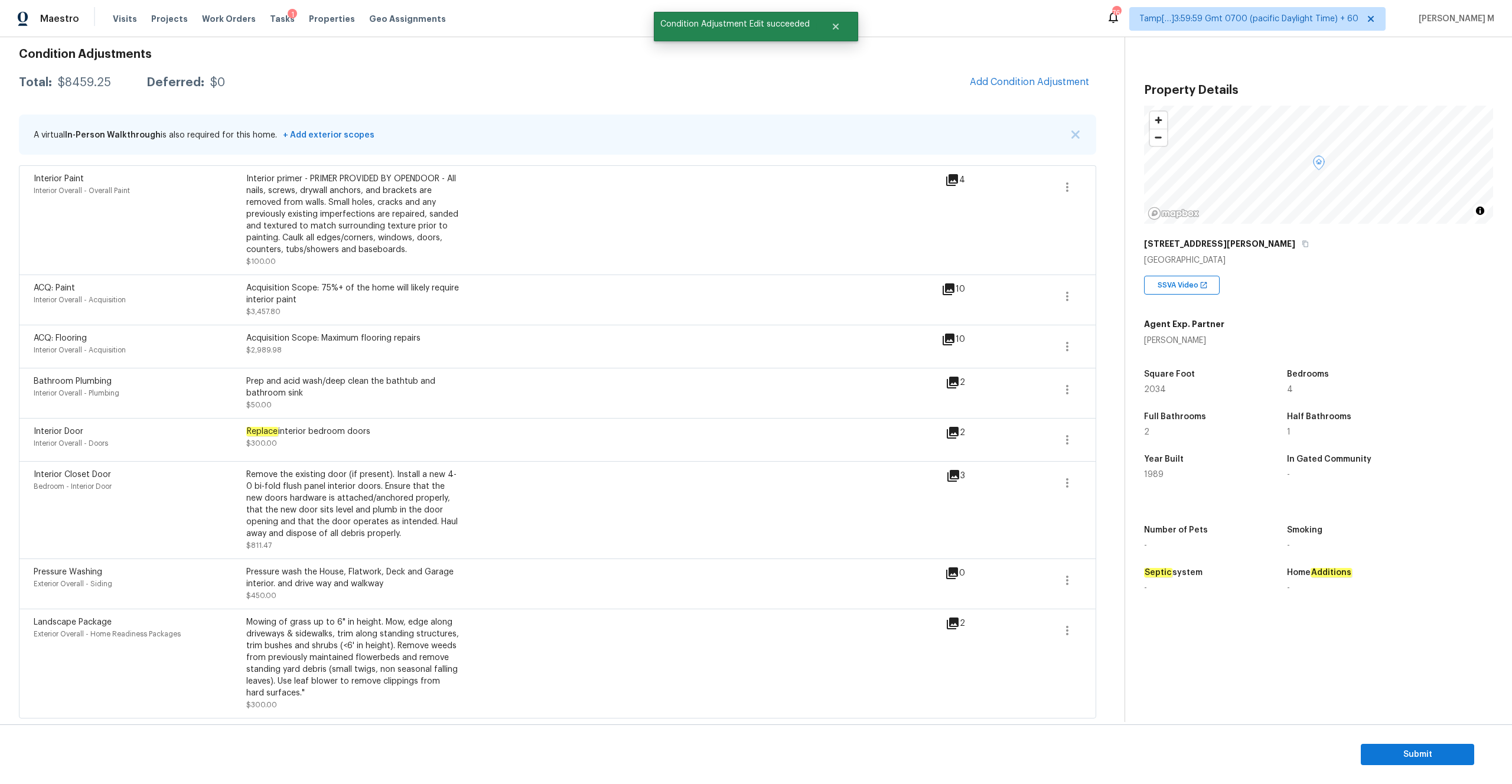
click at [955, 176] on icon at bounding box center [952, 179] width 12 height 11
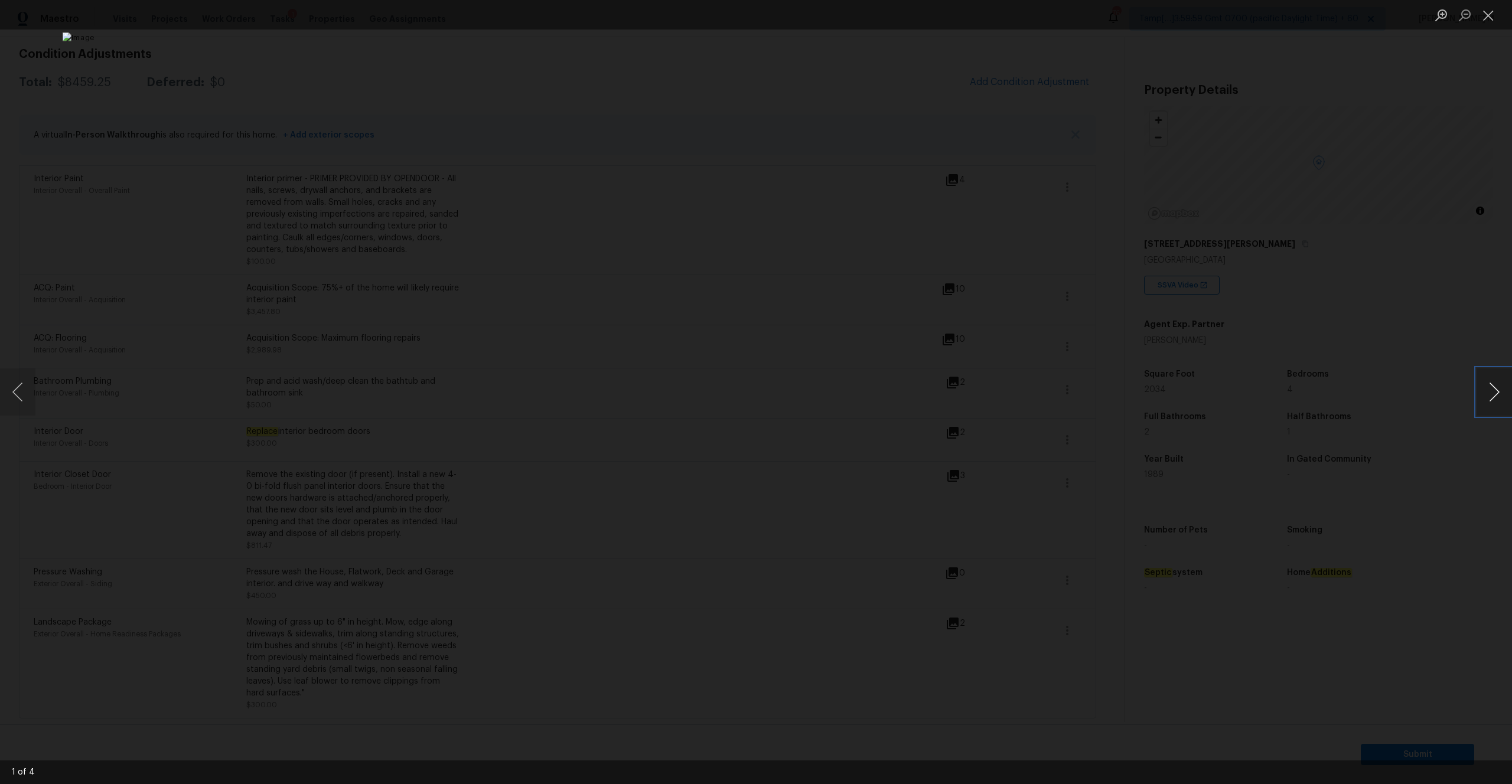
click at [1494, 391] on button "Next image" at bounding box center [1494, 392] width 35 height 48
click at [1484, 9] on button "Close lightbox" at bounding box center [1487, 15] width 24 height 21
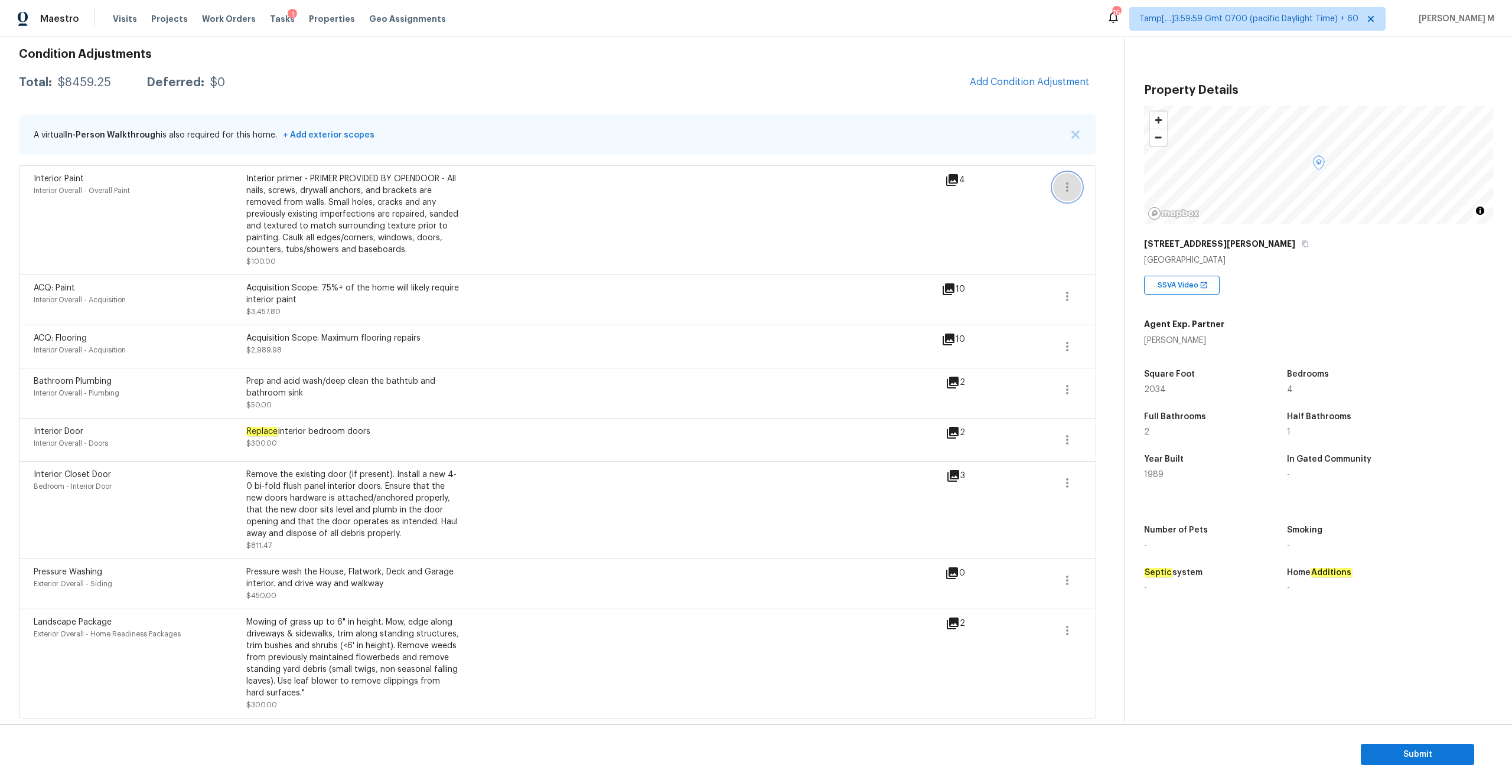
click at [1069, 184] on icon "button" at bounding box center [1067, 187] width 14 height 14
click at [1098, 192] on link "Edit" at bounding box center [1134, 185] width 100 height 18
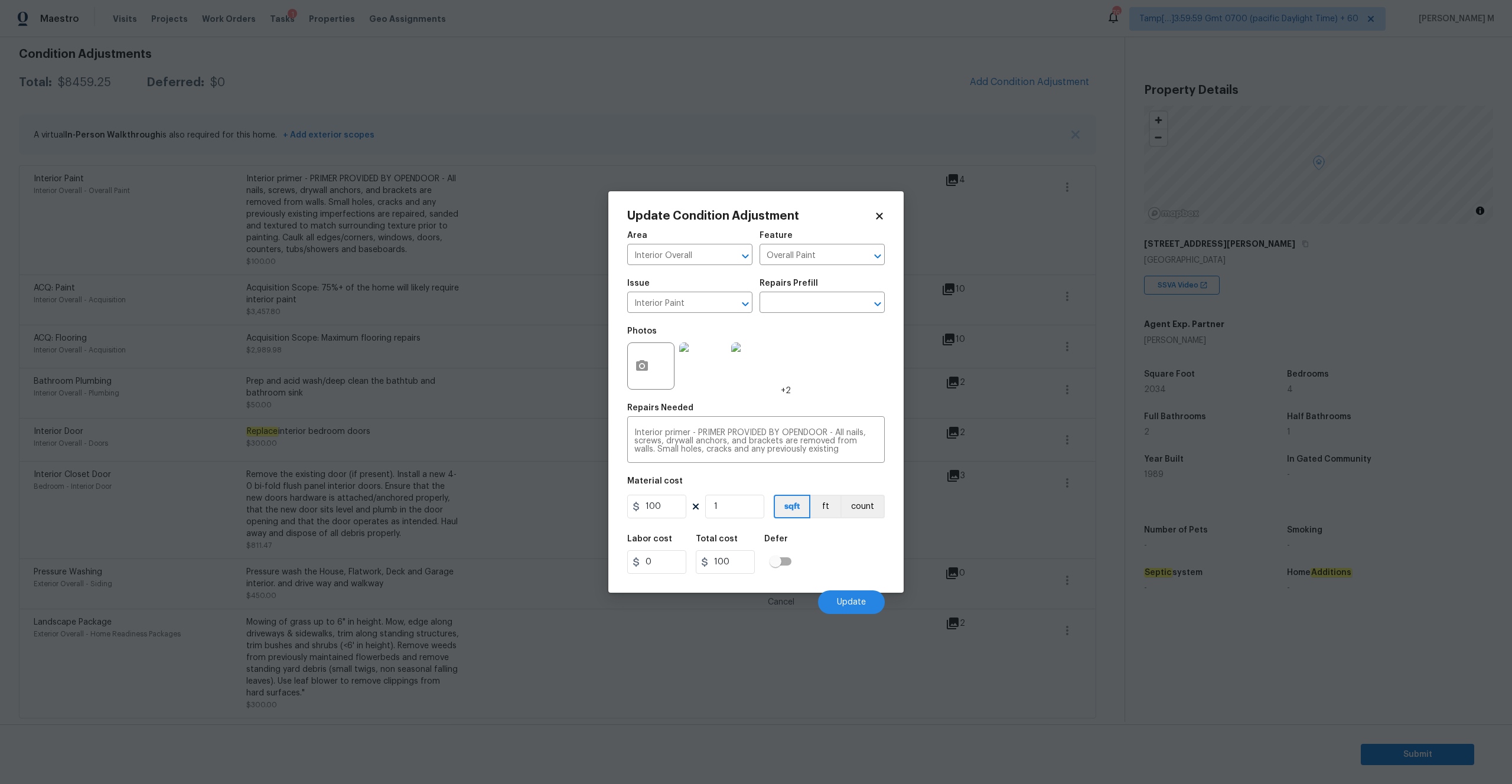
click at [767, 380] on img at bounding box center [754, 366] width 48 height 48
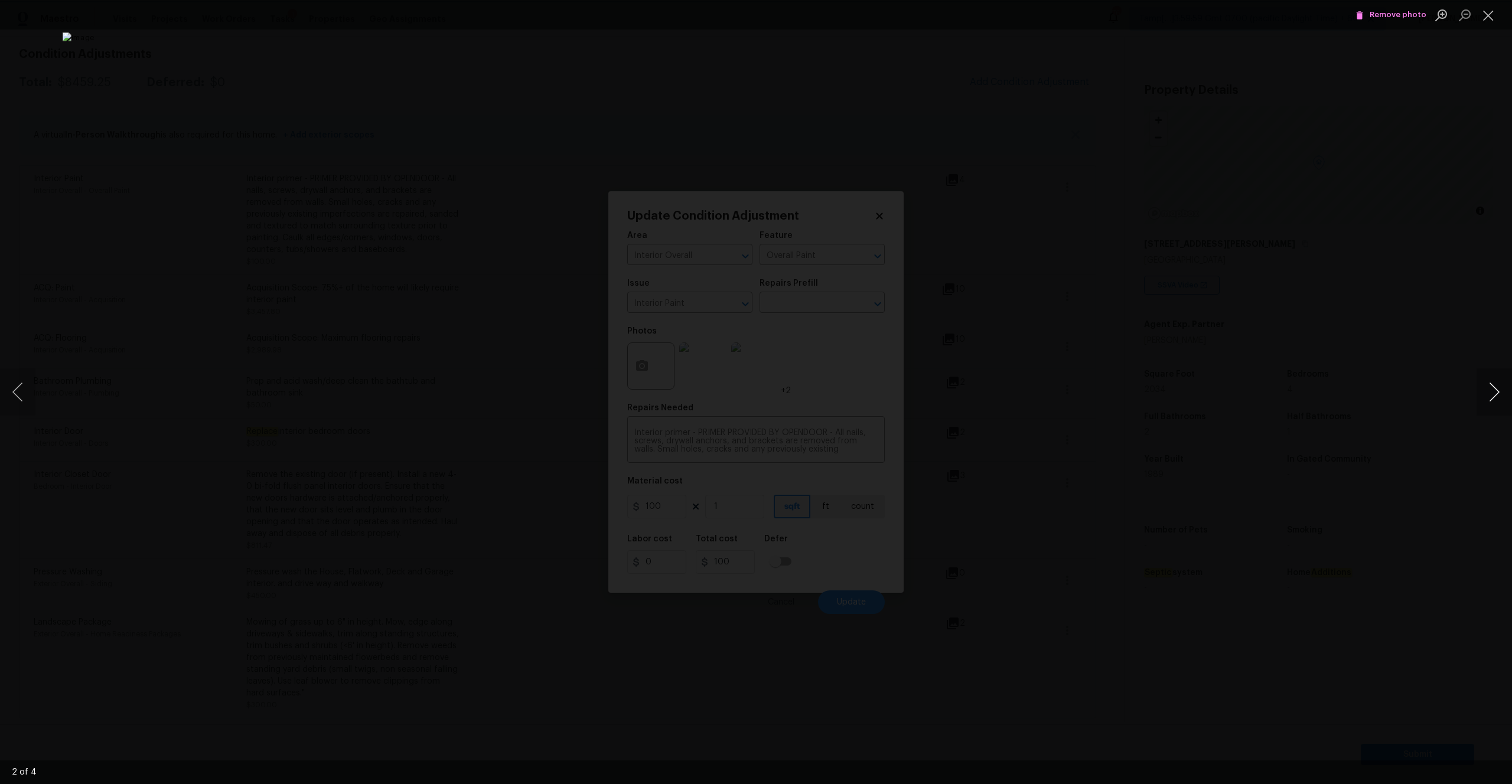
click at [1504, 399] on button "Next image" at bounding box center [1494, 392] width 35 height 48
click at [1396, 14] on span "Remove photo" at bounding box center [1391, 15] width 71 height 14
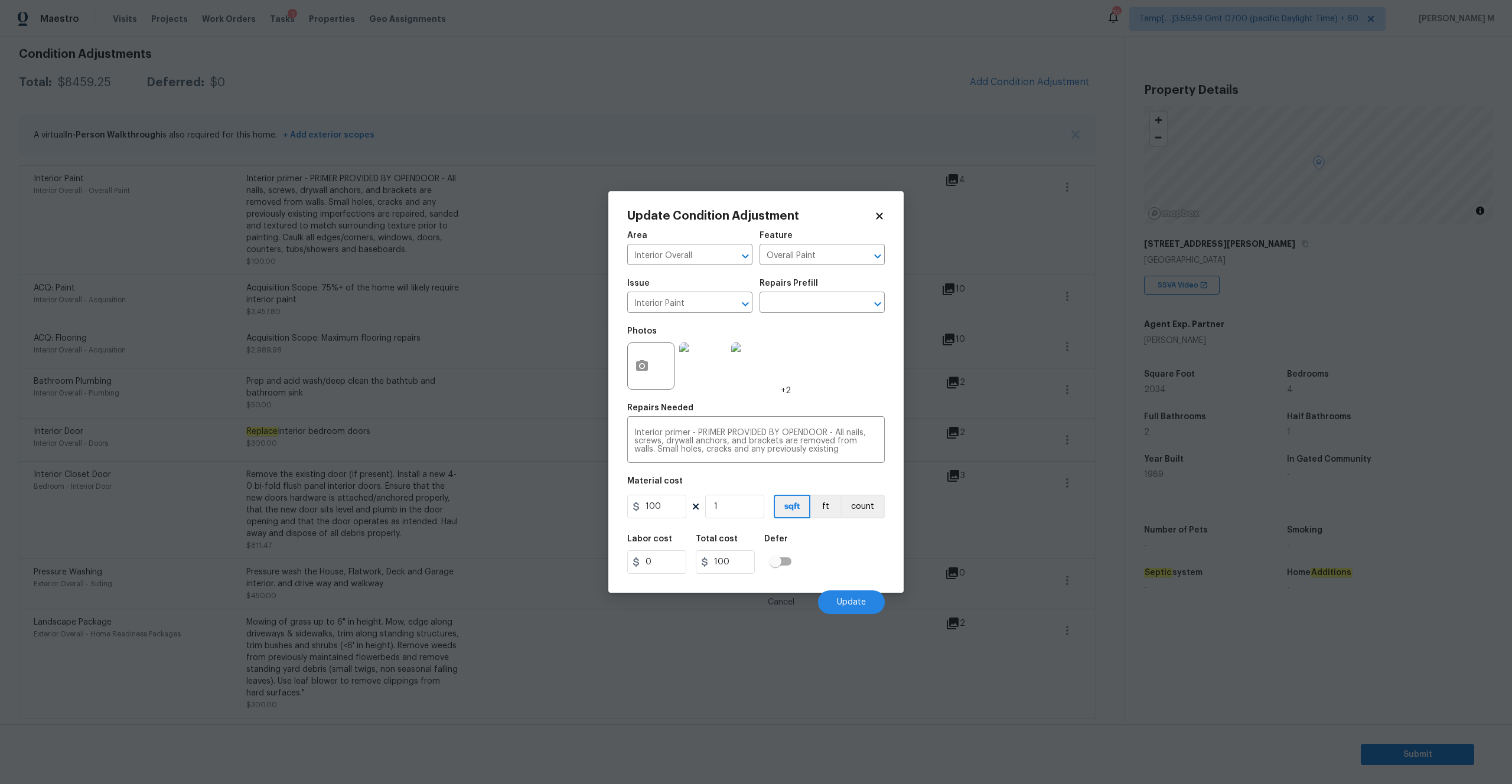
click at [770, 372] on img at bounding box center [754, 366] width 48 height 48
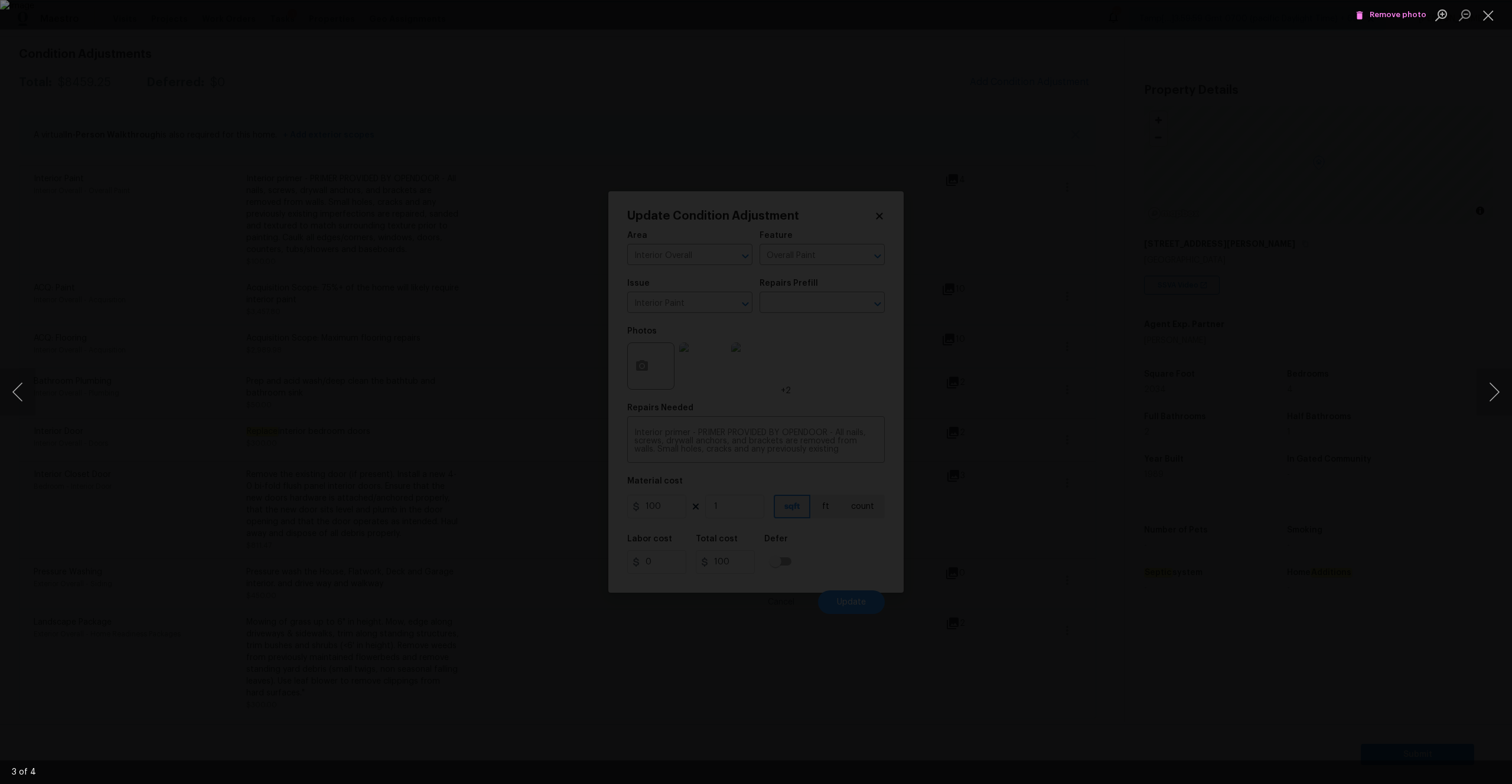
click at [1405, 25] on li "Remove photo" at bounding box center [1391, 15] width 77 height 30
click at [1405, 18] on span "Remove photo" at bounding box center [1391, 15] width 71 height 14
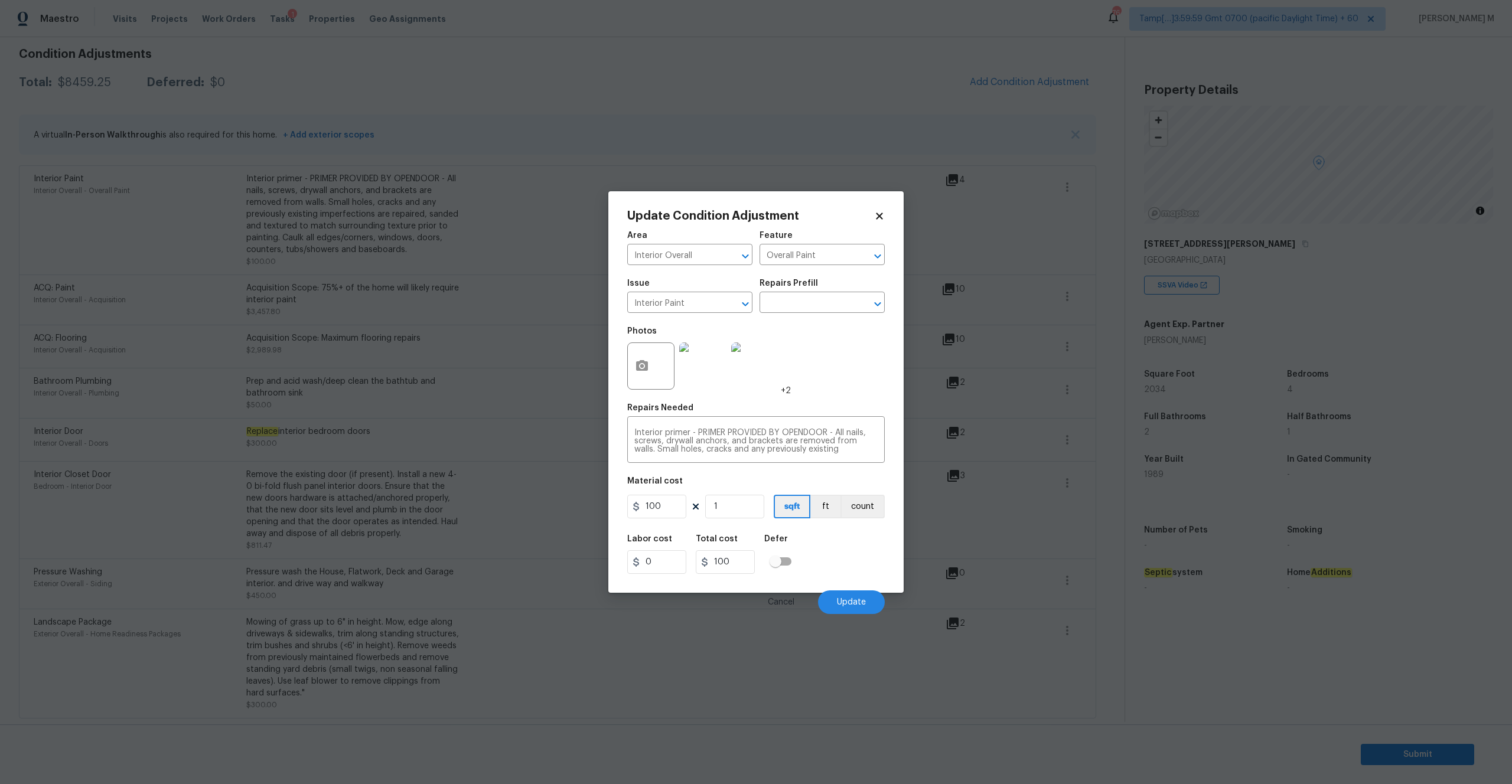
click at [763, 373] on img at bounding box center [754, 366] width 48 height 48
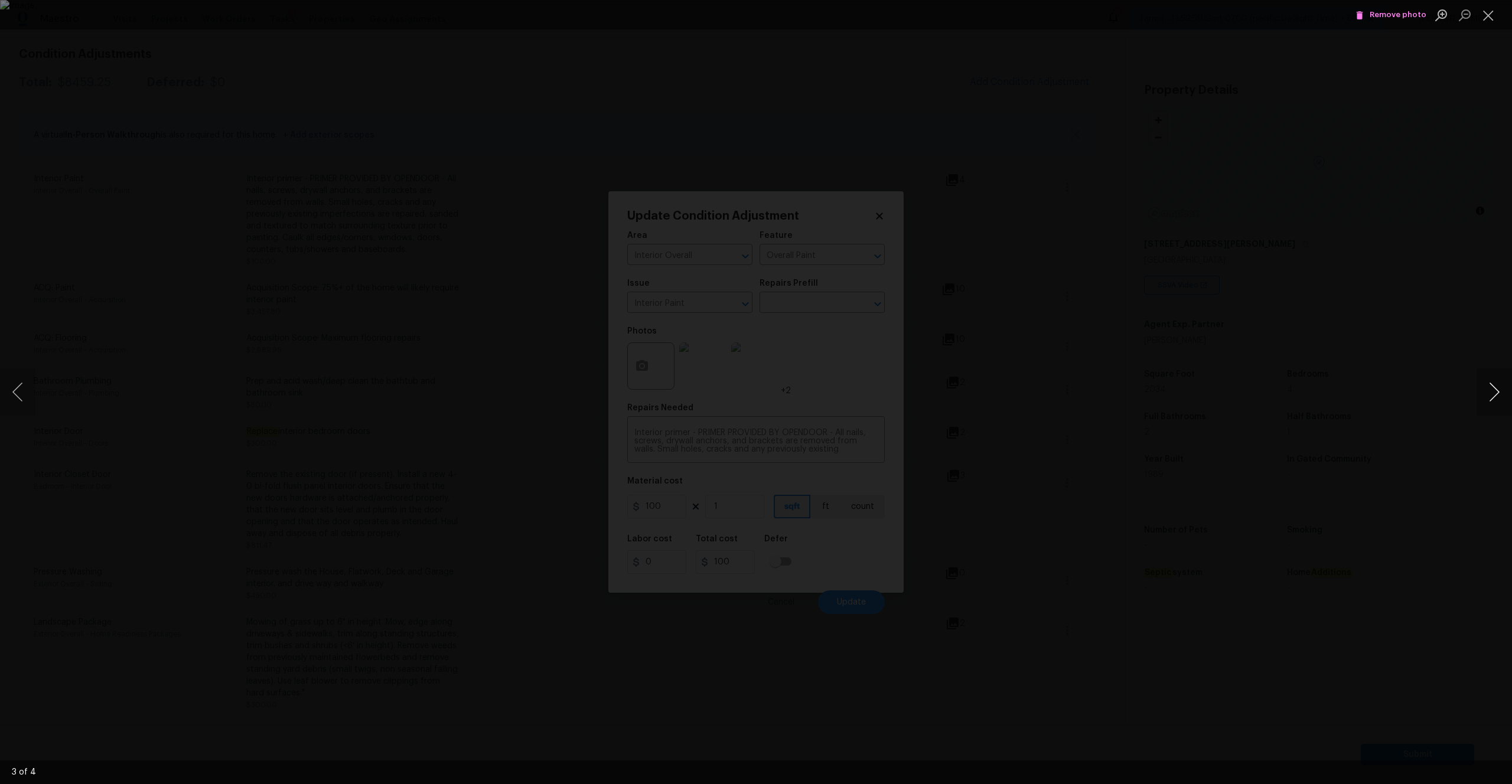
click at [1498, 398] on button "Next image" at bounding box center [1494, 392] width 35 height 48
click at [16, 382] on button "Previous image" at bounding box center [18, 392] width 35 height 48
click at [1370, 16] on span "Remove photo" at bounding box center [1391, 15] width 71 height 14
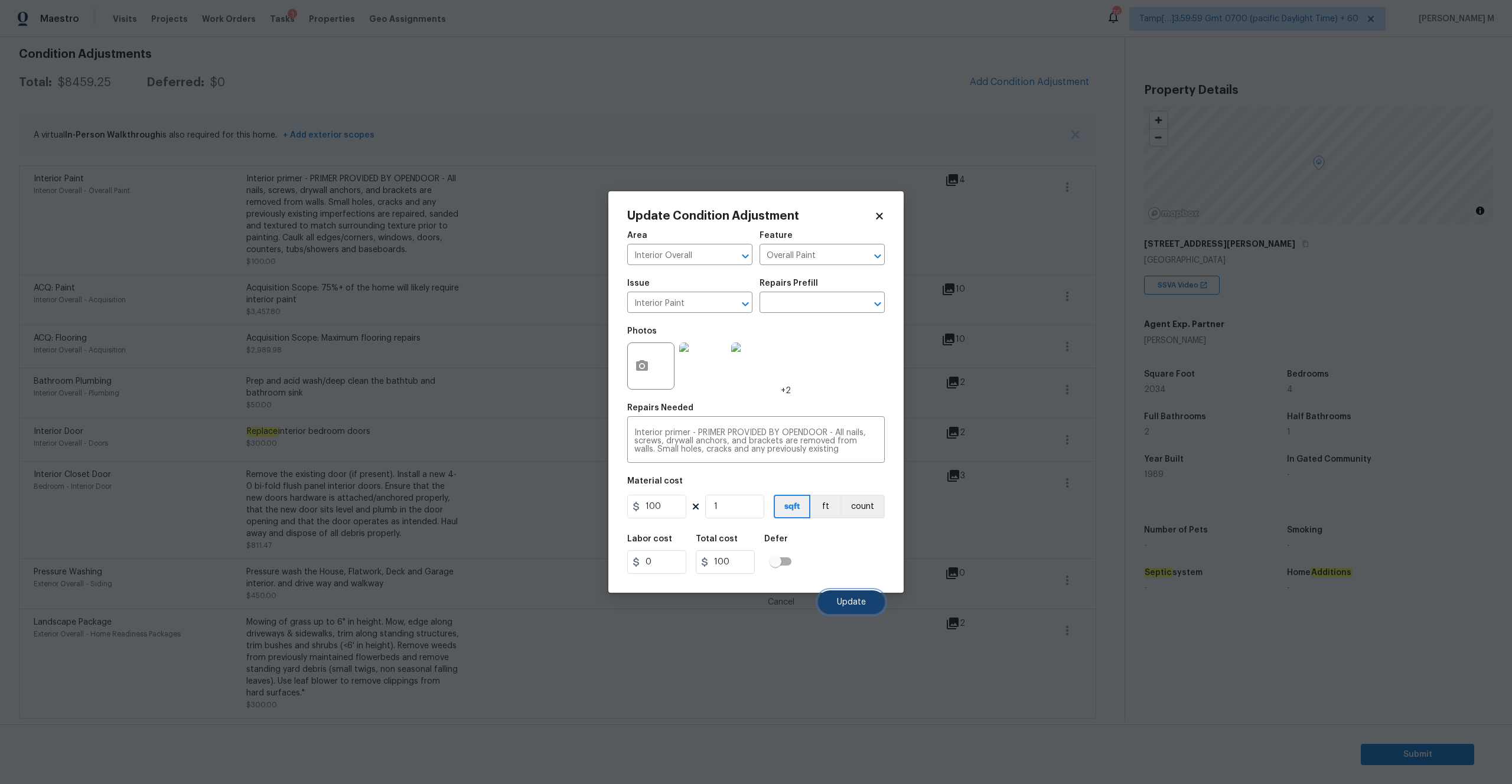
click at [839, 601] on span "Update" at bounding box center [851, 602] width 29 height 9
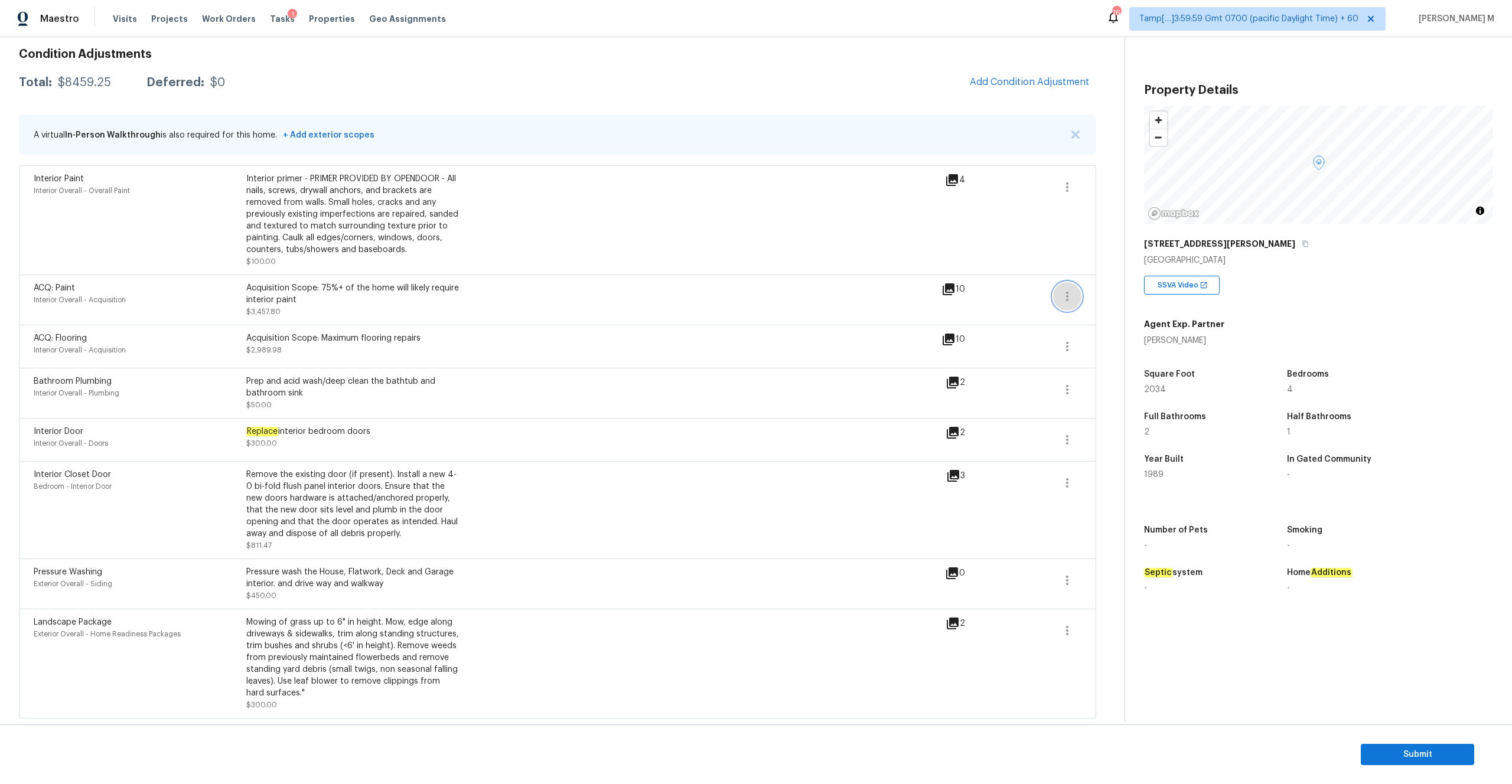
click at [1061, 300] on icon "button" at bounding box center [1067, 296] width 14 height 14
click at [1099, 295] on div "Edit" at bounding box center [1134, 294] width 92 height 11
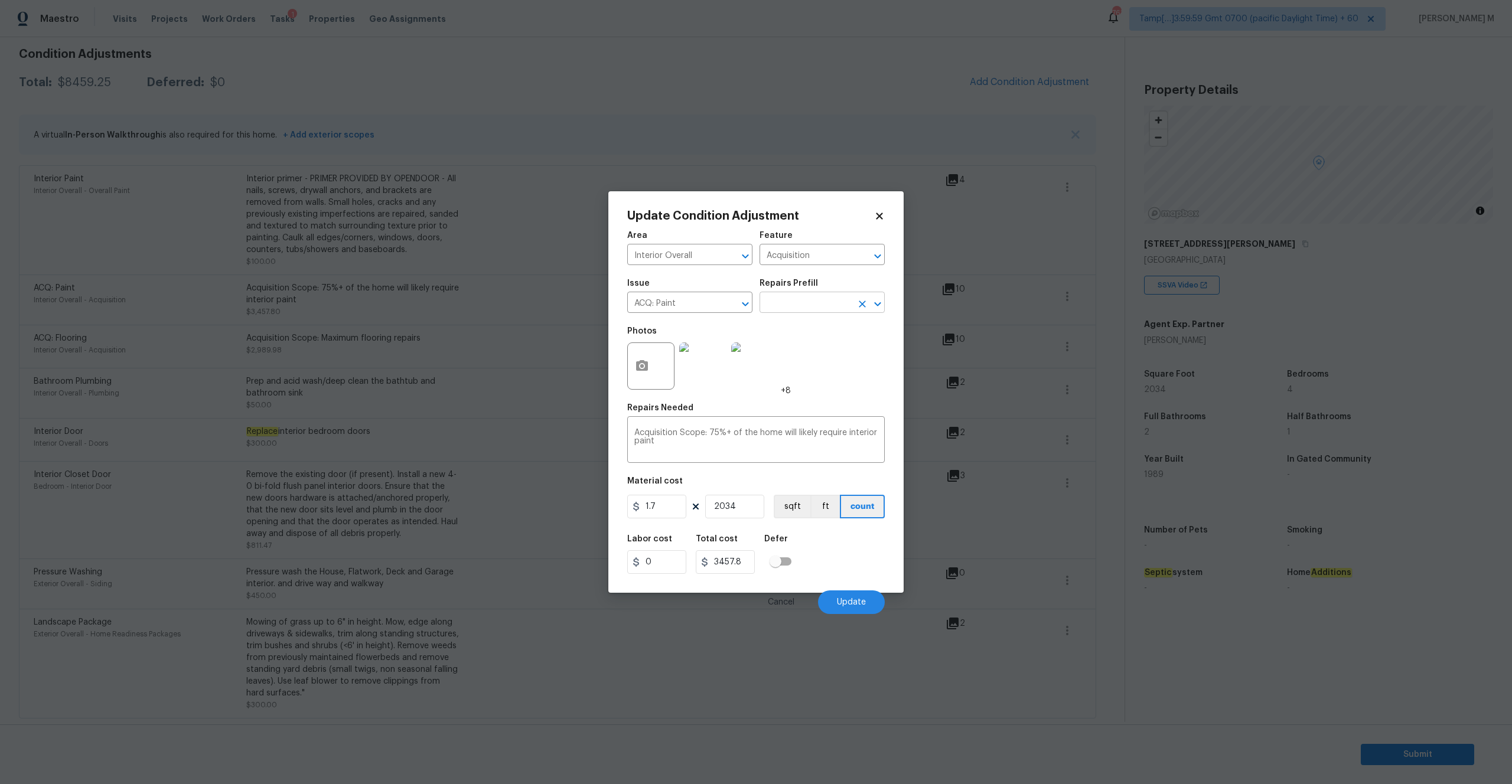
click at [803, 307] on input "text" at bounding box center [805, 303] width 92 height 18
click at [822, 373] on li "Paint ~25-75% of the home $0.74" at bounding box center [821, 368] width 125 height 32
type textarea "Acquisition Scope: ~25 - 75% of the home needs interior paint"
type input "0.74"
type input "1505.16"
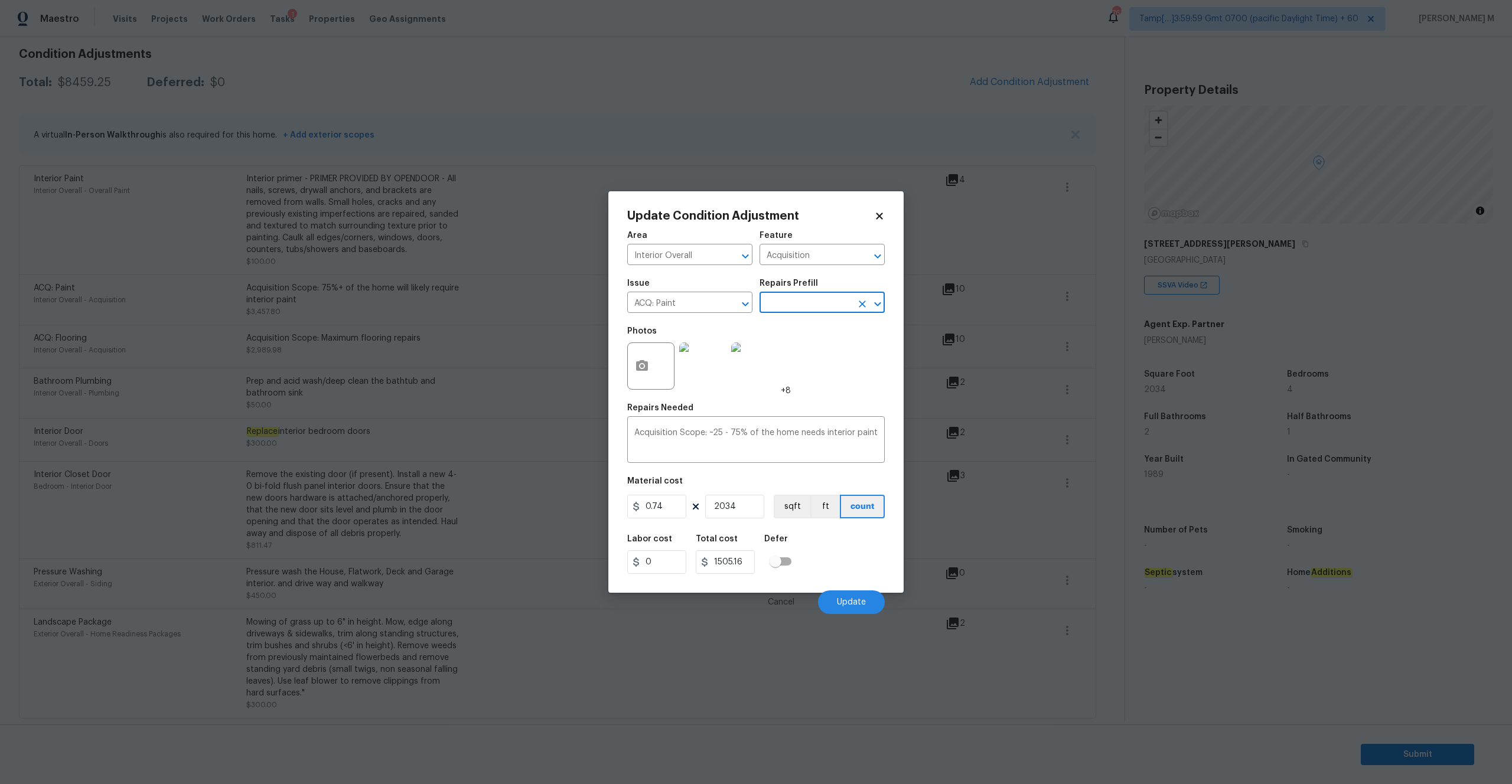
click at [682, 363] on img at bounding box center [703, 366] width 48 height 48
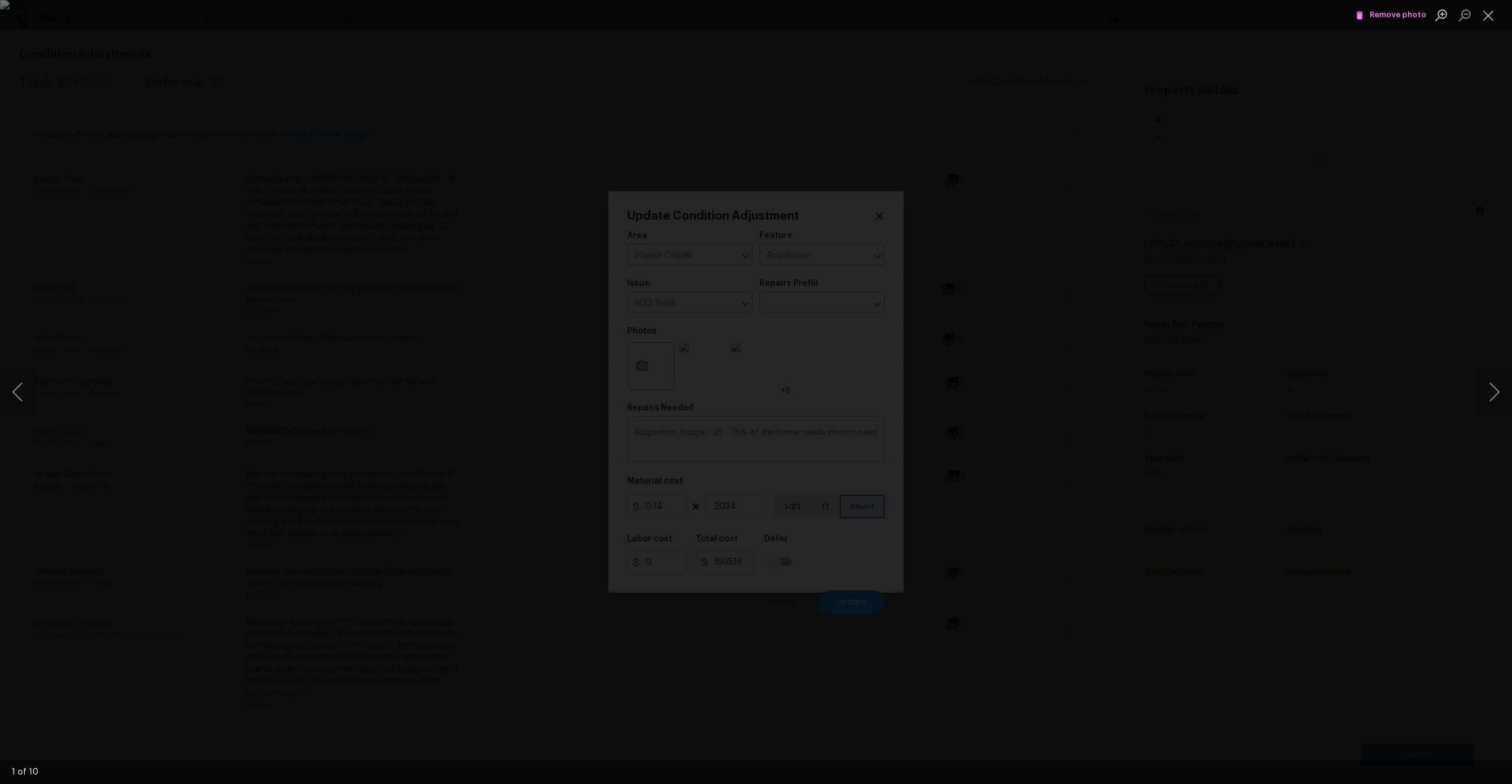
click at [1399, 16] on span "Remove photo" at bounding box center [1391, 15] width 71 height 14
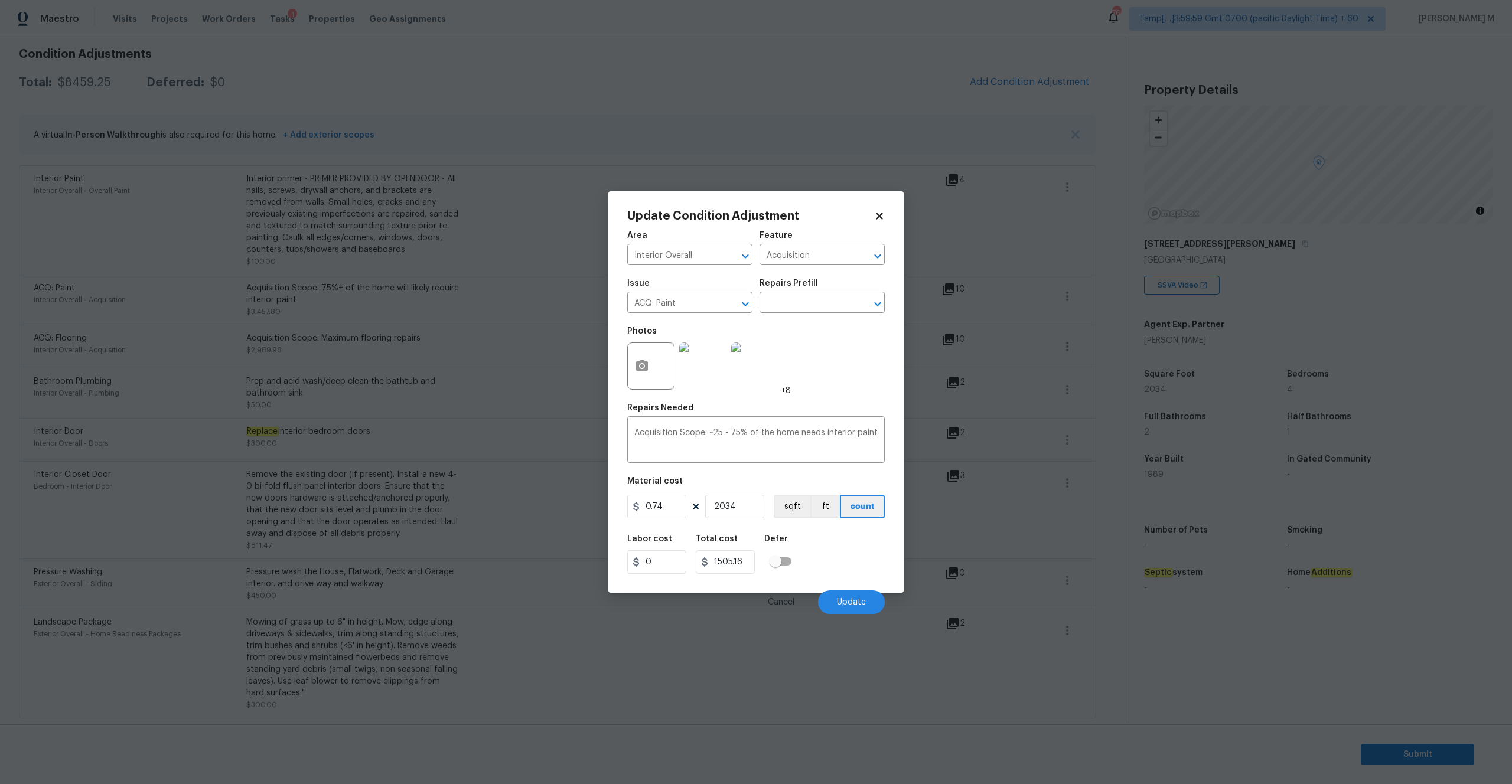
click at [720, 372] on img at bounding box center [703, 366] width 48 height 48
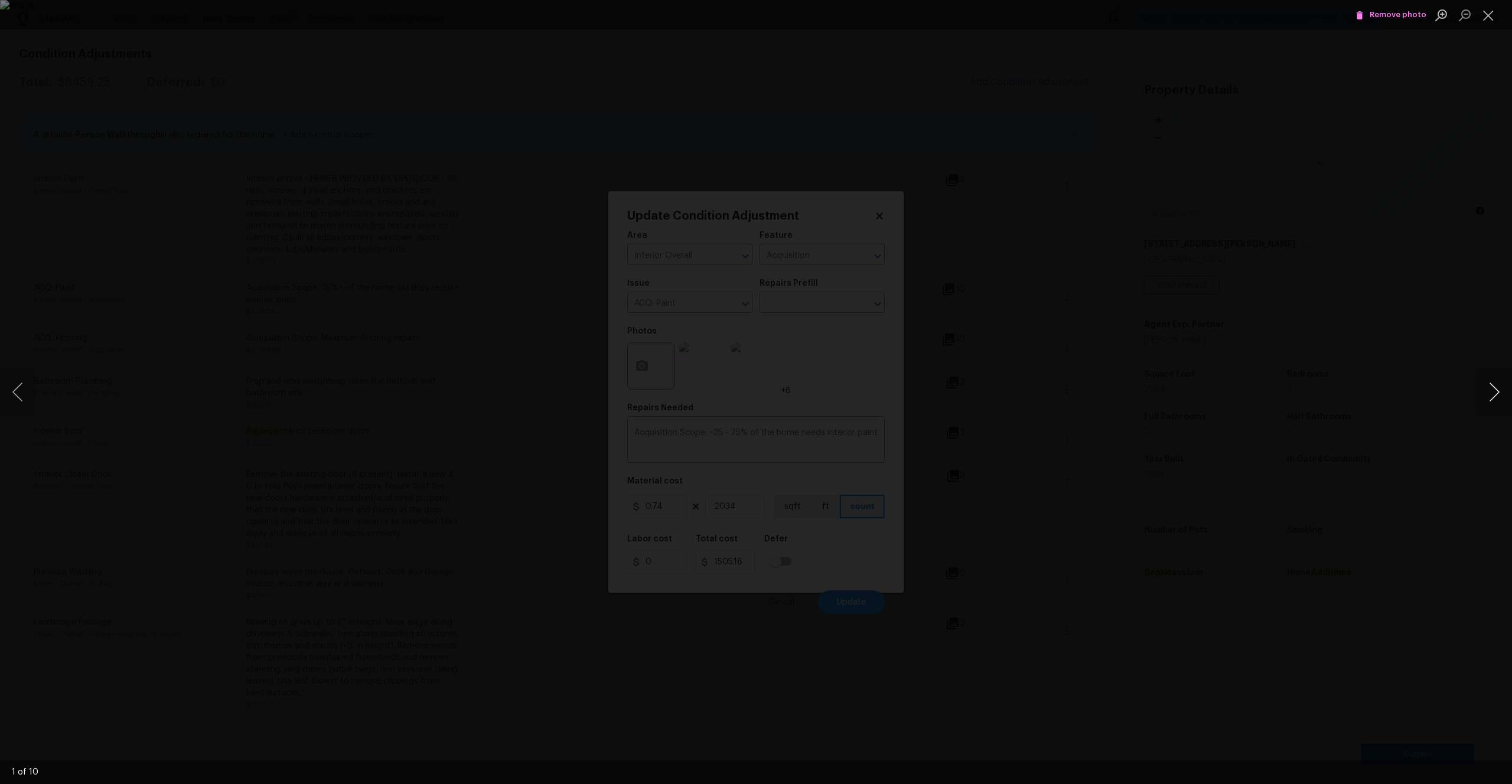
click at [1504, 397] on button "Next image" at bounding box center [1494, 392] width 35 height 48
click at [1386, 16] on span "Remove photo" at bounding box center [1391, 15] width 71 height 14
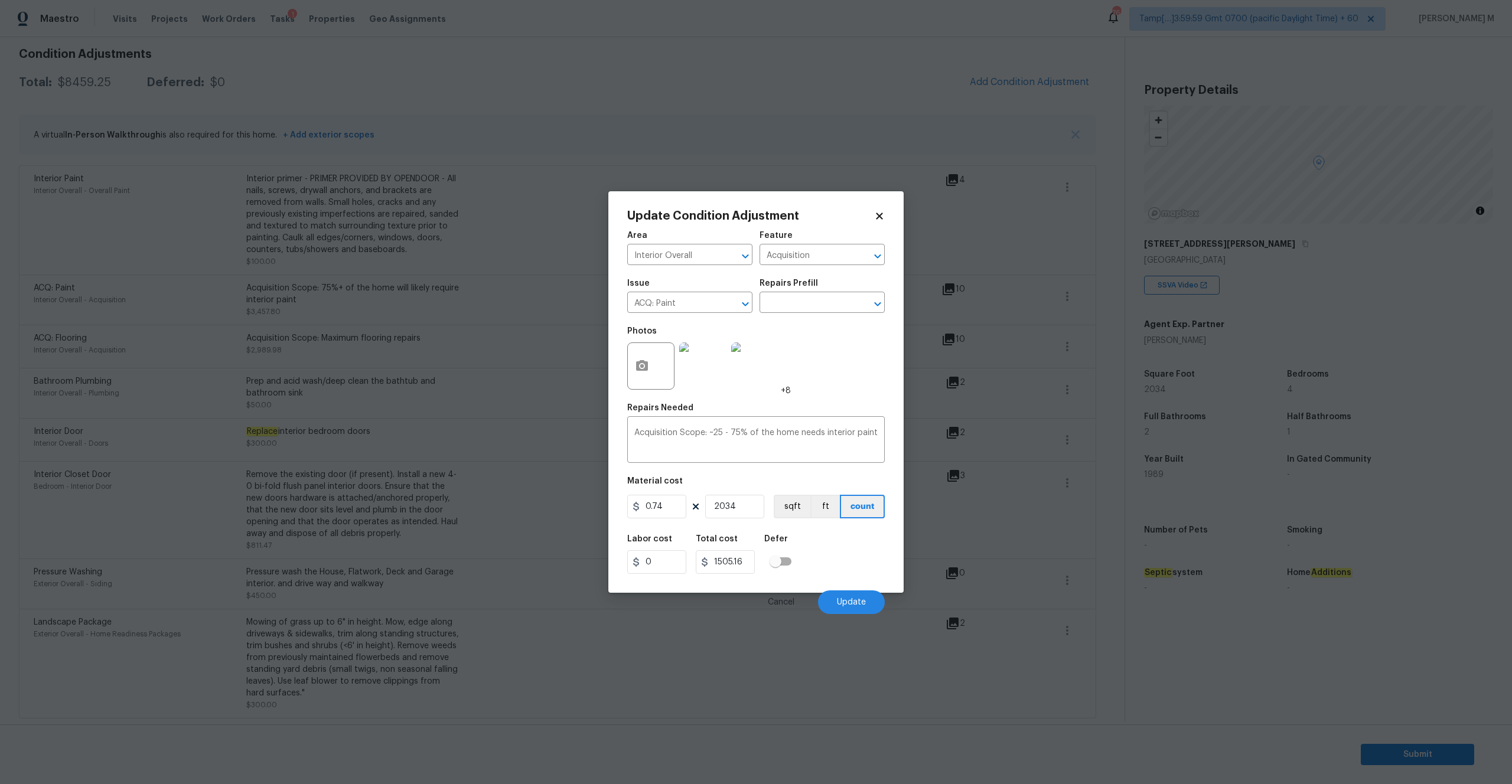
click at [744, 359] on img at bounding box center [754, 366] width 48 height 48
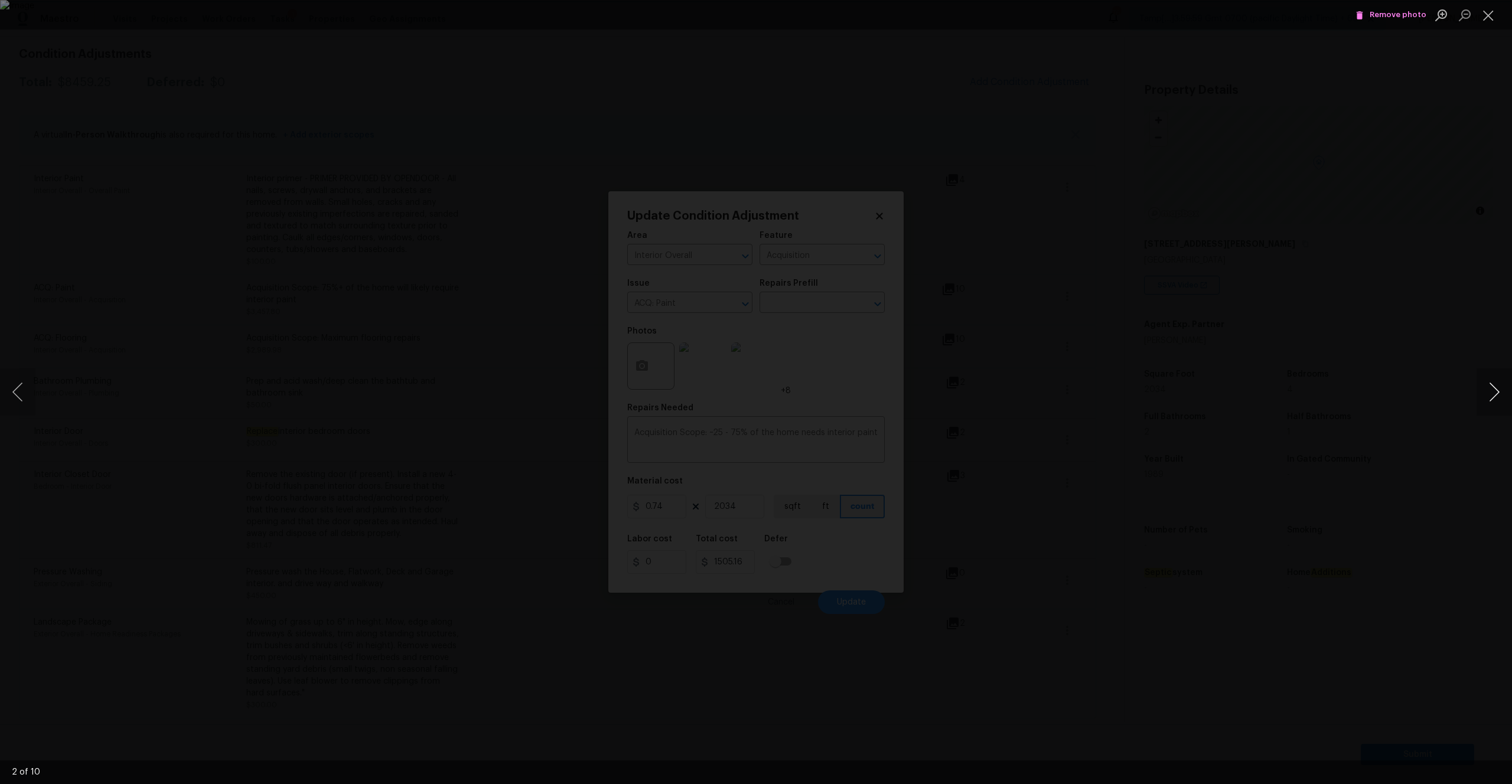
click at [1497, 398] on button "Next image" at bounding box center [1494, 392] width 35 height 48
click at [1373, 12] on span "Remove photo" at bounding box center [1391, 15] width 71 height 14
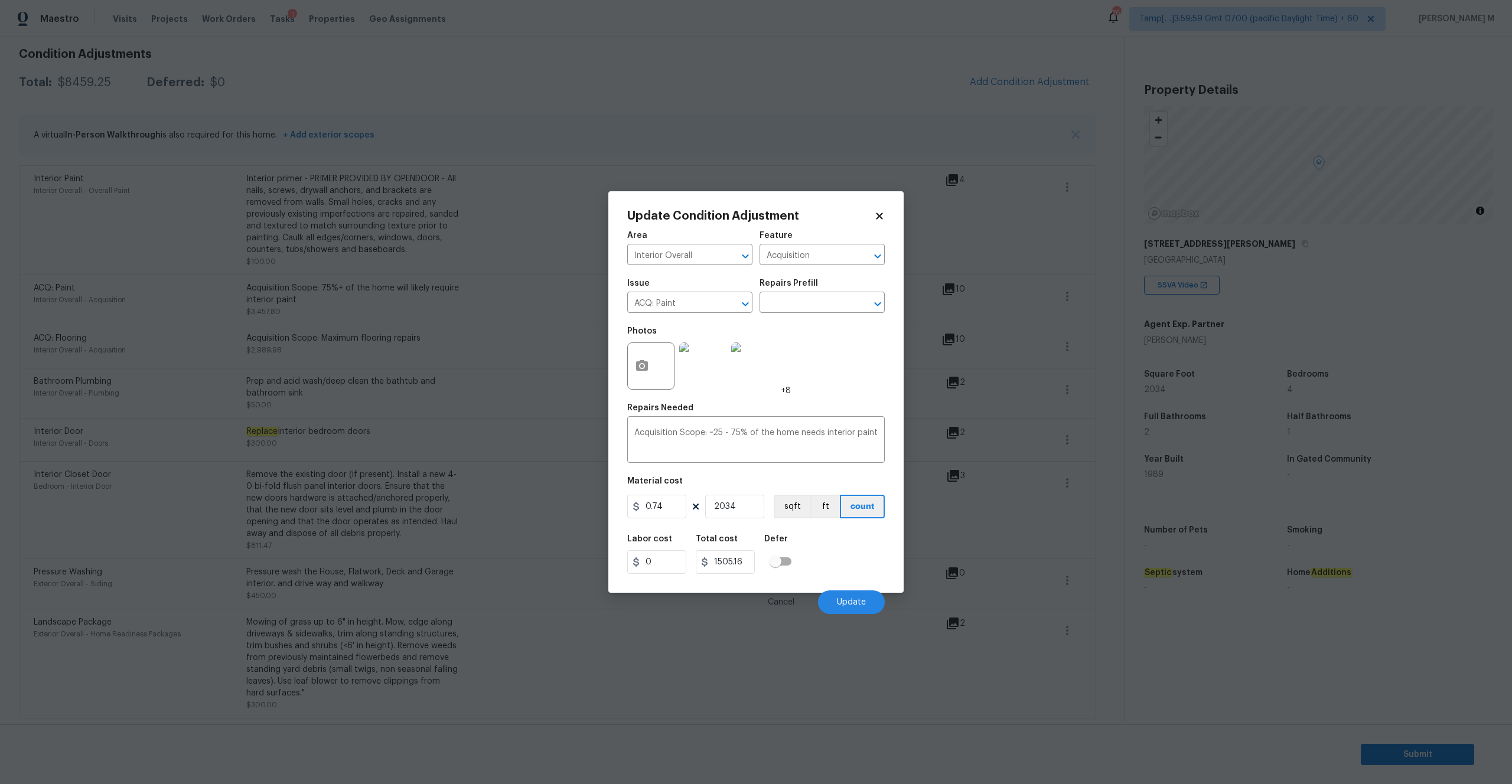
click at [750, 389] on img at bounding box center [754, 366] width 48 height 48
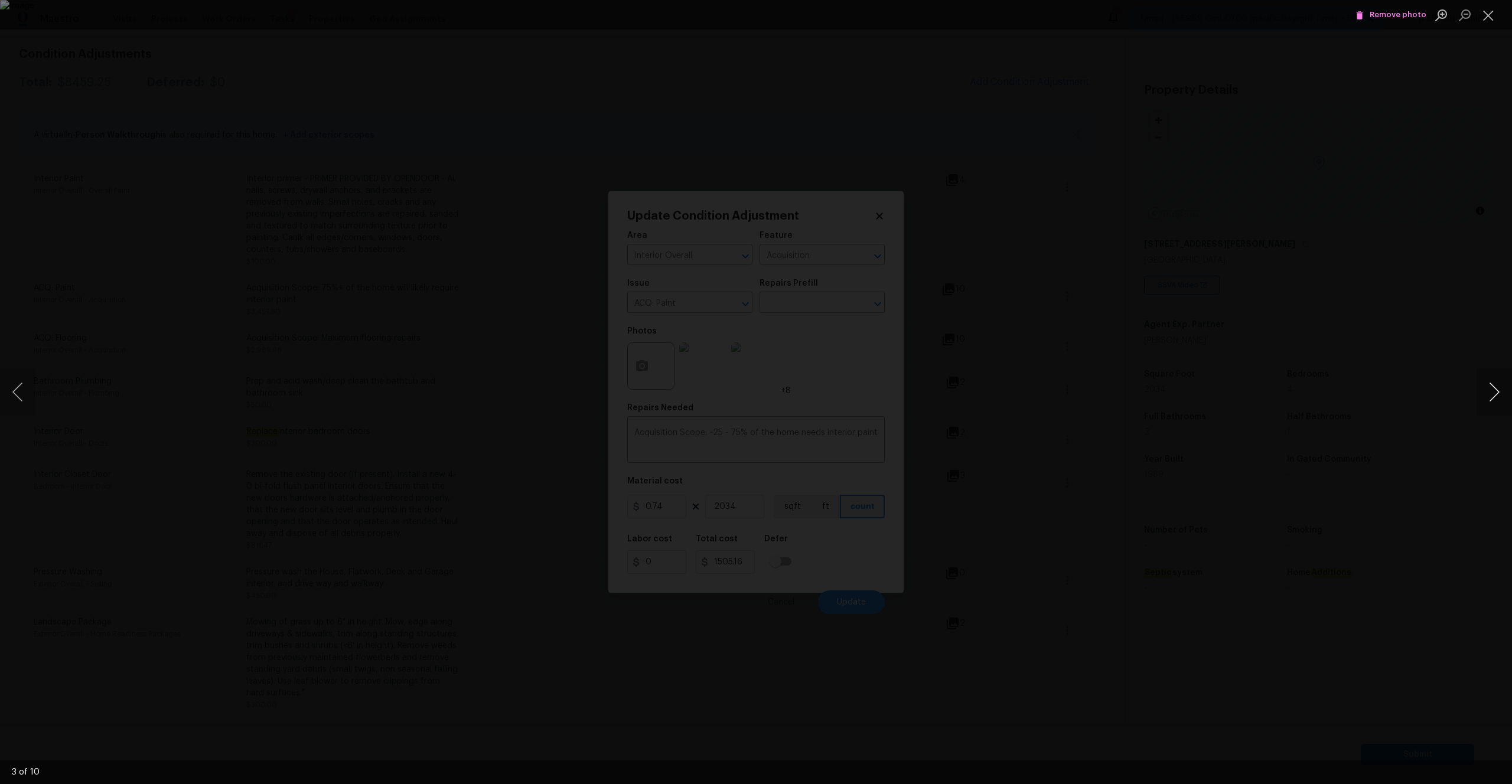
click at [1493, 384] on button "Next image" at bounding box center [1494, 392] width 35 height 48
click at [1399, 18] on span "Remove photo" at bounding box center [1391, 15] width 71 height 14
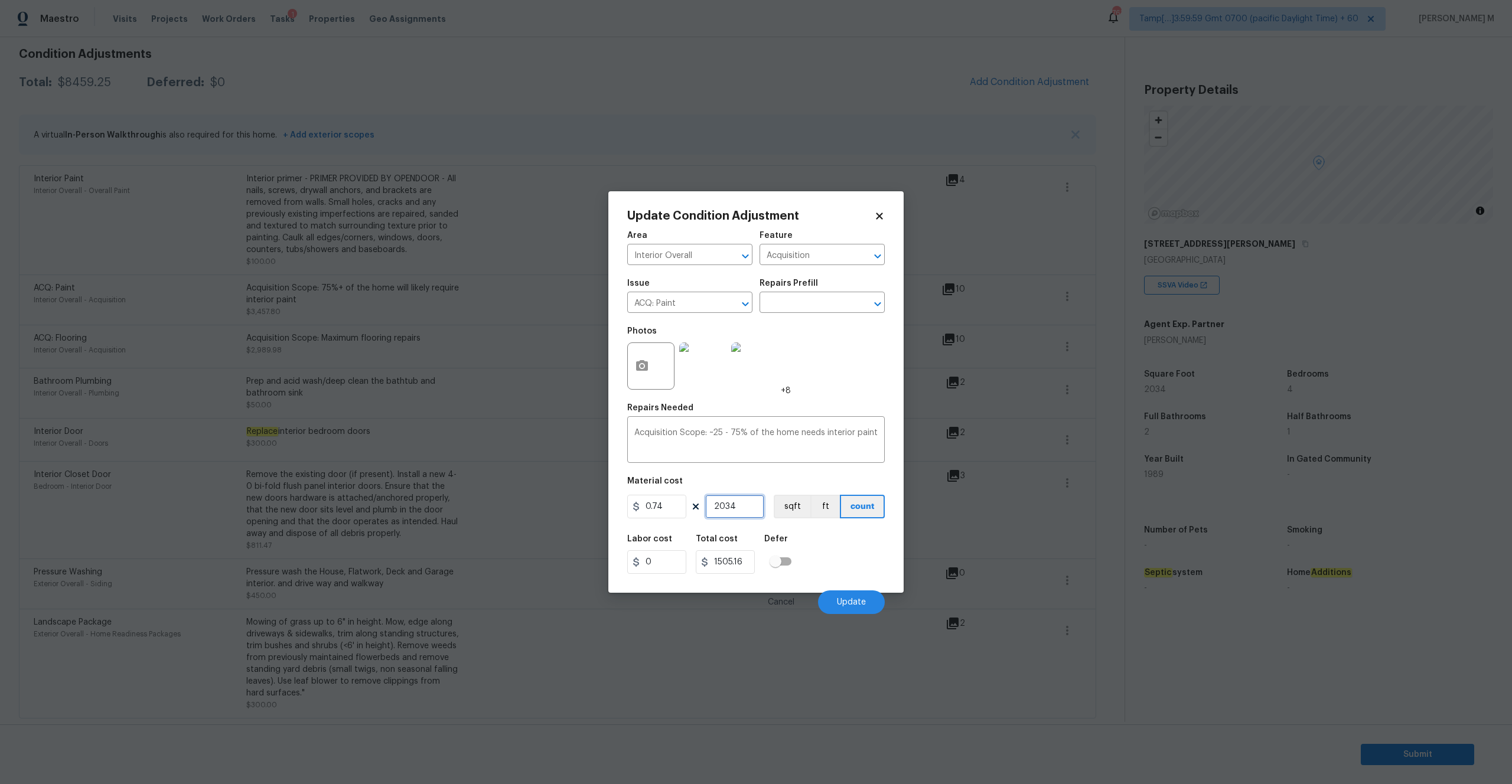
click at [736, 505] on input "2034" at bounding box center [735, 506] width 59 height 24
click at [705, 358] on img at bounding box center [703, 366] width 48 height 48
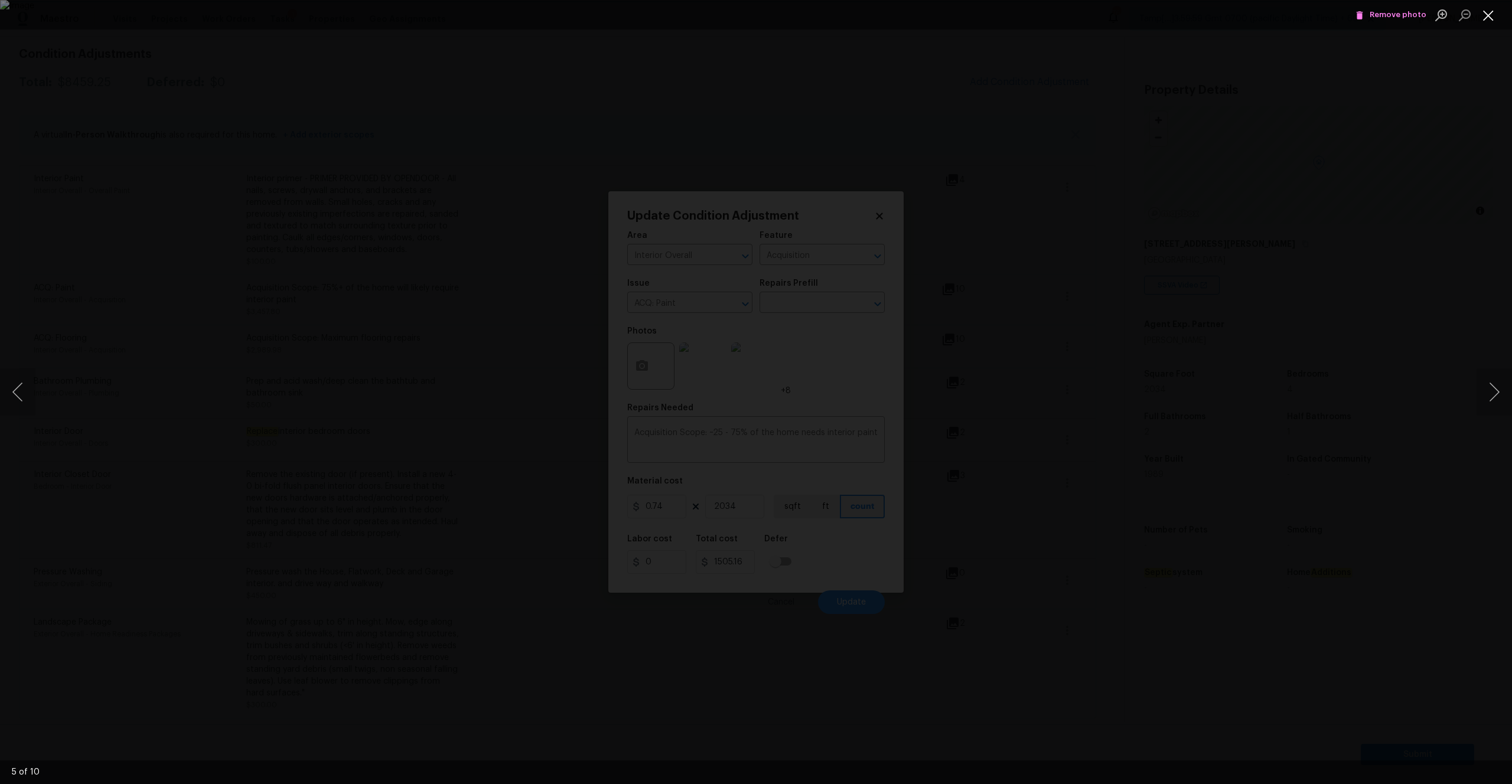
click at [1484, 21] on button "Close lightbox" at bounding box center [1487, 15] width 24 height 21
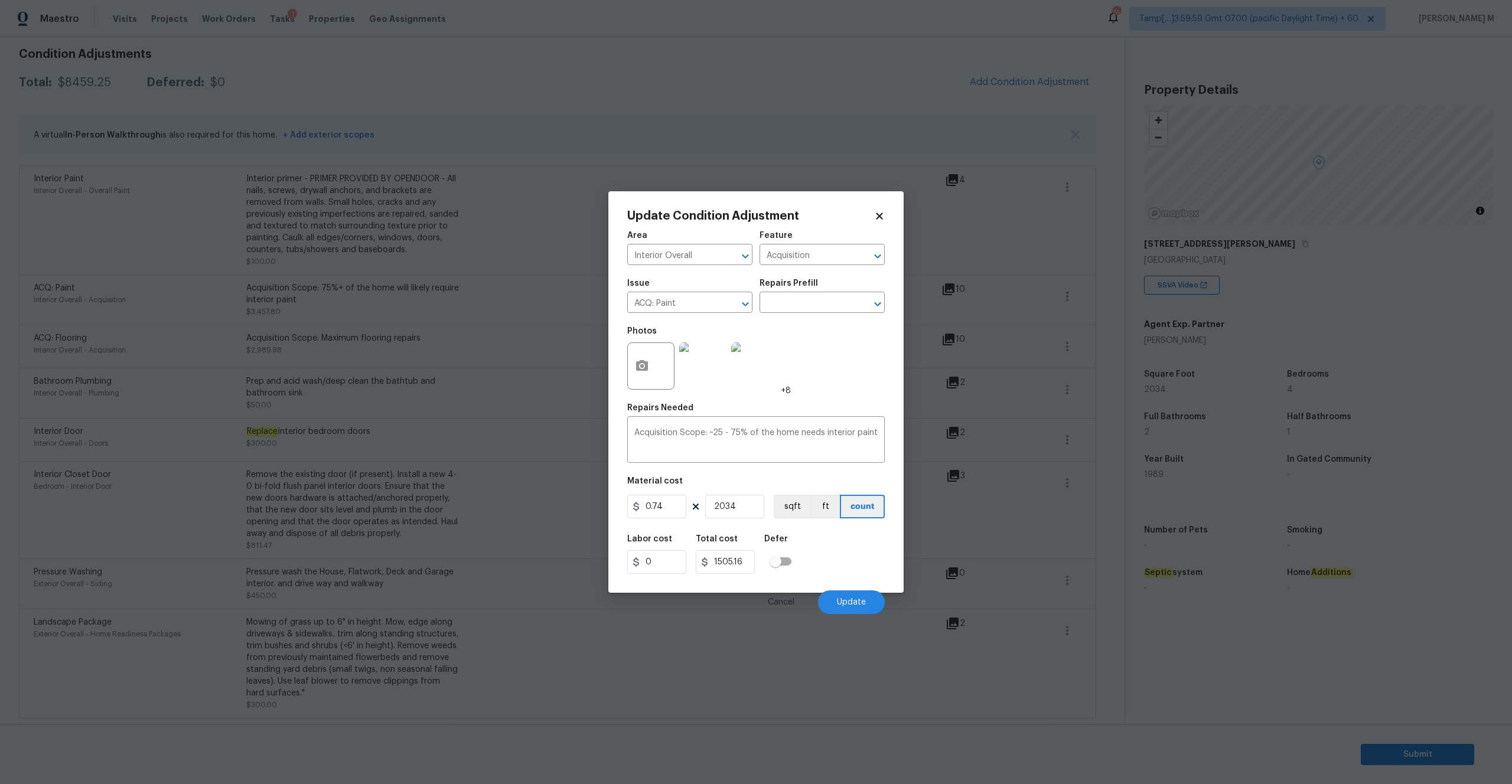
click at [284, 209] on body "Maestro Visits Projects Work Orders Tasks 1 Properties Geo Assignments 763 Tamp…" at bounding box center [756, 392] width 1512 height 784
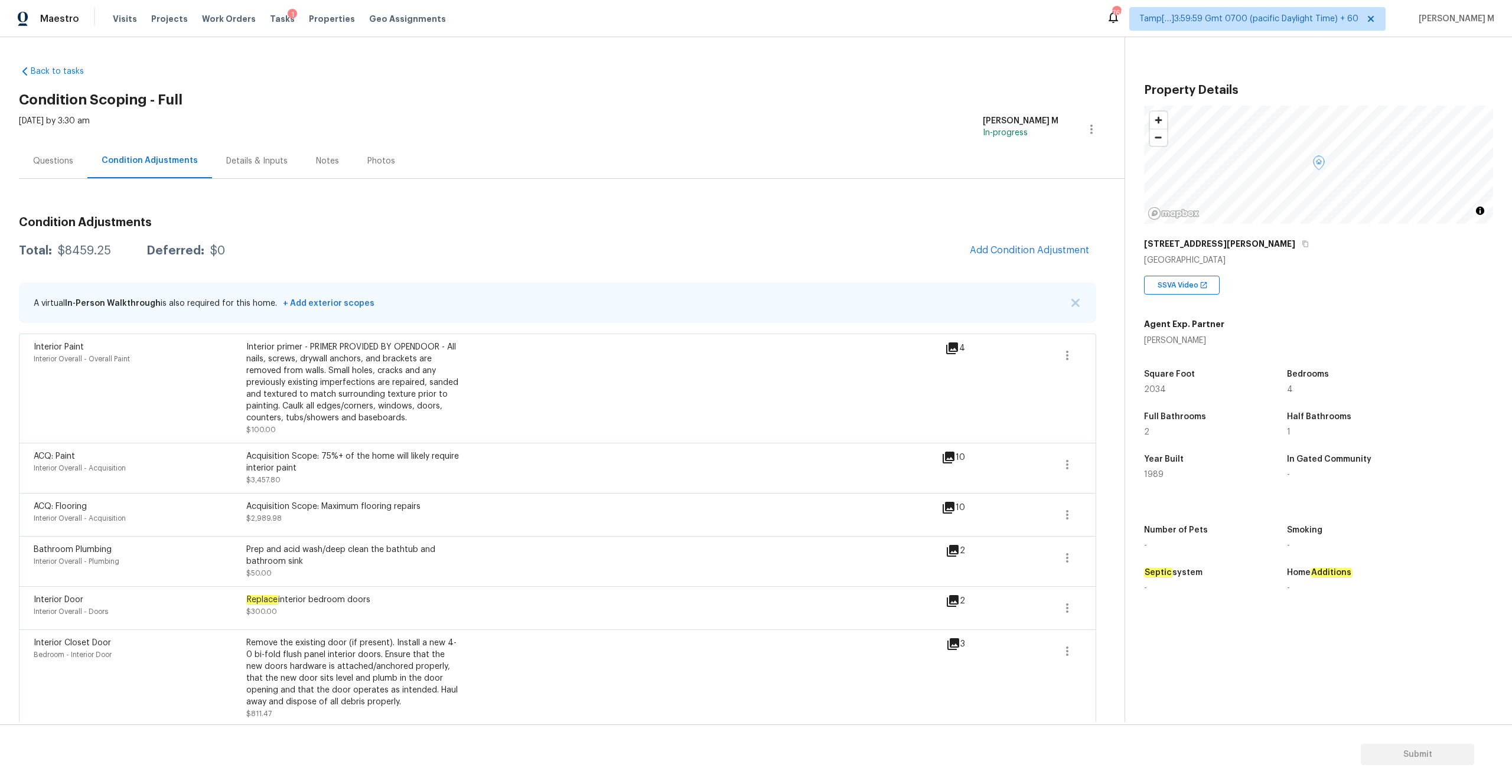
click at [953, 345] on icon at bounding box center [952, 348] width 12 height 11
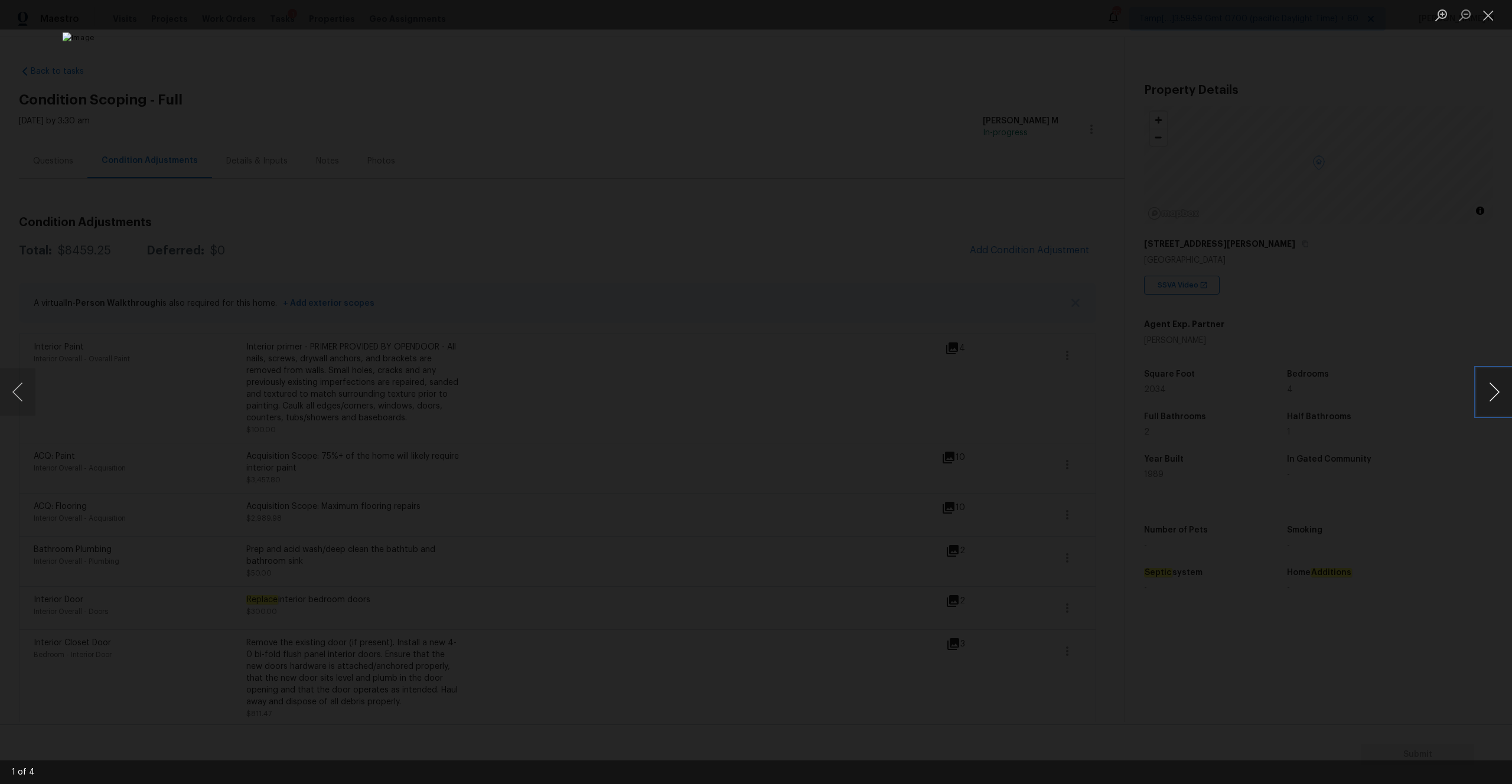
click at [1506, 386] on button "Next image" at bounding box center [1494, 392] width 35 height 48
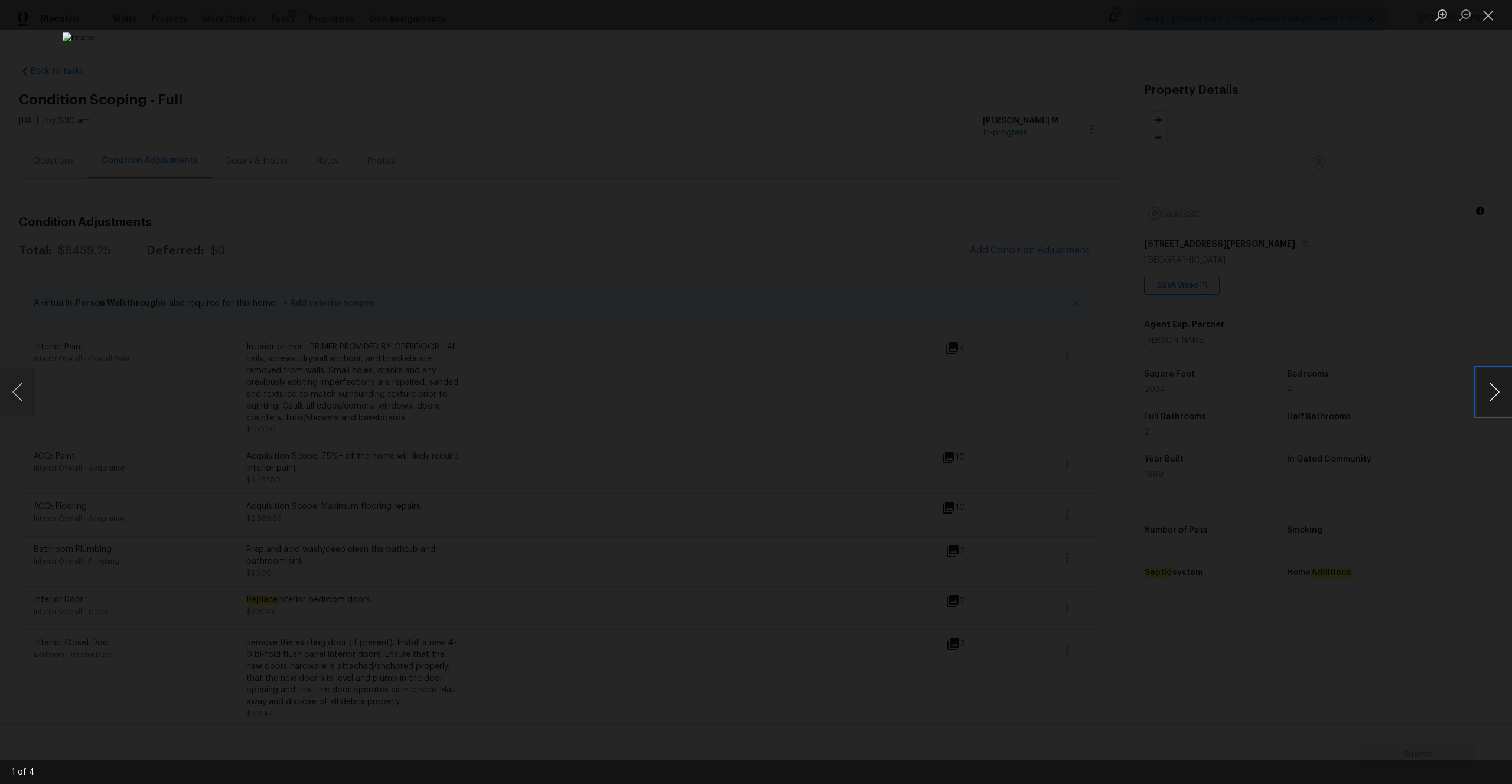
click at [1506, 386] on button "Next image" at bounding box center [1494, 392] width 35 height 48
click at [1492, 14] on button "Close lightbox" at bounding box center [1487, 15] width 24 height 21
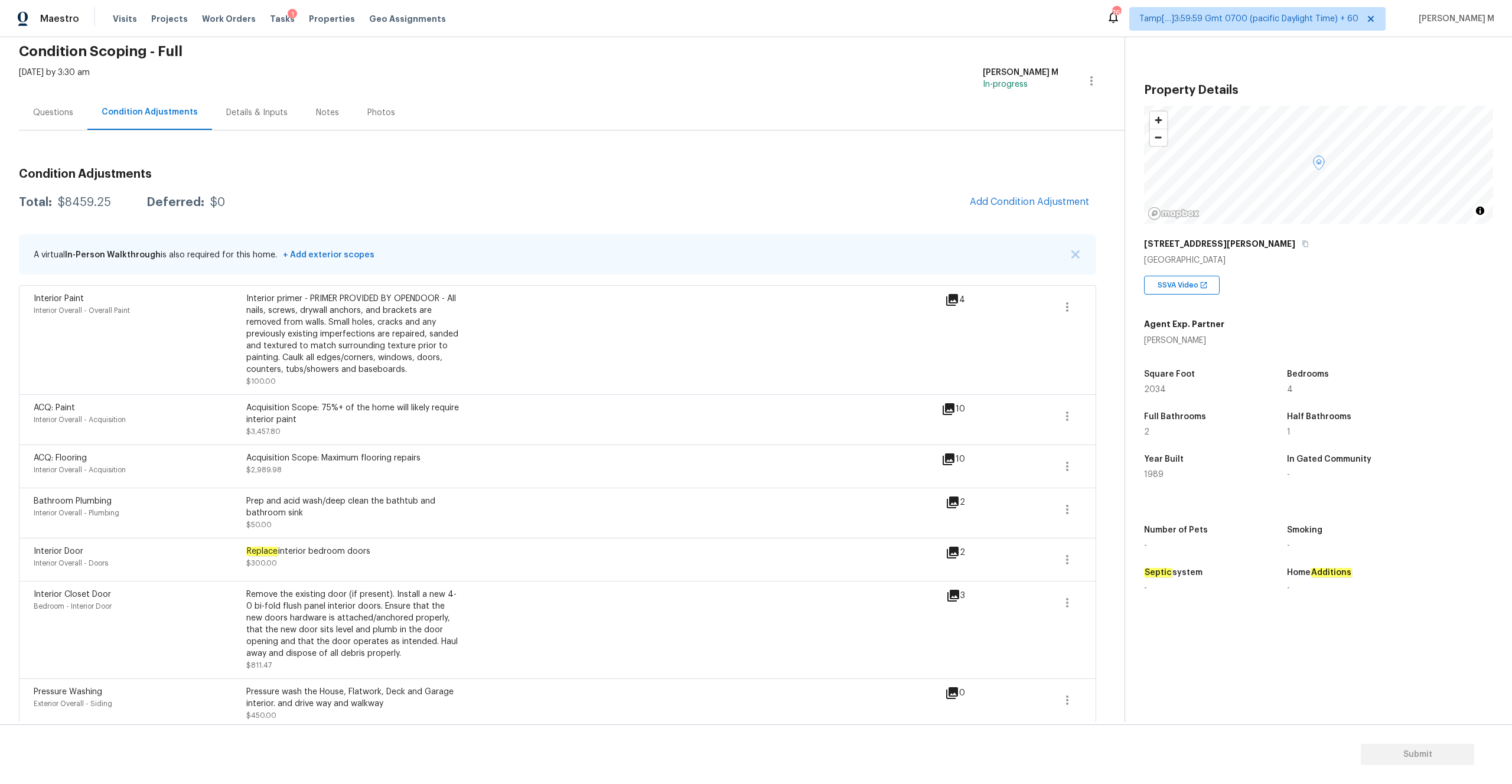
scroll to position [168, 0]
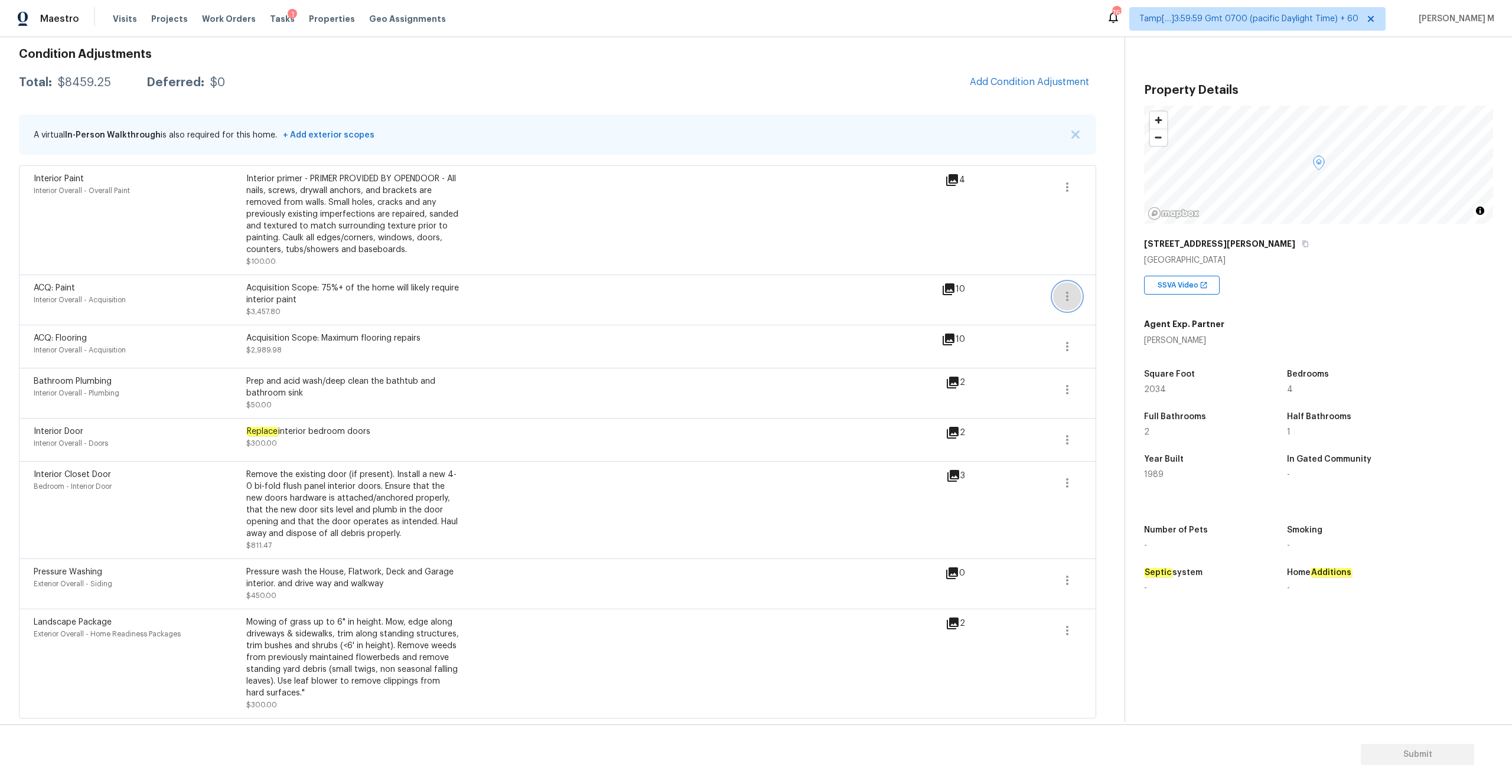
click at [1065, 297] on icon "button" at bounding box center [1067, 296] width 14 height 14
click at [1088, 287] on link "Edit" at bounding box center [1134, 294] width 100 height 18
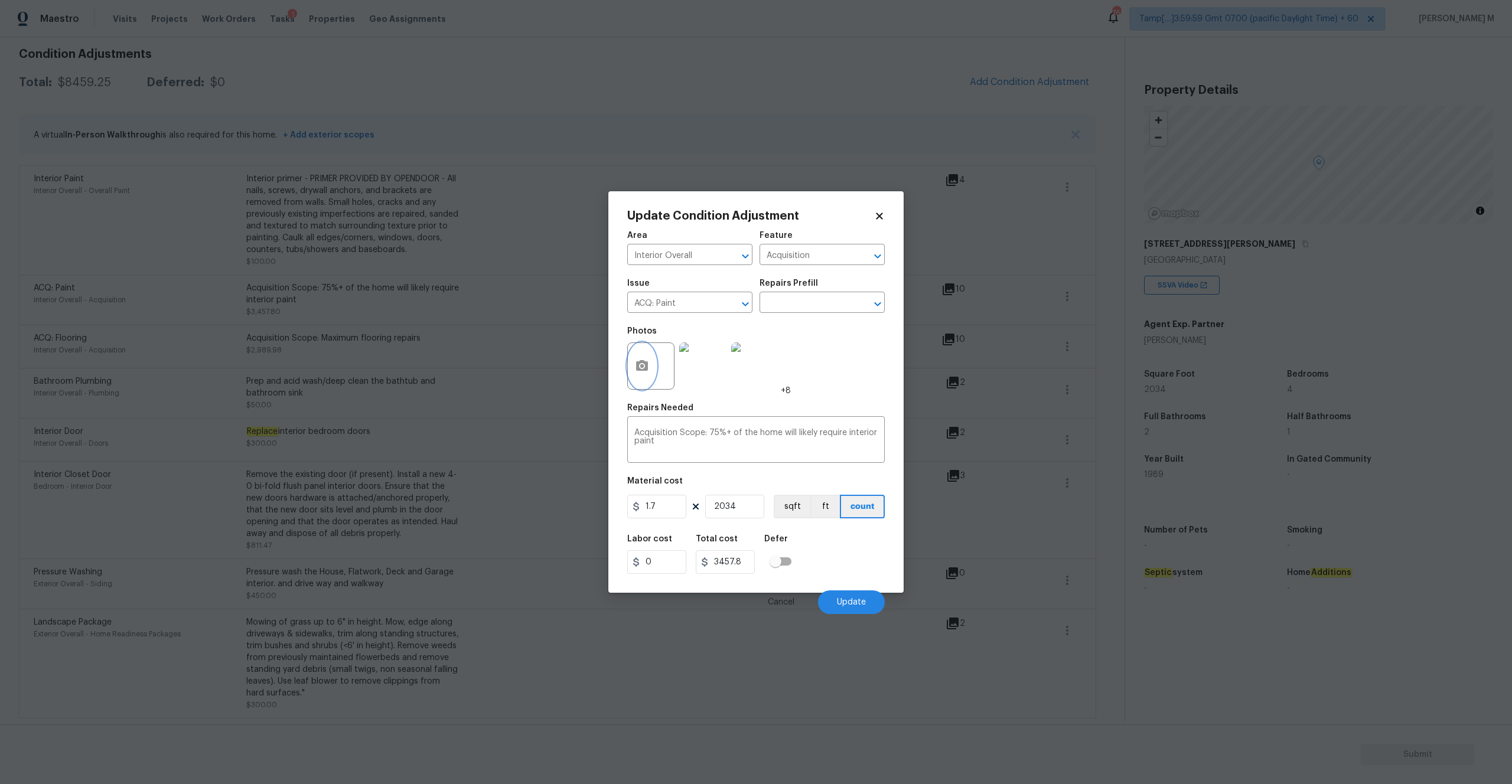
click at [650, 369] on button "button" at bounding box center [642, 366] width 28 height 46
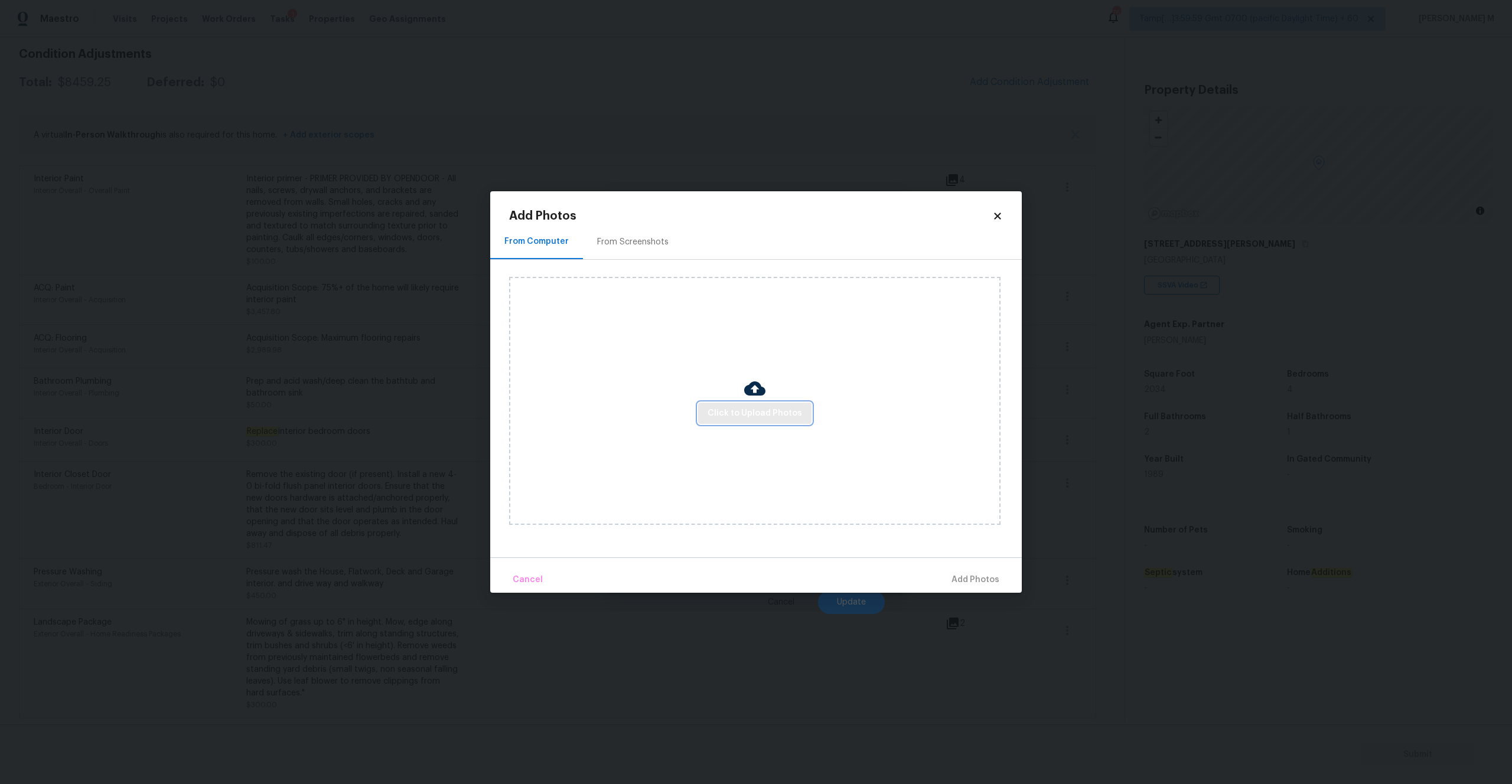
click at [799, 418] on span "Click to Upload Photos" at bounding box center [754, 413] width 94 height 15
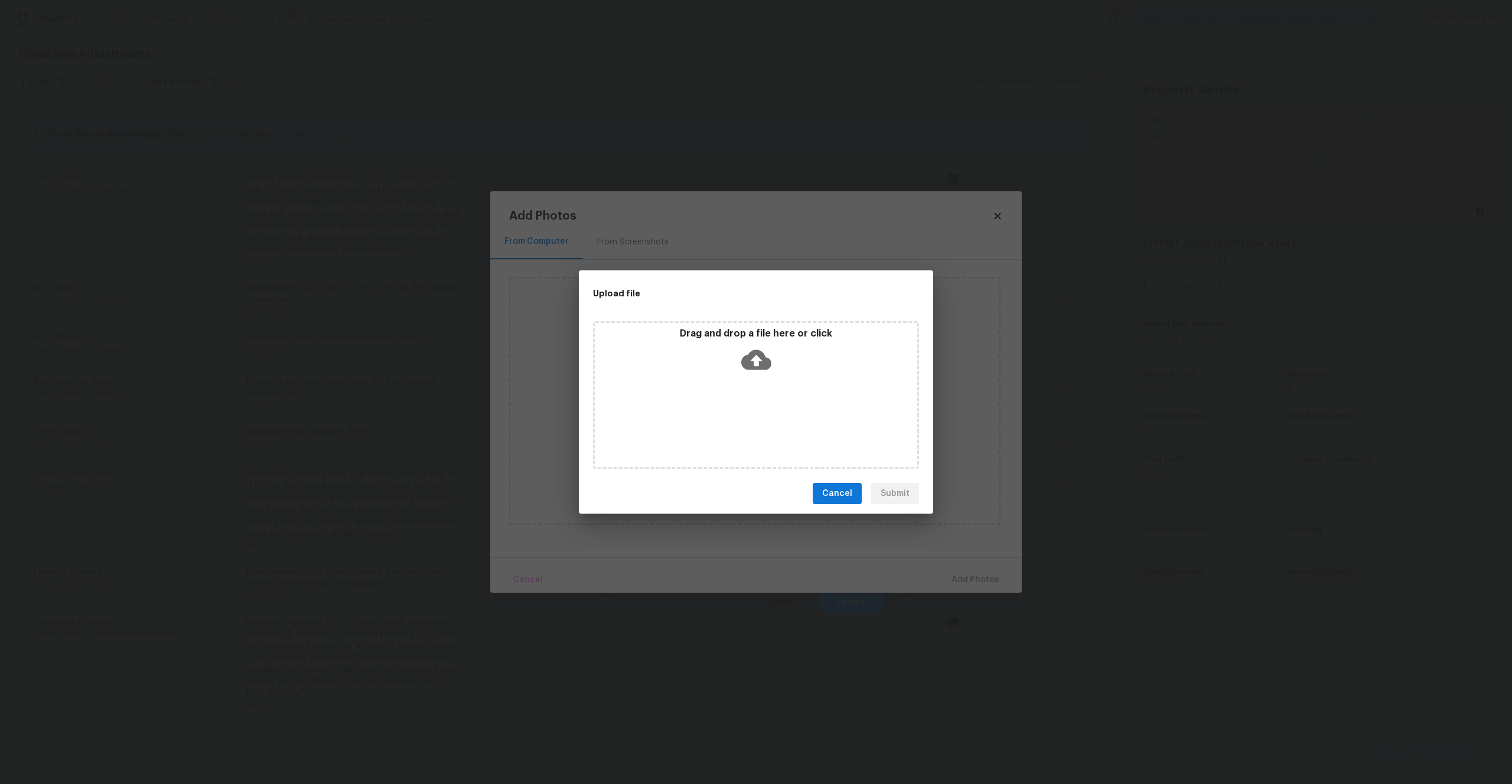
click at [754, 368] on icon at bounding box center [756, 360] width 30 height 20
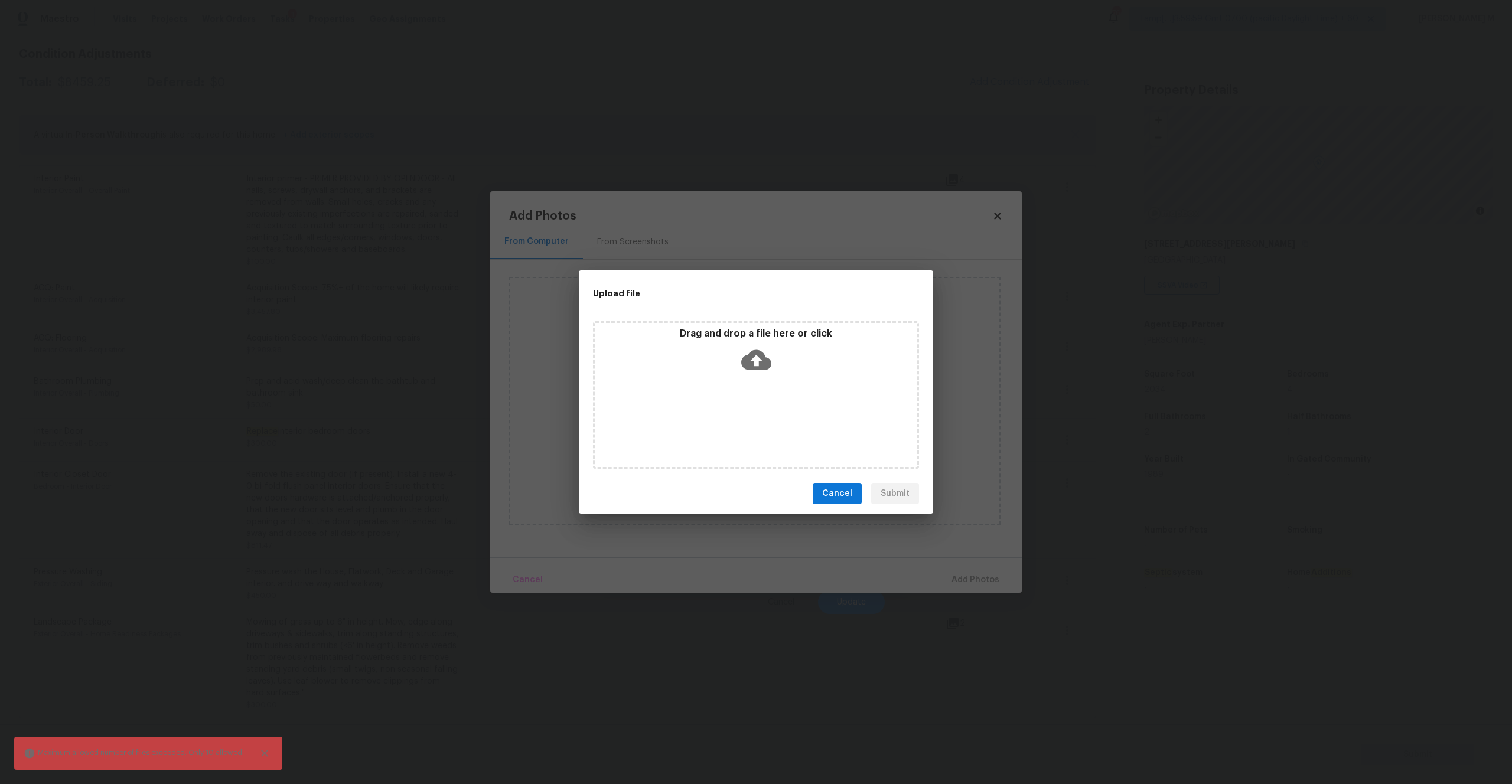
click at [761, 362] on icon at bounding box center [756, 360] width 30 height 20
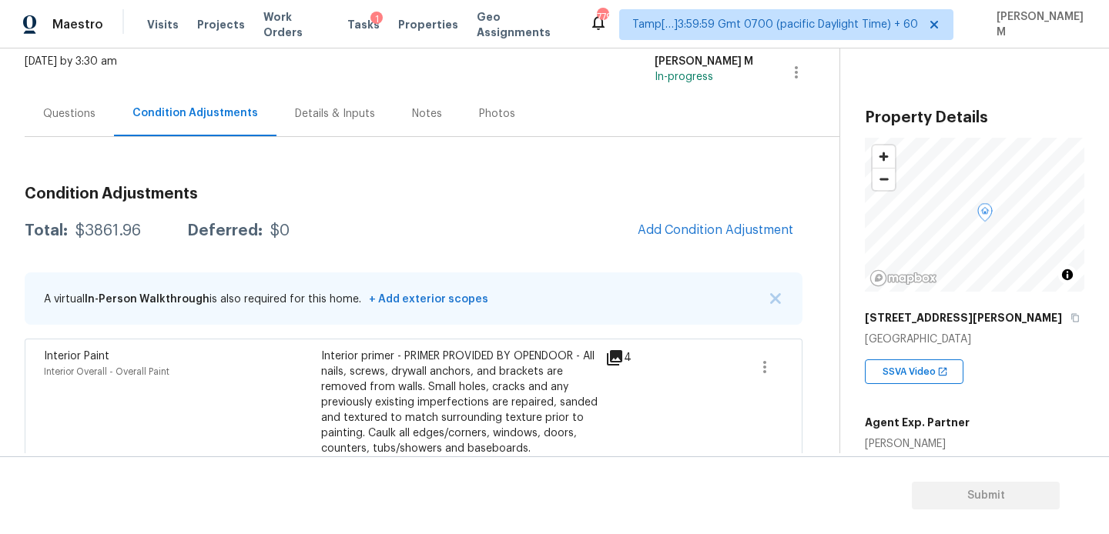
scroll to position [62, 0]
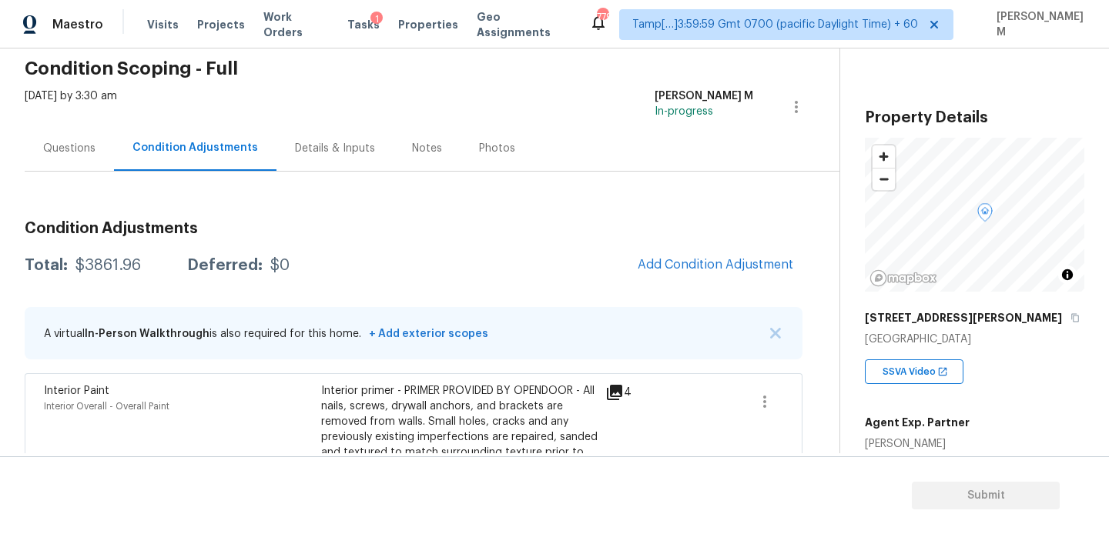
click at [83, 152] on div "Questions" at bounding box center [69, 148] width 52 height 15
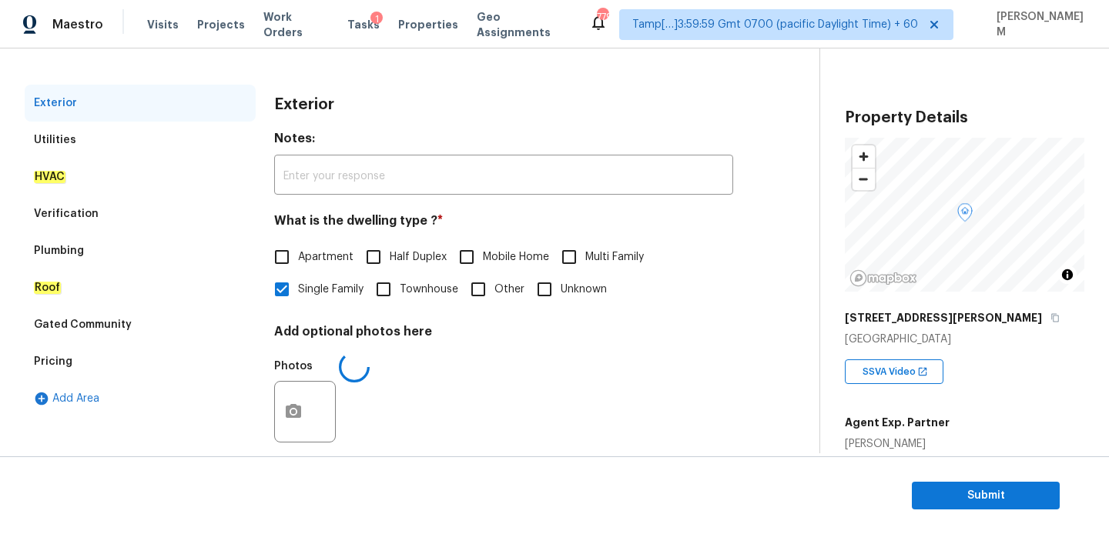
scroll to position [207, 0]
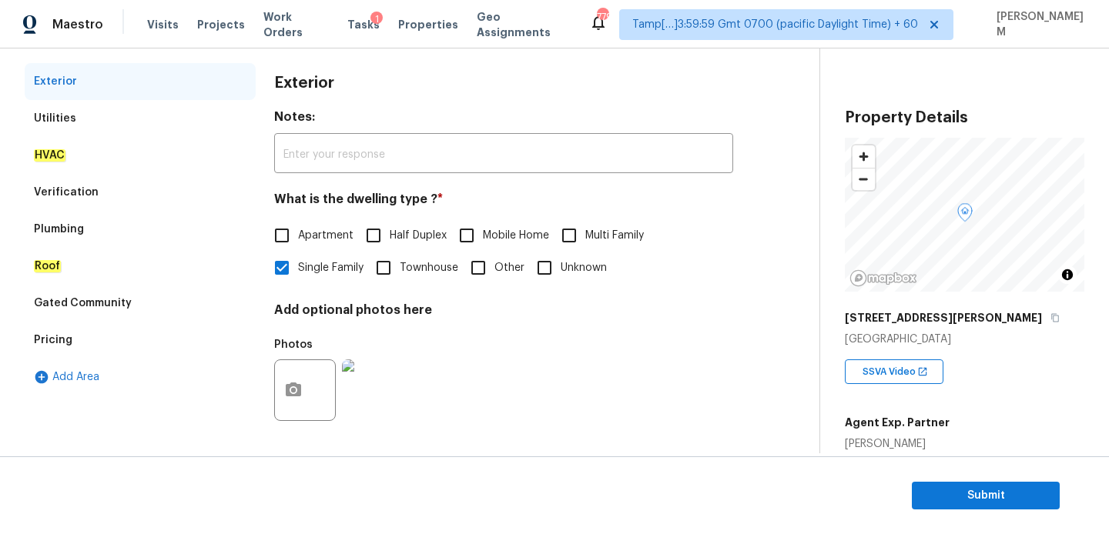
click at [59, 126] on div "Utilities" at bounding box center [55, 118] width 42 height 15
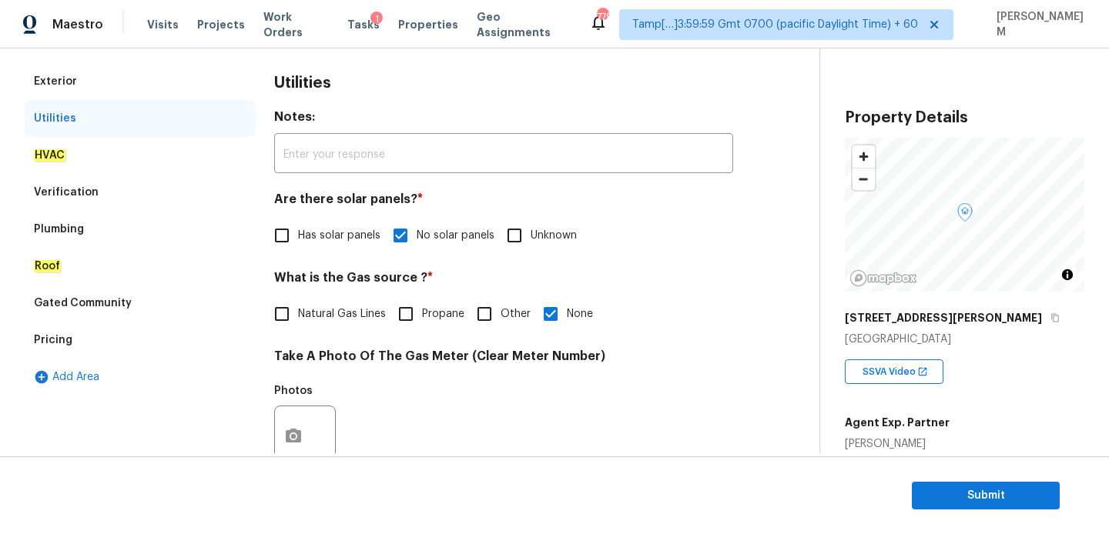
click at [93, 159] on div "HVAC" at bounding box center [140, 155] width 231 height 37
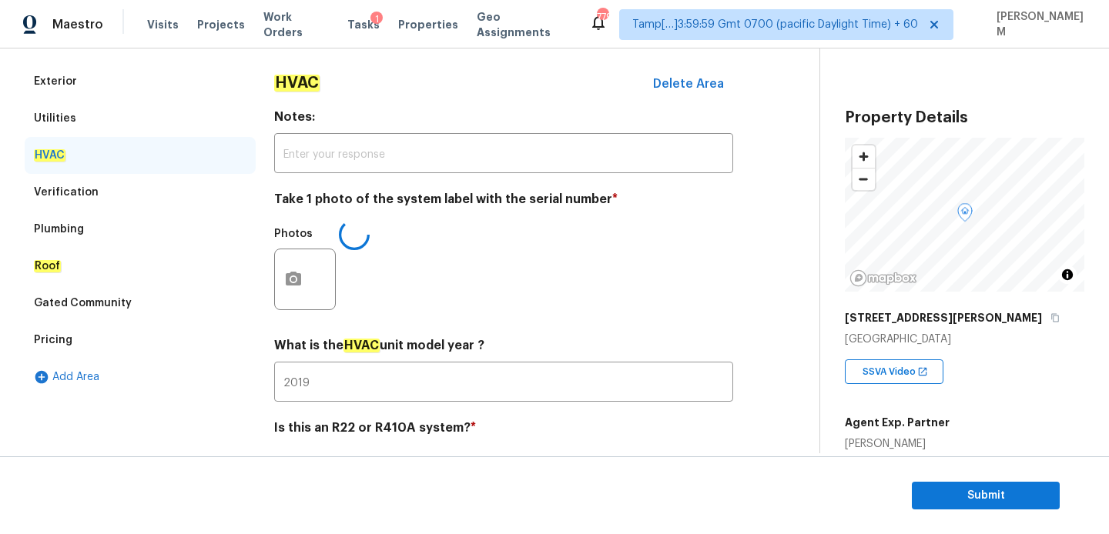
click at [94, 174] on div "Verification" at bounding box center [140, 192] width 231 height 37
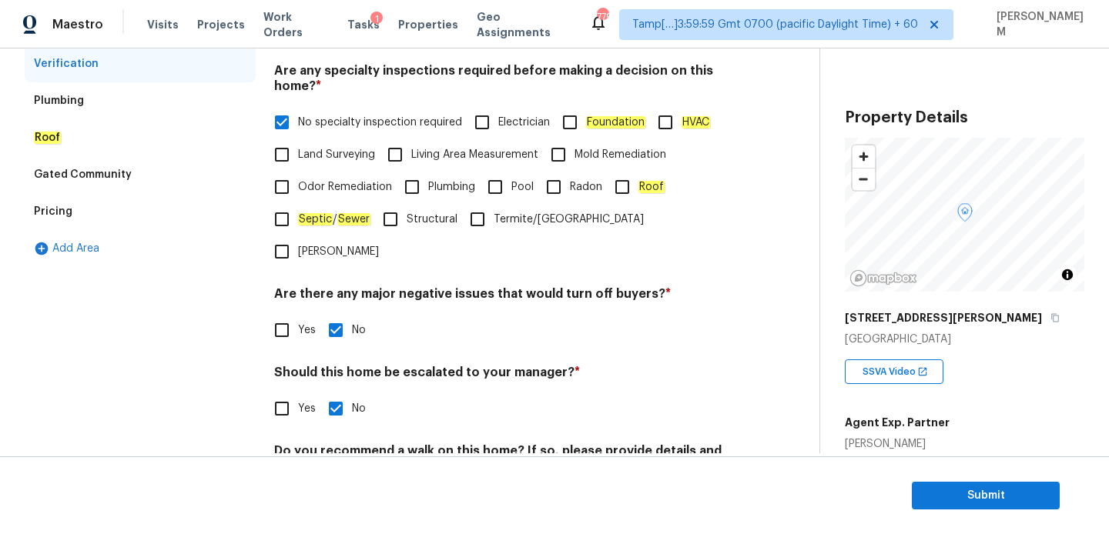
click at [80, 103] on div "Plumbing" at bounding box center [59, 100] width 50 height 15
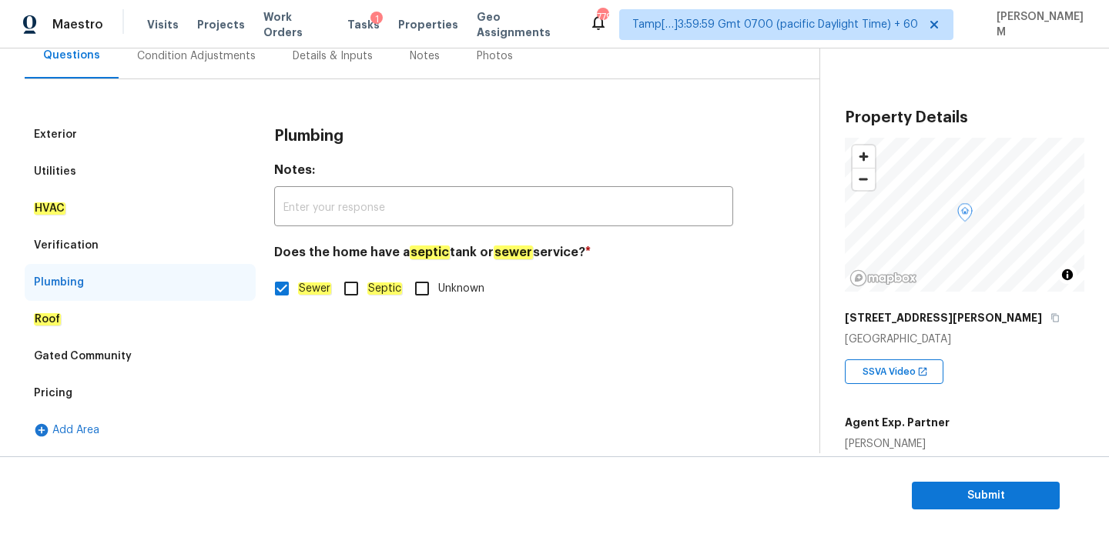
click at [98, 301] on div "Roof" at bounding box center [140, 319] width 231 height 37
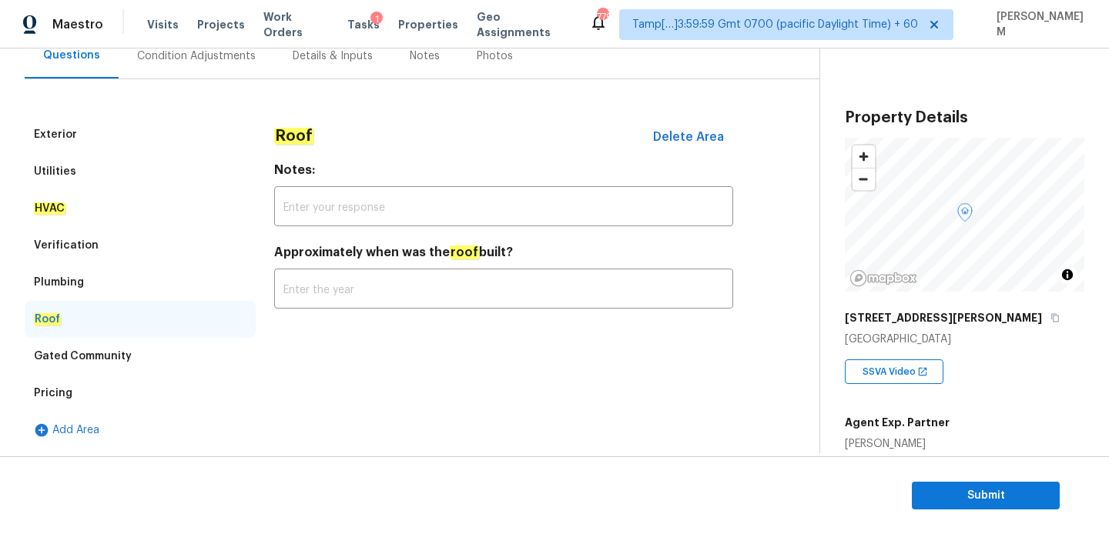
click at [119, 360] on div "Gated Community" at bounding box center [83, 356] width 98 height 15
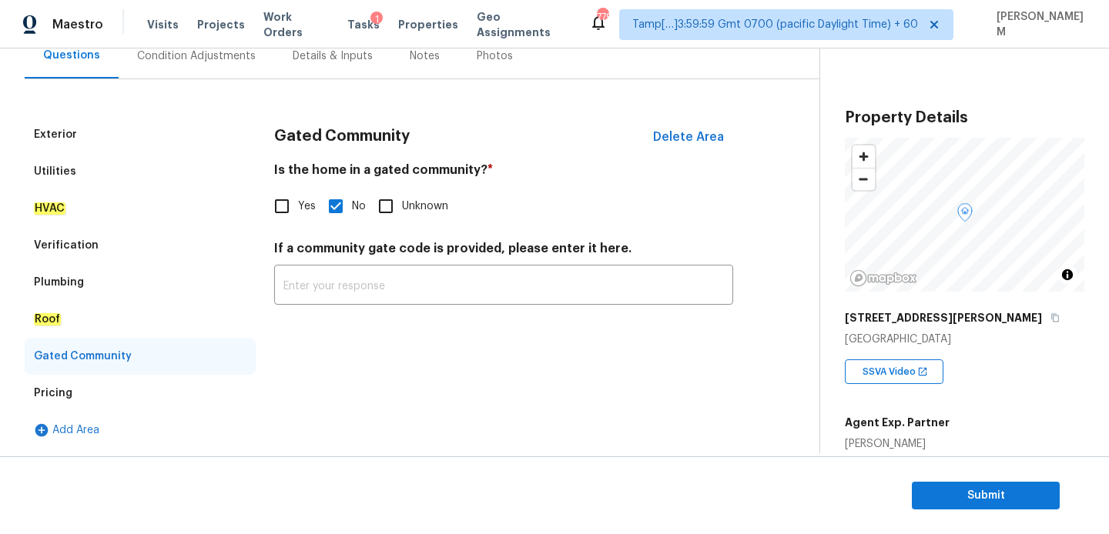
click at [107, 390] on div "Pricing" at bounding box center [140, 393] width 231 height 37
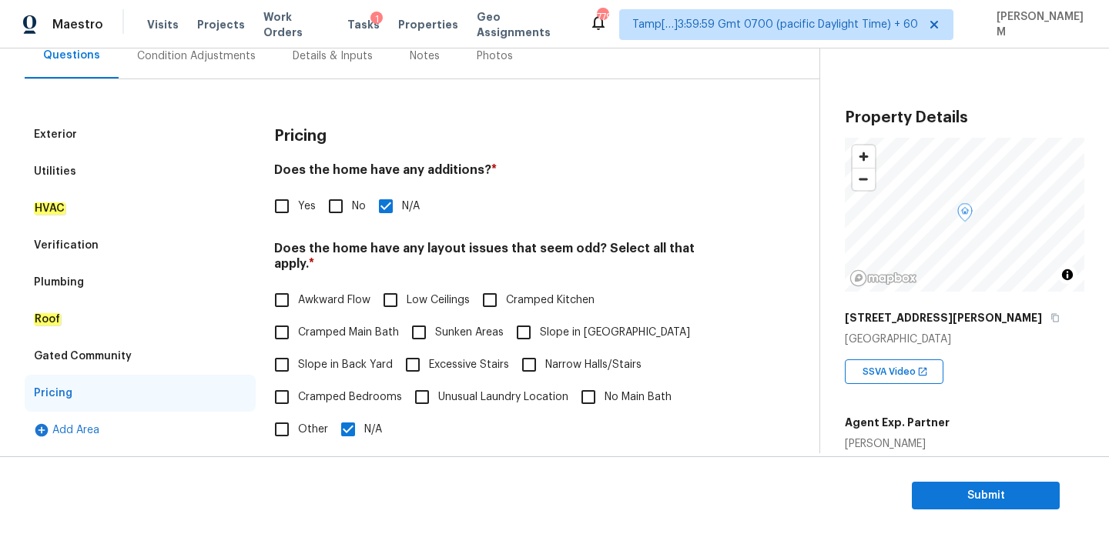
scroll to position [336, 0]
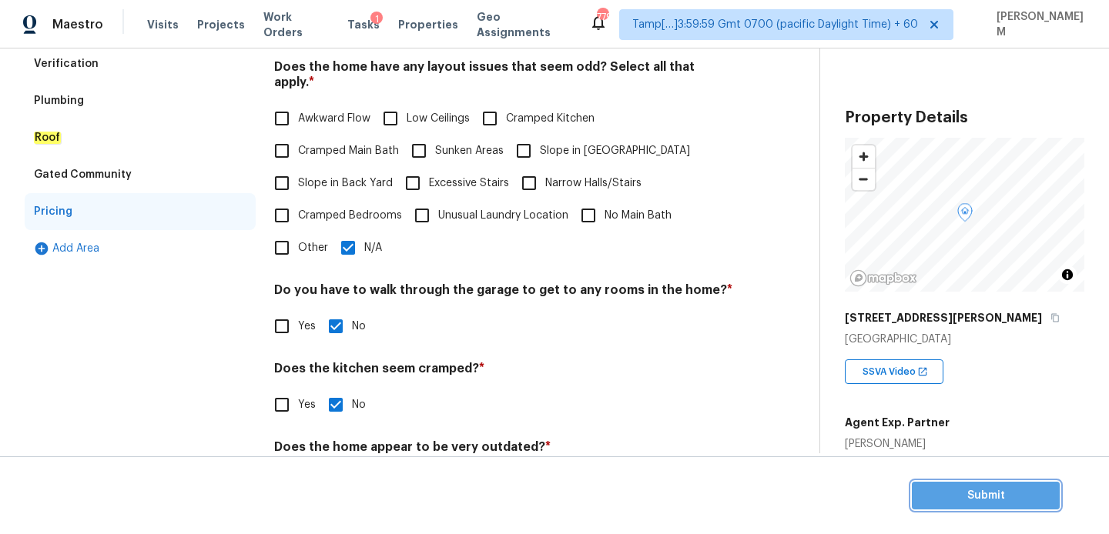
click at [971, 496] on span "Submit" at bounding box center [985, 496] width 123 height 19
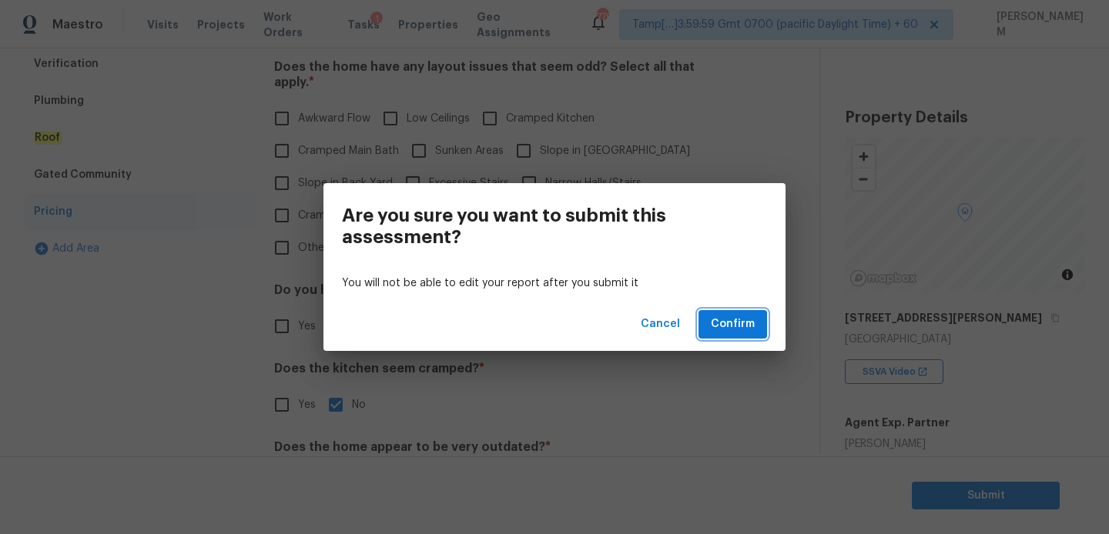
click at [740, 333] on span "Confirm" at bounding box center [733, 324] width 44 height 19
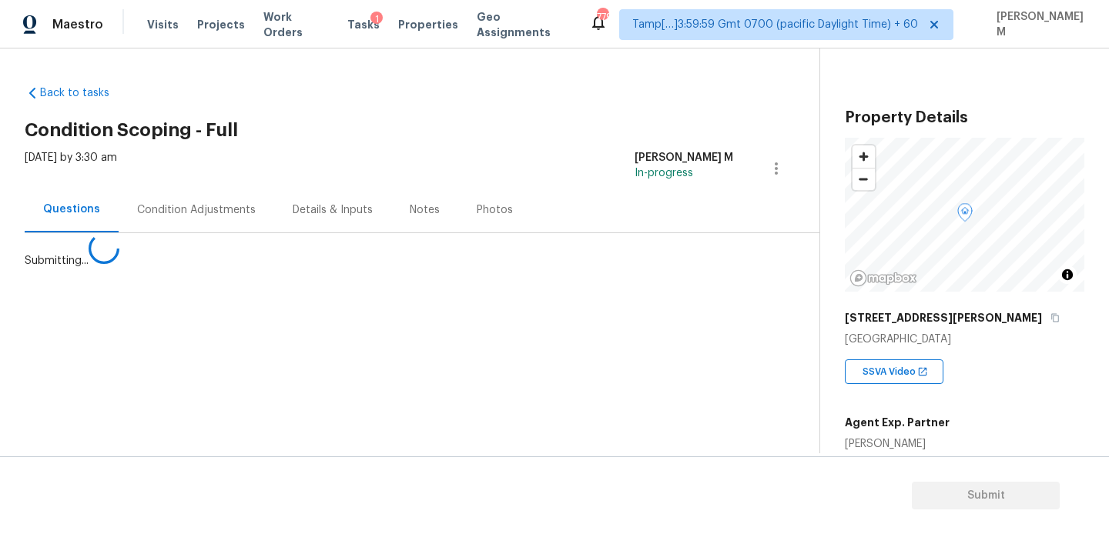
scroll to position [0, 0]
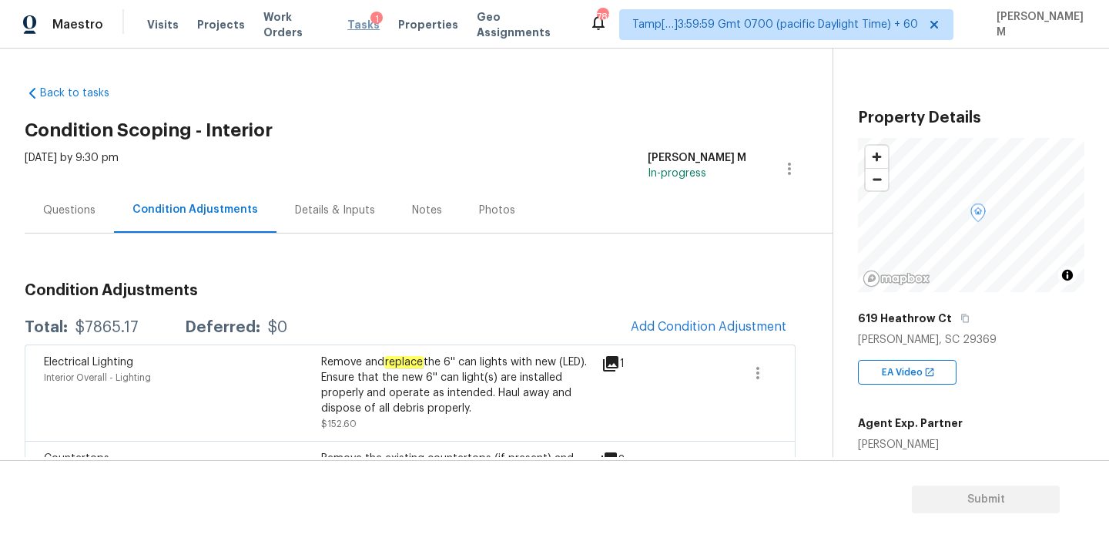
click at [347, 21] on span "Tasks" at bounding box center [363, 24] width 32 height 11
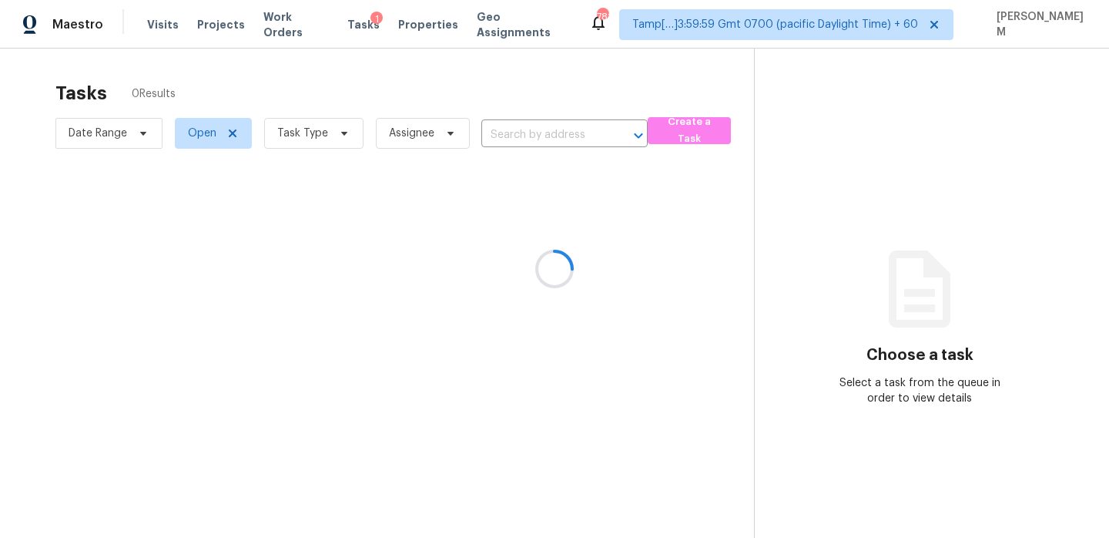
click at [157, 22] on div at bounding box center [554, 269] width 1109 height 538
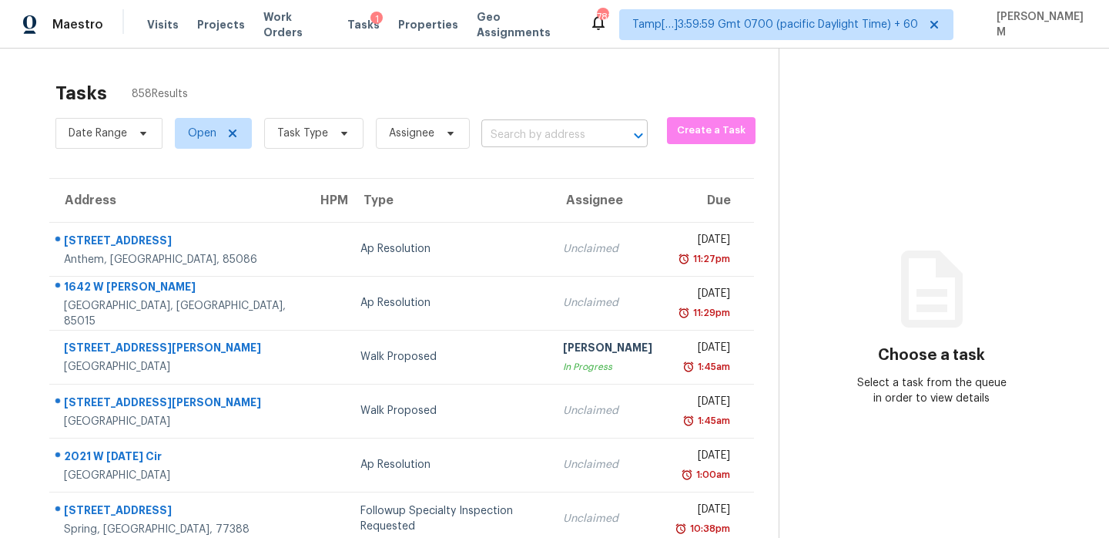
click at [540, 136] on input "text" at bounding box center [542, 135] width 123 height 24
click at [263, 21] on span "Work Orders" at bounding box center [295, 24] width 65 height 31
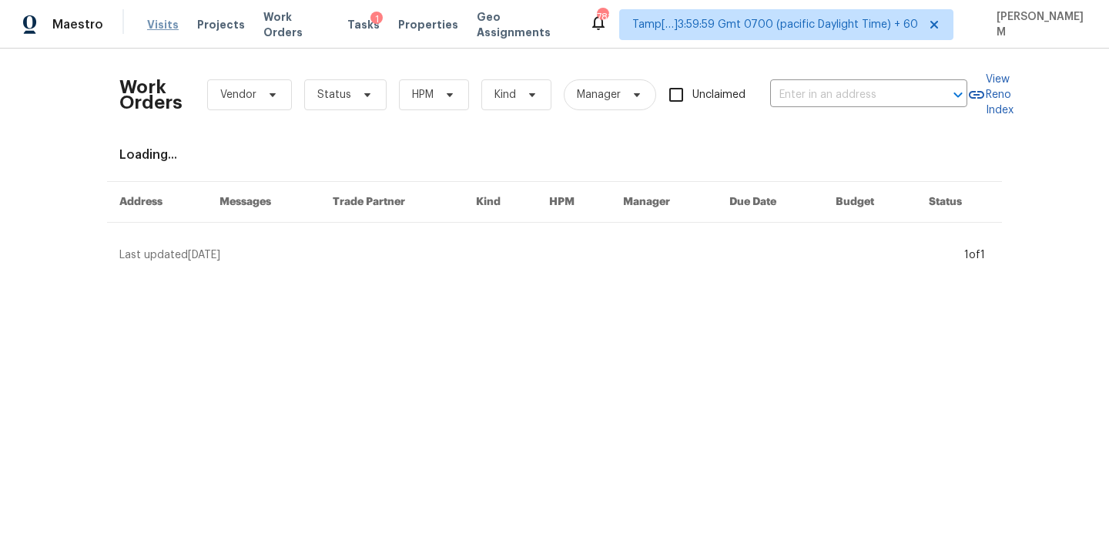
click at [161, 23] on span "Visits" at bounding box center [163, 24] width 32 height 15
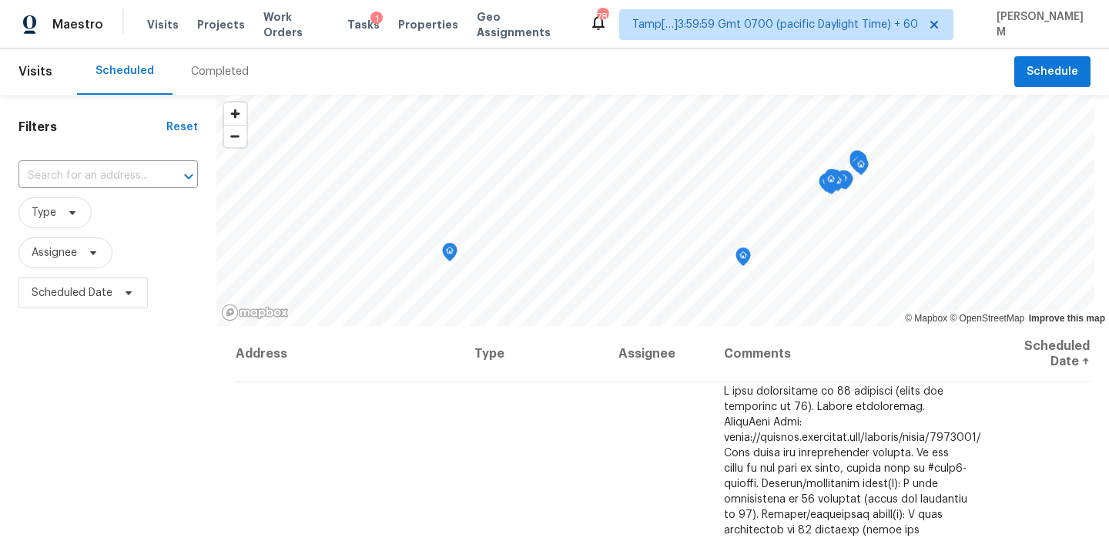
click at [208, 59] on div "Completed" at bounding box center [220, 72] width 95 height 46
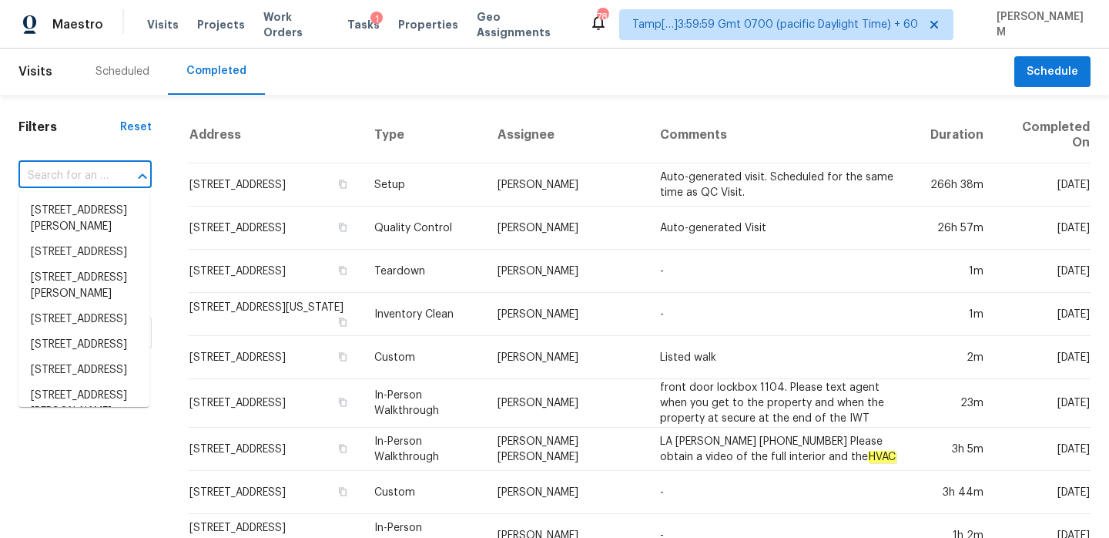
click at [90, 180] on input "text" at bounding box center [63, 176] width 90 height 24
paste input "[URL][DOMAIN_NAME][US_STATE][US_STATE][DATE][US_STATE][US_STATE][US_STATE].."
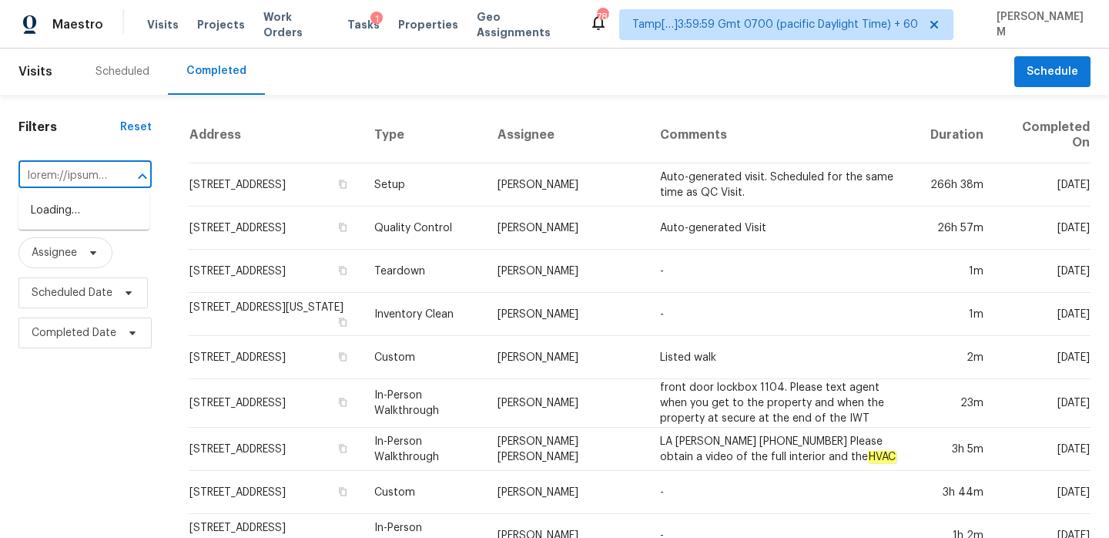
scroll to position [0, 7620]
type input "[URL][DOMAIN_NAME][US_STATE][US_STATE][DATE][US_STATE][US_STATE][US_STATE].."
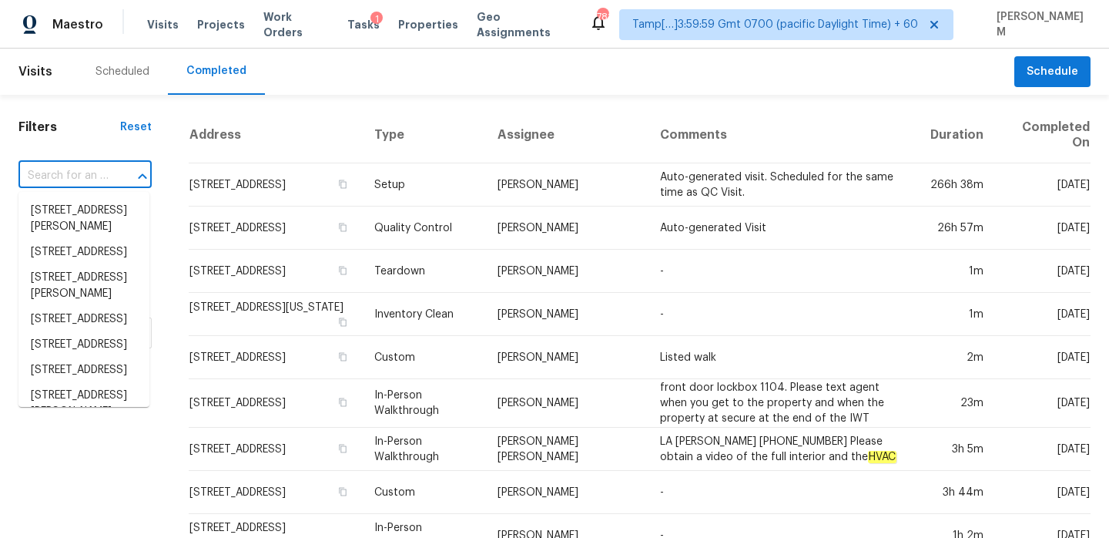
scroll to position [0, 0]
paste input "[STREET_ADDRESS][PERSON_NAME]"
type input "[STREET_ADDRESS][PERSON_NAME]"
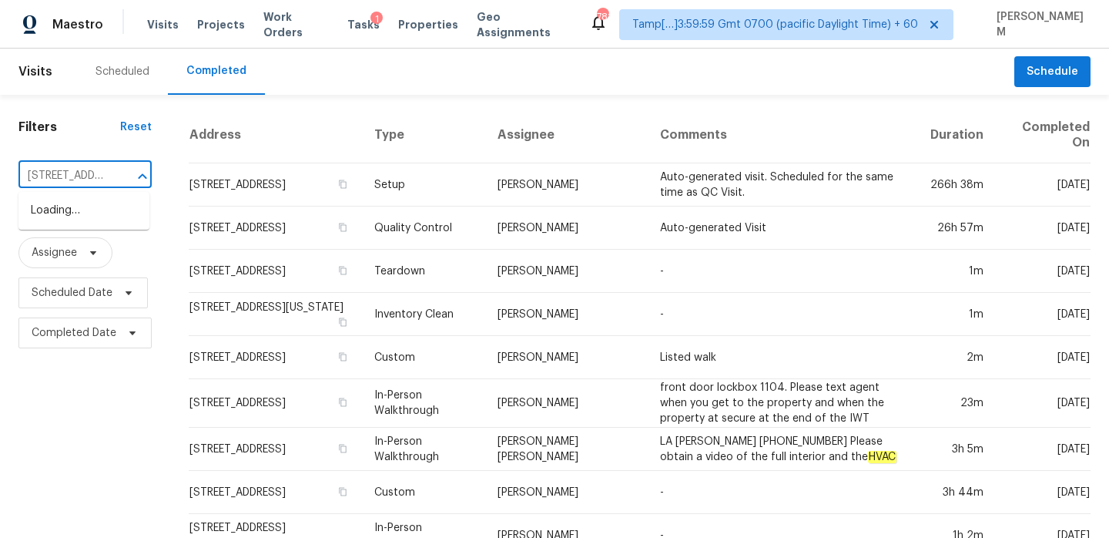
scroll to position [0, 99]
click at [89, 206] on li "[STREET_ADDRESS][PERSON_NAME]" at bounding box center [83, 219] width 131 height 42
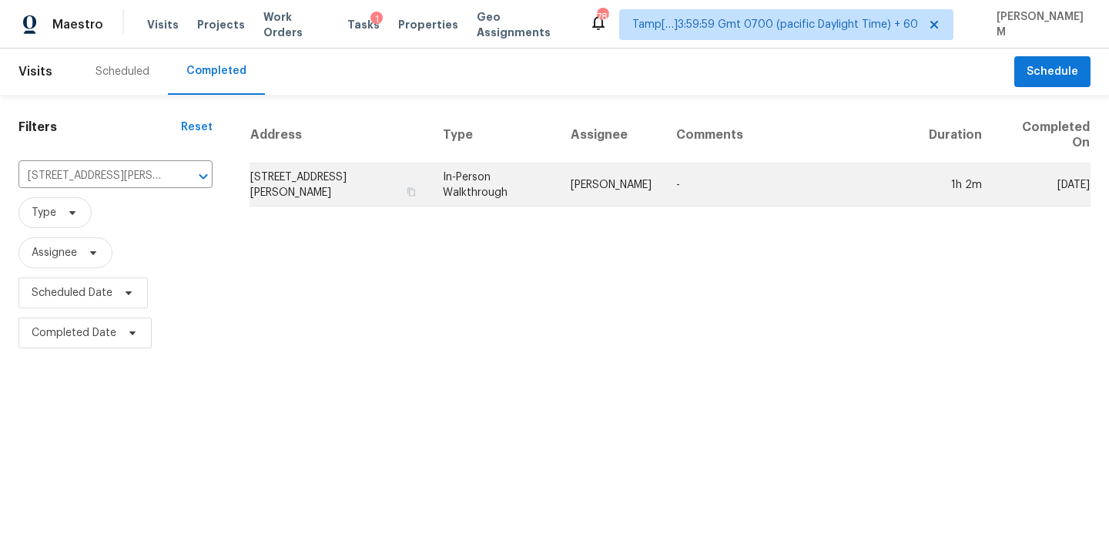
click at [362, 166] on td "[STREET_ADDRESS][PERSON_NAME]" at bounding box center [340, 184] width 181 height 43
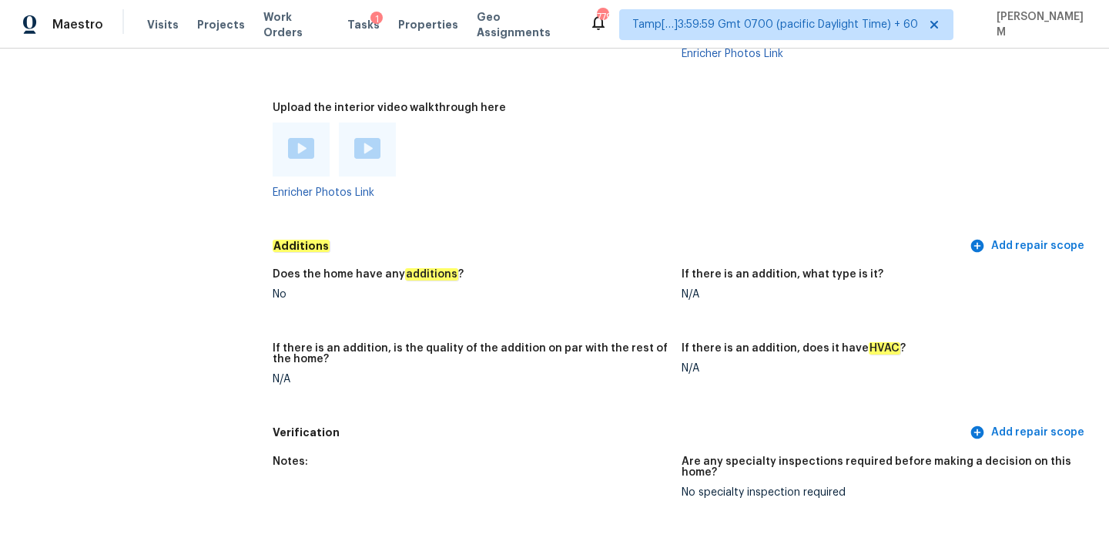
scroll to position [3291, 0]
click at [317, 121] on div at bounding box center [301, 148] width 57 height 54
click at [307, 136] on img at bounding box center [301, 146] width 26 height 21
click at [364, 136] on img at bounding box center [367, 146] width 26 height 21
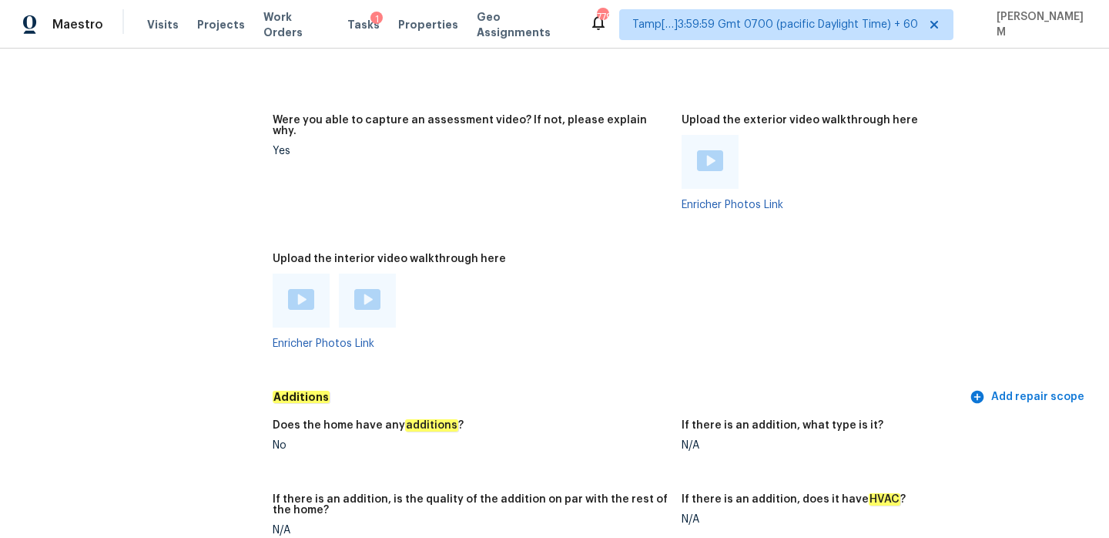
scroll to position [3113, 0]
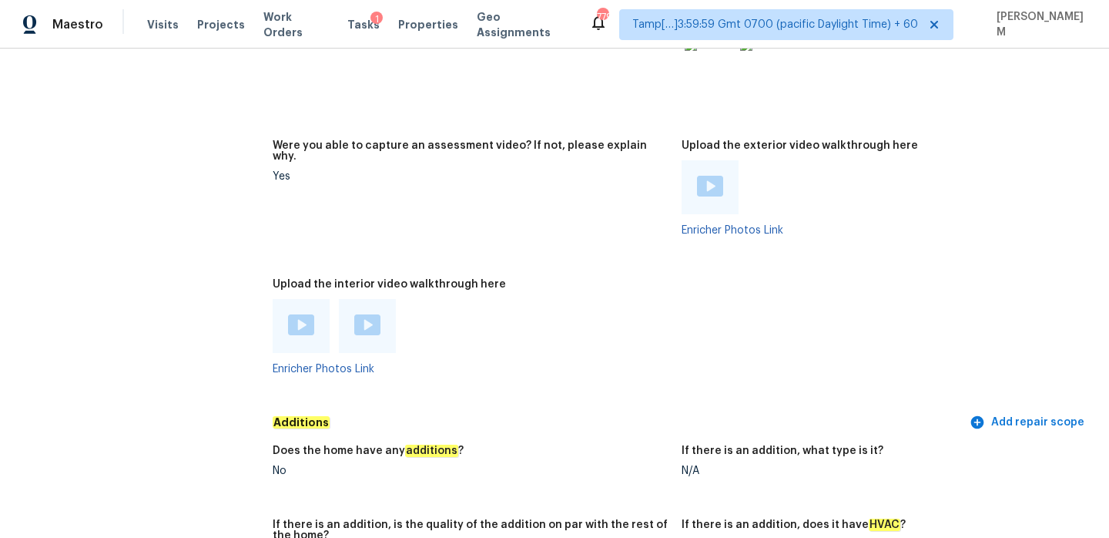
click at [736, 168] on div at bounding box center [710, 187] width 57 height 54
click at [722, 176] on img at bounding box center [710, 186] width 26 height 21
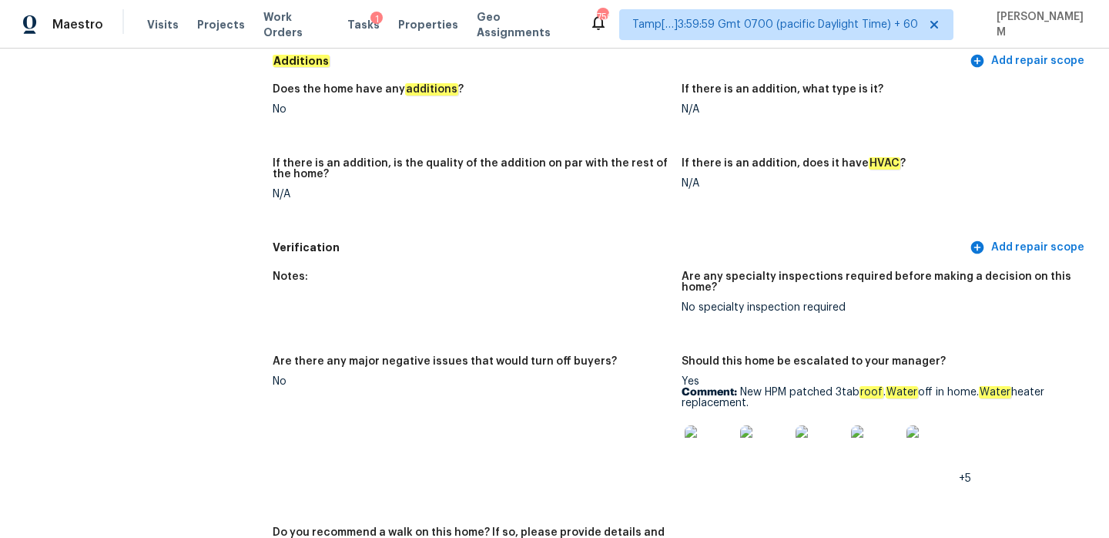
scroll to position [3478, 0]
